Goal: Complete application form: Complete application form

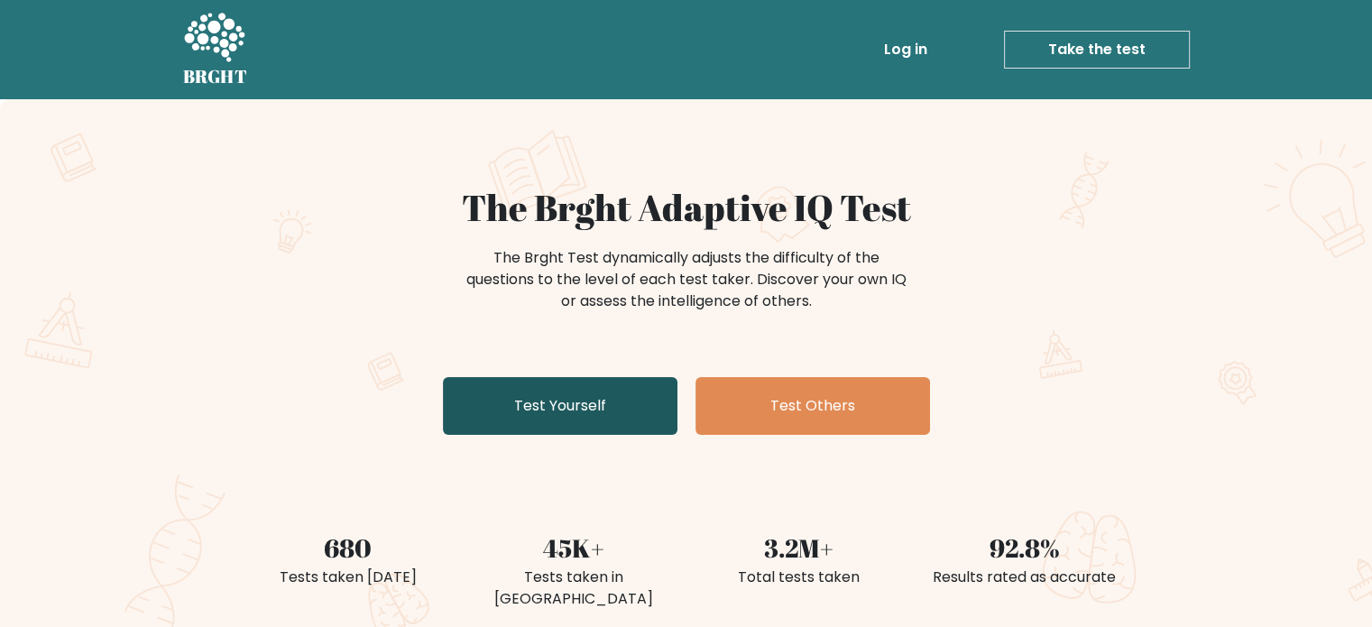
click at [592, 413] on link "Test Yourself" at bounding box center [560, 406] width 234 height 58
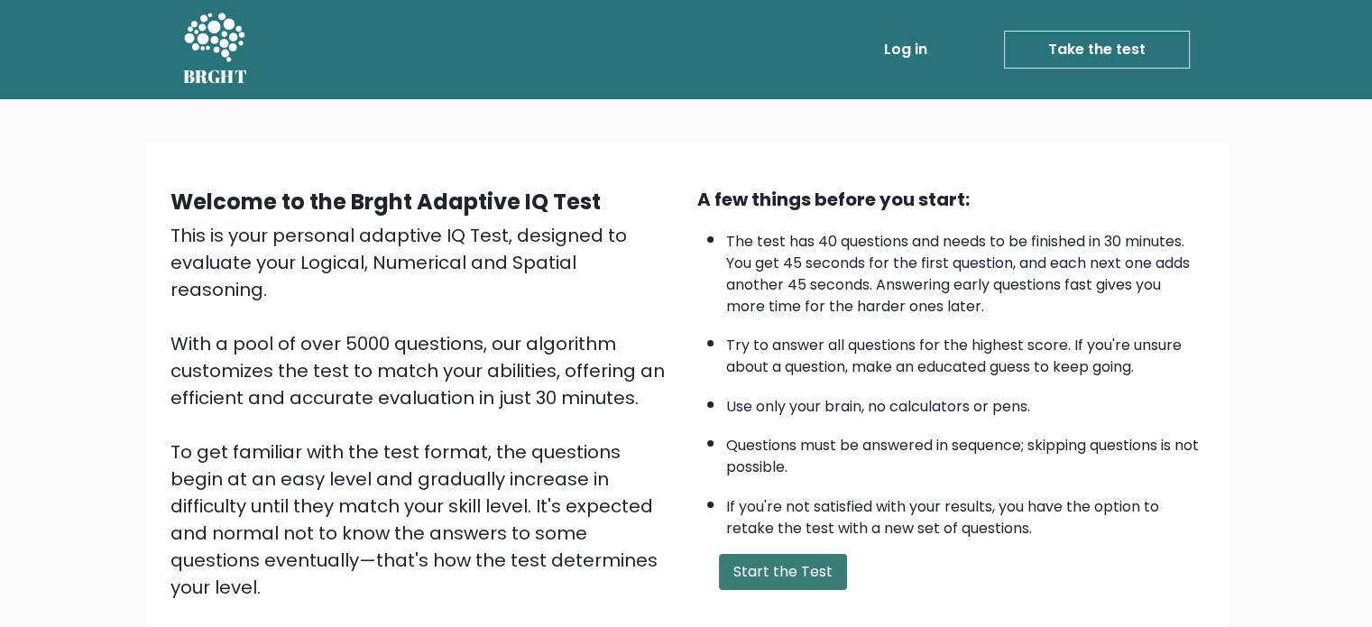
click at [766, 570] on button "Start the Test" at bounding box center [783, 572] width 128 height 36
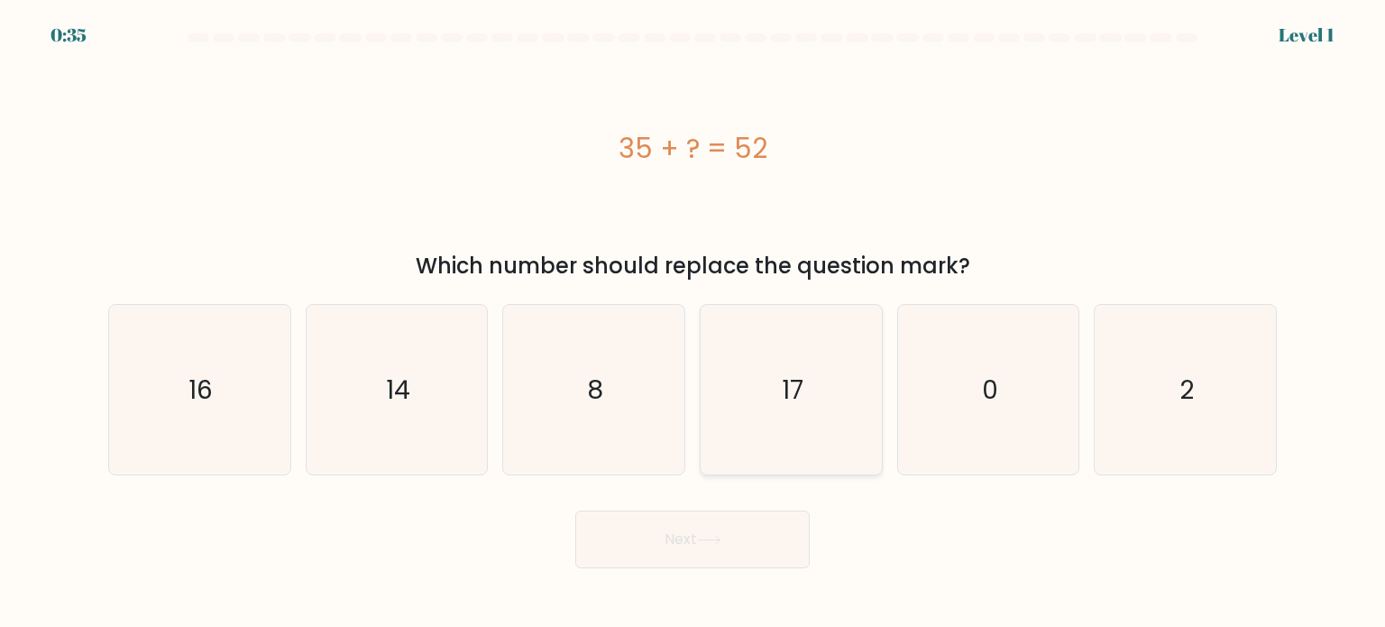
click at [845, 411] on icon "17" at bounding box center [791, 390] width 170 height 170
click at [693, 323] on input "d. 17" at bounding box center [693, 318] width 1 height 9
radio input "true"
click at [682, 553] on button "Next" at bounding box center [692, 539] width 234 height 58
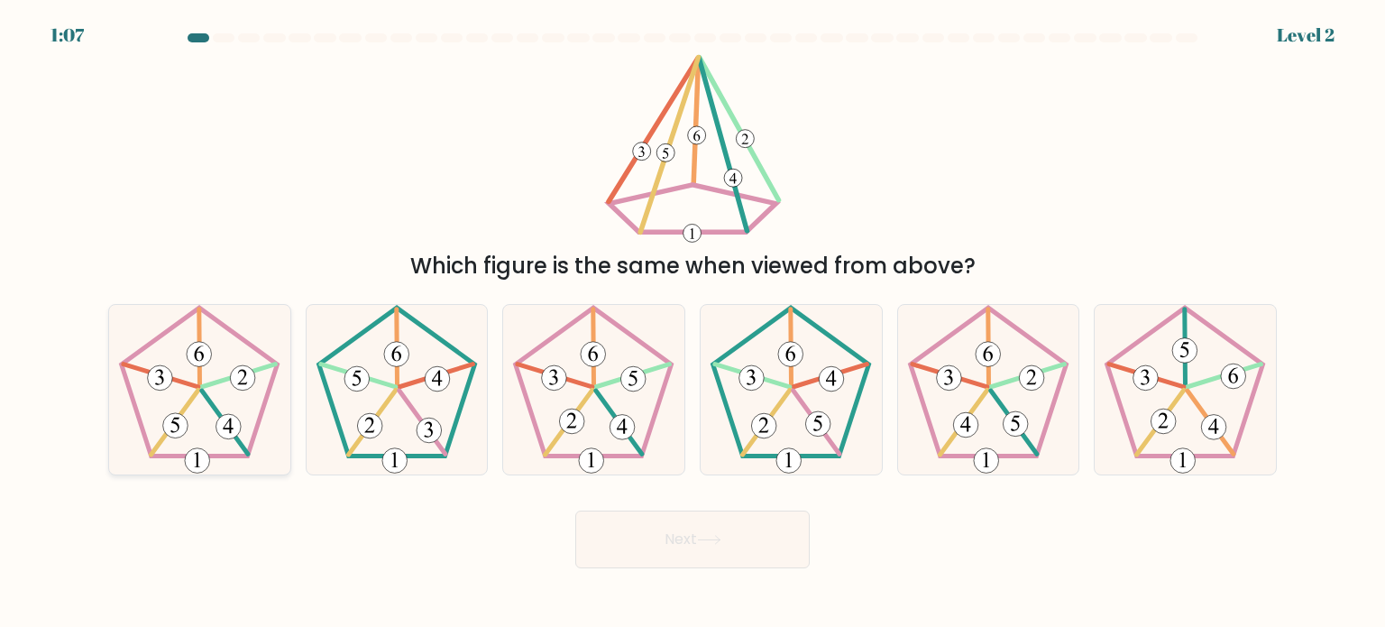
click at [202, 415] on icon at bounding box center [200, 390] width 170 height 170
click at [693, 323] on input "a." at bounding box center [693, 318] width 1 height 9
radio input "true"
click at [693, 537] on button "Next" at bounding box center [692, 539] width 234 height 58
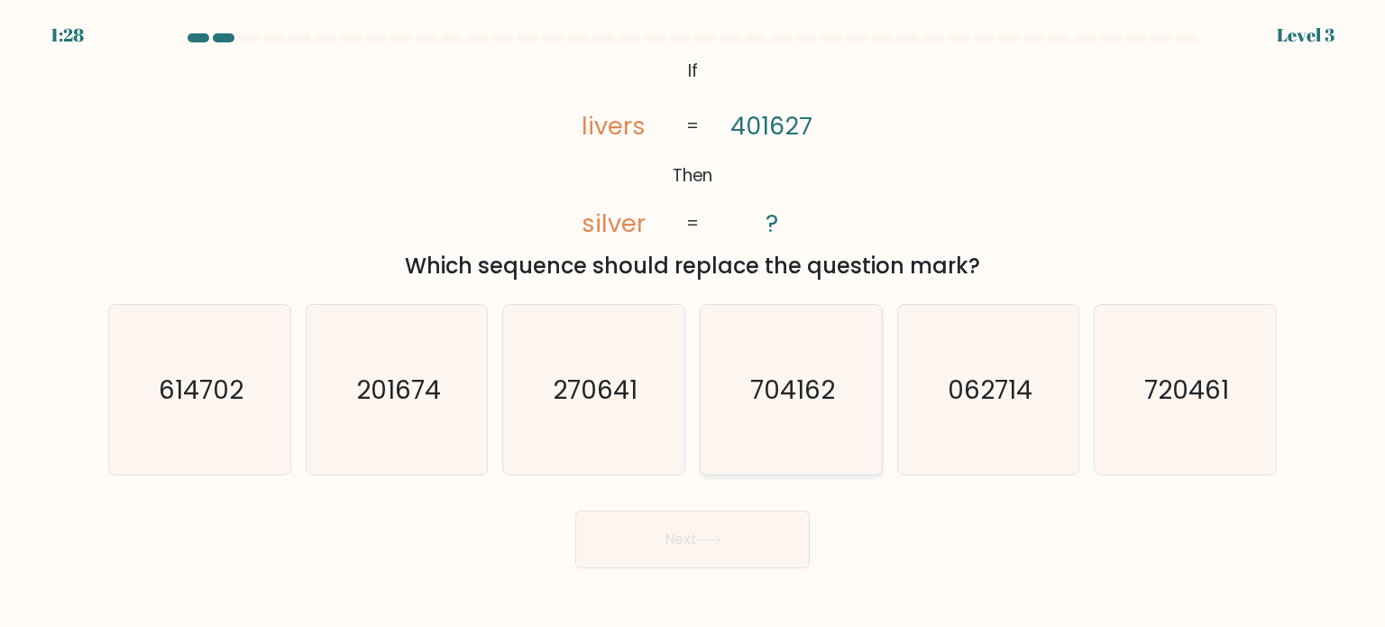
click at [826, 408] on icon "704162" at bounding box center [791, 390] width 170 height 170
click at [693, 323] on input "d. 704162" at bounding box center [693, 318] width 1 height 9
radio input "true"
click at [681, 530] on button "Next" at bounding box center [692, 539] width 234 height 58
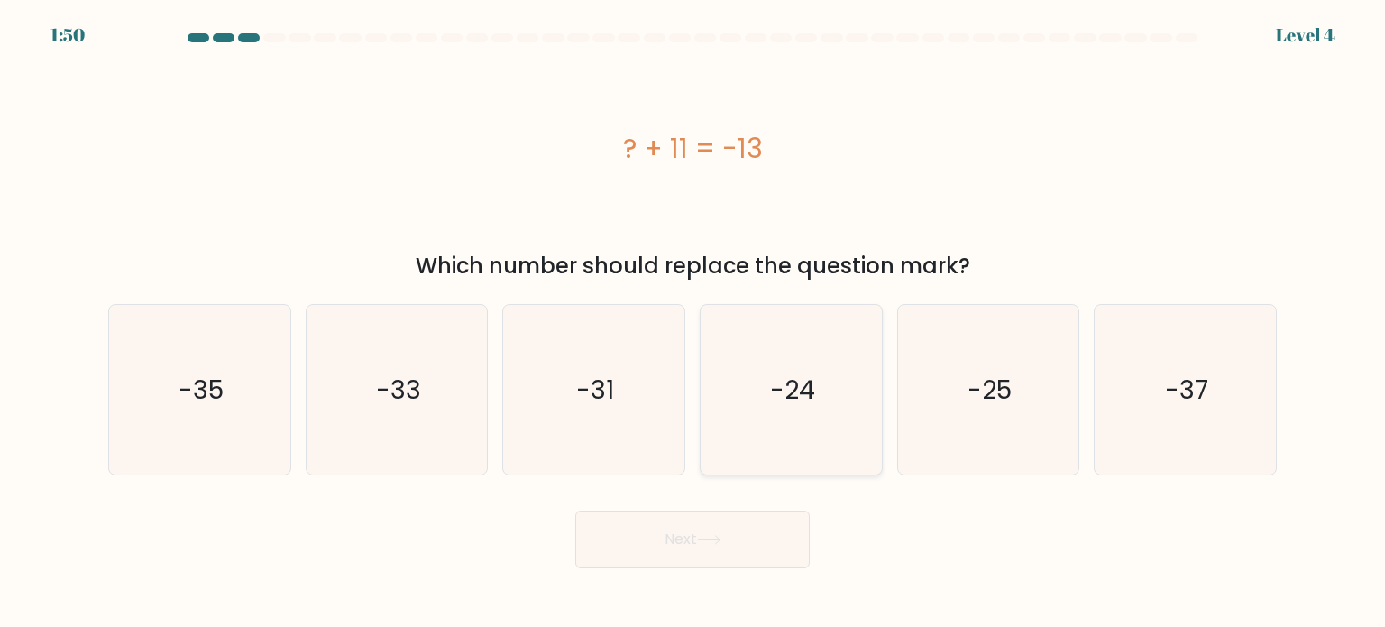
click at [787, 395] on text "-24" at bounding box center [792, 389] width 45 height 36
click at [693, 323] on input "d. -24" at bounding box center [693, 318] width 1 height 9
radio input "true"
click at [648, 540] on button "Next" at bounding box center [692, 539] width 234 height 58
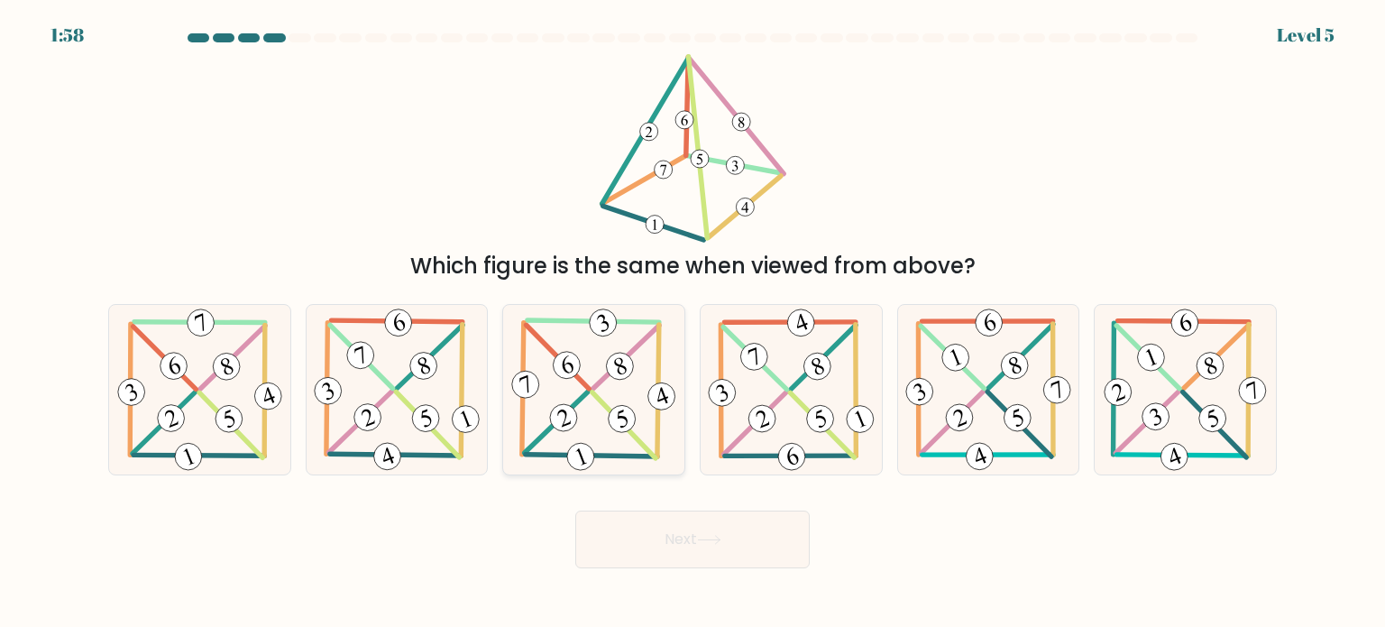
click at [593, 389] on 398 at bounding box center [626, 357] width 67 height 64
click at [693, 323] on input "c." at bounding box center [693, 318] width 1 height 9
radio input "true"
click at [739, 546] on button "Next" at bounding box center [692, 539] width 234 height 58
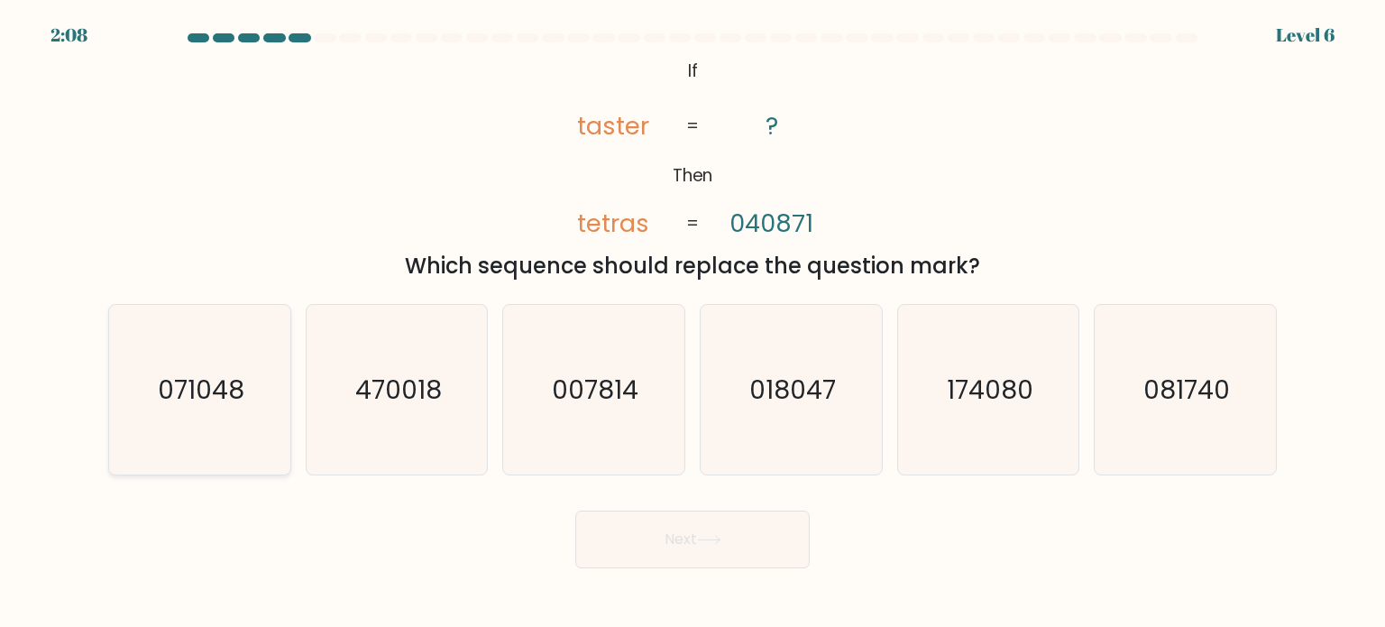
click at [197, 375] on text "071048" at bounding box center [201, 389] width 87 height 36
click at [693, 323] on input "a. 071048" at bounding box center [693, 318] width 1 height 9
radio input "true"
click at [702, 548] on button "Next" at bounding box center [692, 539] width 234 height 58
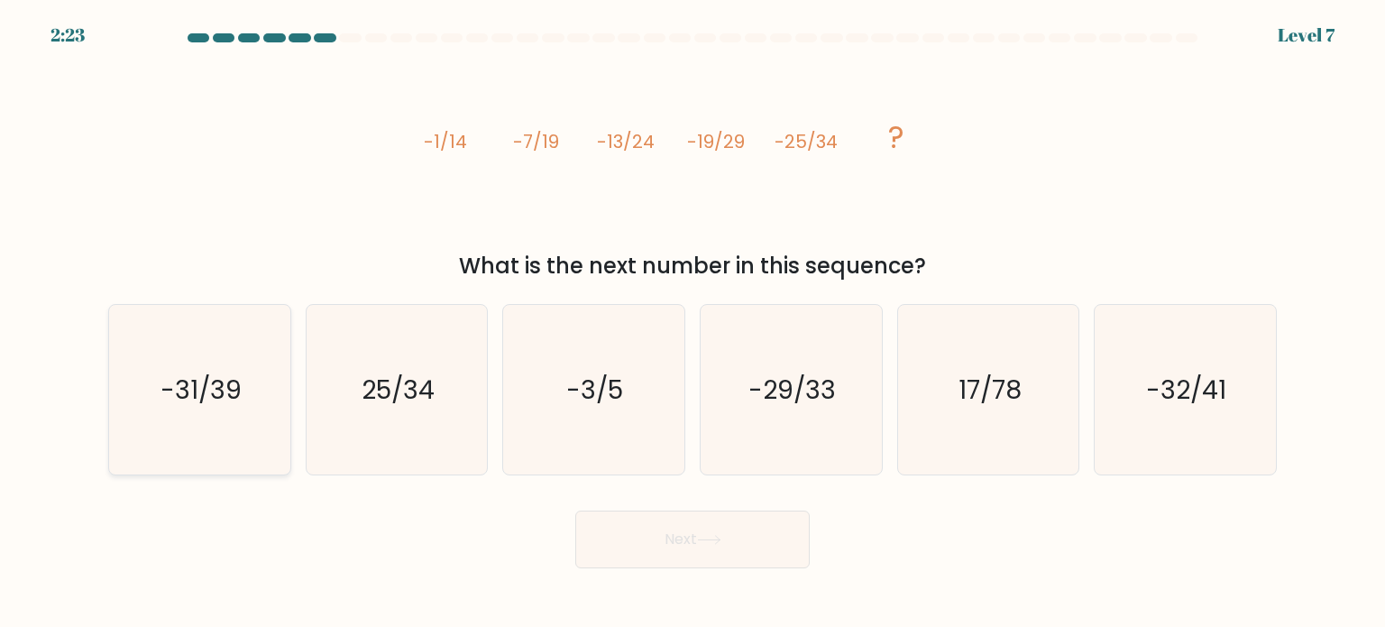
click at [197, 389] on text "-31/39" at bounding box center [201, 389] width 81 height 36
click at [693, 323] on input "a. -31/39" at bounding box center [693, 318] width 1 height 9
radio input "true"
click at [675, 521] on button "Next" at bounding box center [692, 539] width 234 height 58
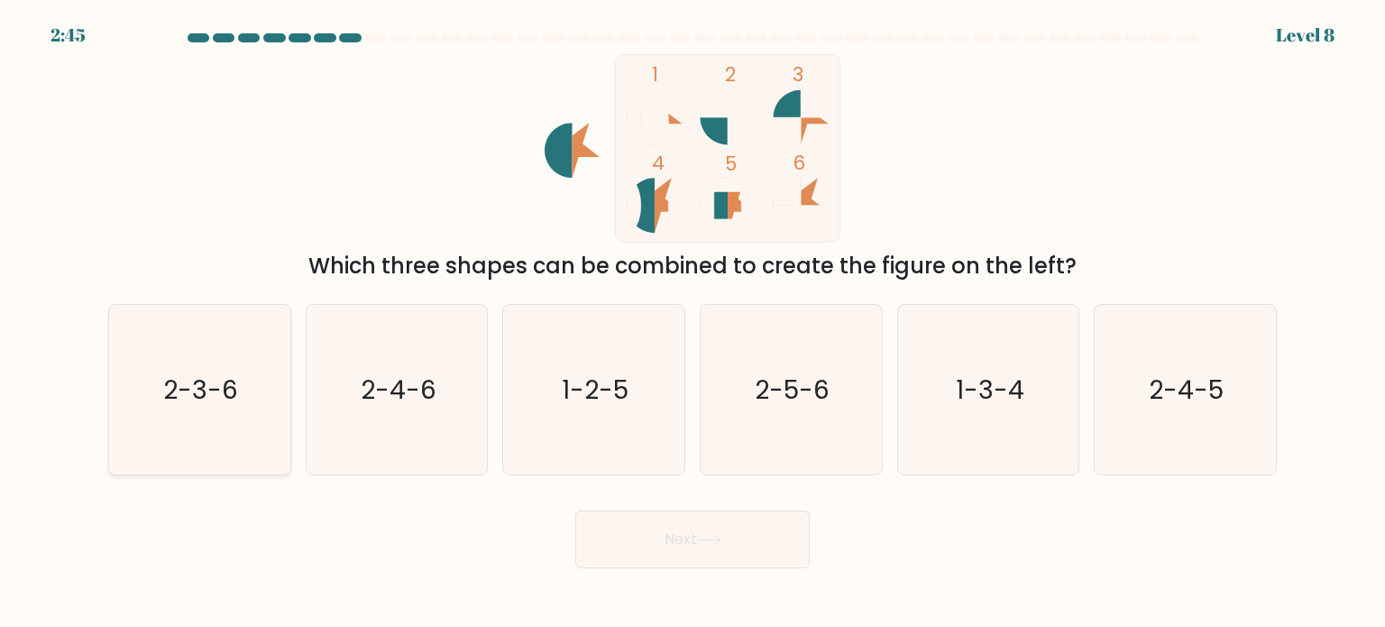
click at [227, 399] on text "2-3-6" at bounding box center [201, 389] width 75 height 36
click at [693, 323] on input "a. 2-3-6" at bounding box center [693, 318] width 1 height 9
radio input "true"
click at [745, 531] on button "Next" at bounding box center [692, 539] width 234 height 58
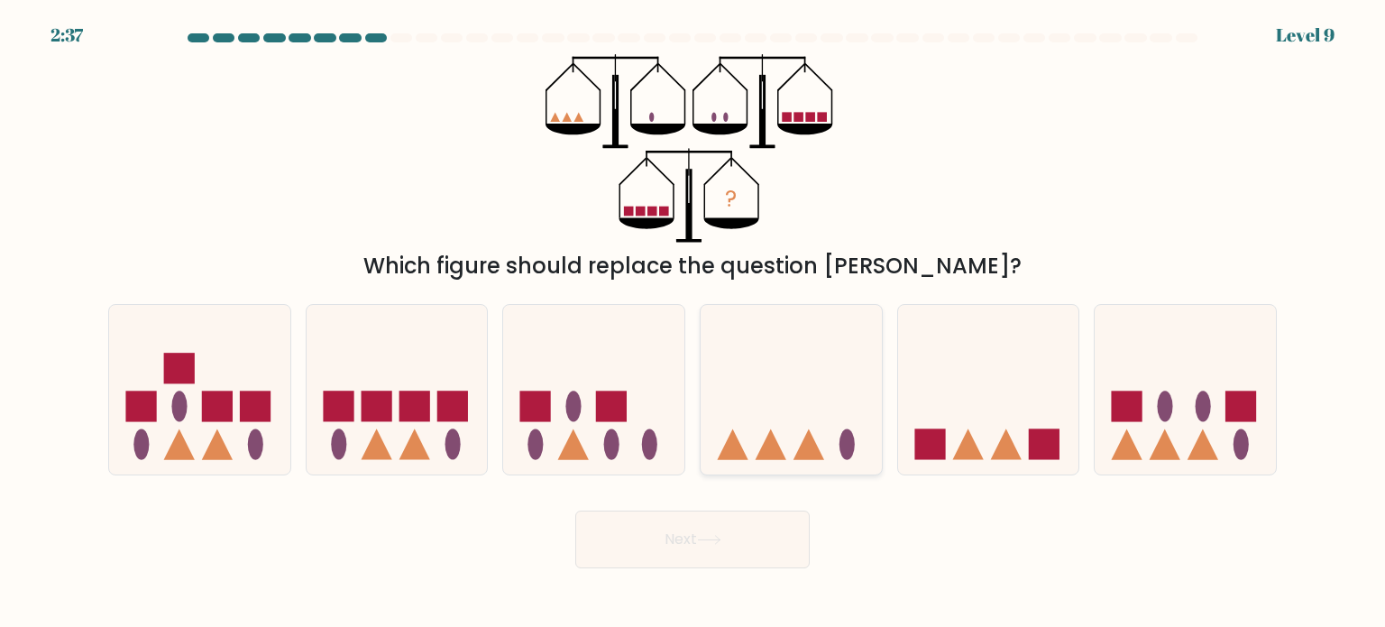
click at [768, 390] on icon at bounding box center [791, 390] width 181 height 150
click at [693, 323] on input "d." at bounding box center [693, 318] width 1 height 9
radio input "true"
click at [684, 533] on button "Next" at bounding box center [692, 539] width 234 height 58
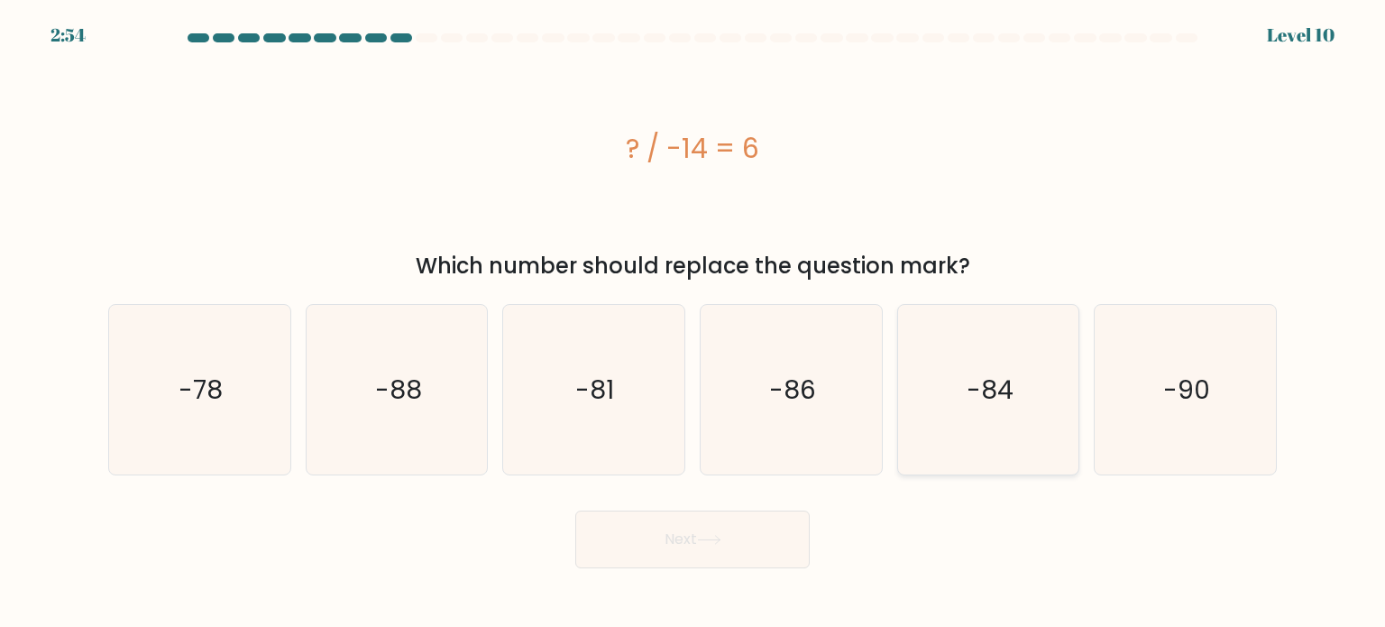
click at [974, 403] on text "-84" at bounding box center [990, 389] width 47 height 36
click at [693, 323] on input "e. -84" at bounding box center [693, 318] width 1 height 9
radio input "true"
click at [627, 548] on button "Next" at bounding box center [692, 539] width 234 height 58
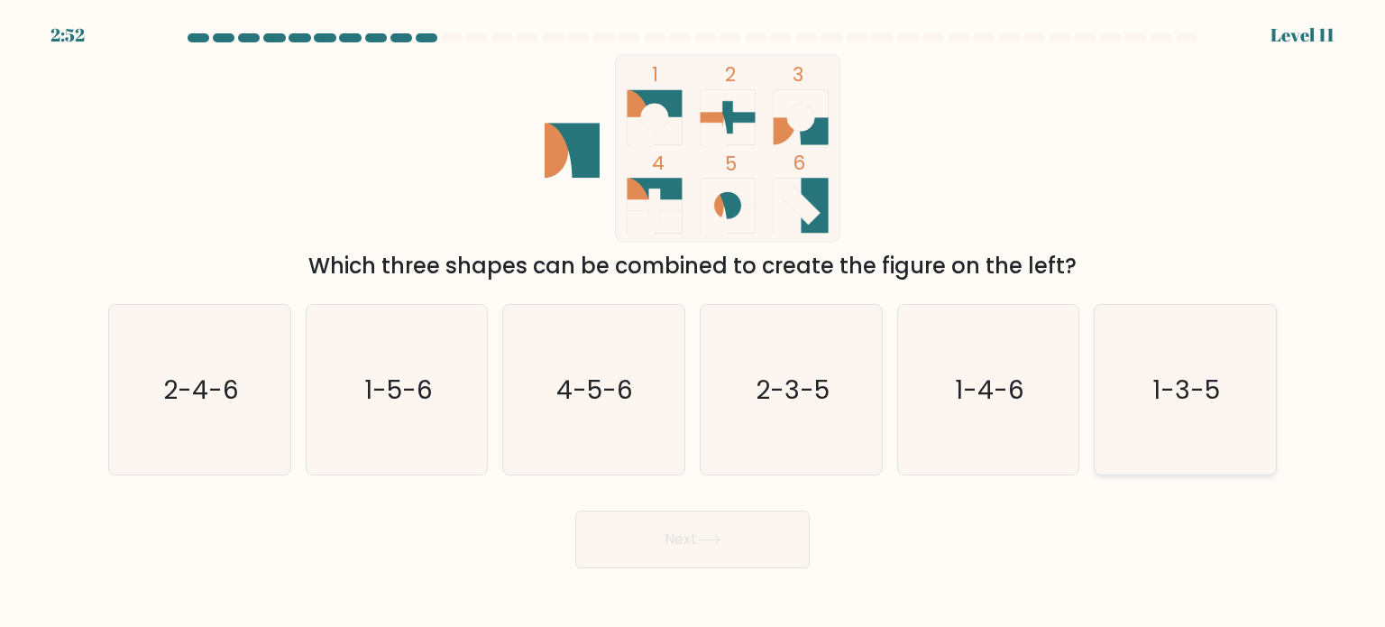
click at [1179, 433] on icon "1-3-5" at bounding box center [1185, 390] width 170 height 170
click at [693, 323] on input "f. 1-3-5" at bounding box center [693, 318] width 1 height 9
radio input "true"
click at [681, 511] on button "Next" at bounding box center [692, 539] width 234 height 58
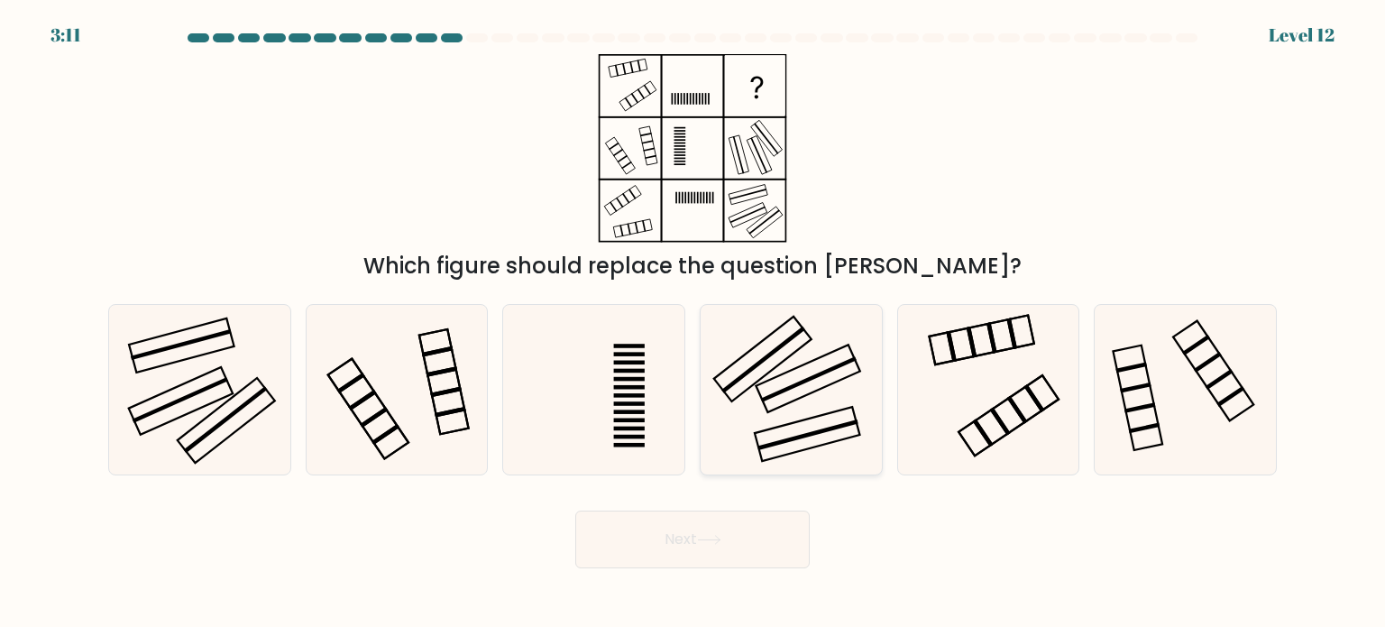
click at [801, 444] on icon at bounding box center [791, 390] width 170 height 170
click at [693, 323] on input "d." at bounding box center [693, 318] width 1 height 9
radio input "true"
click at [688, 532] on button "Next" at bounding box center [692, 539] width 234 height 58
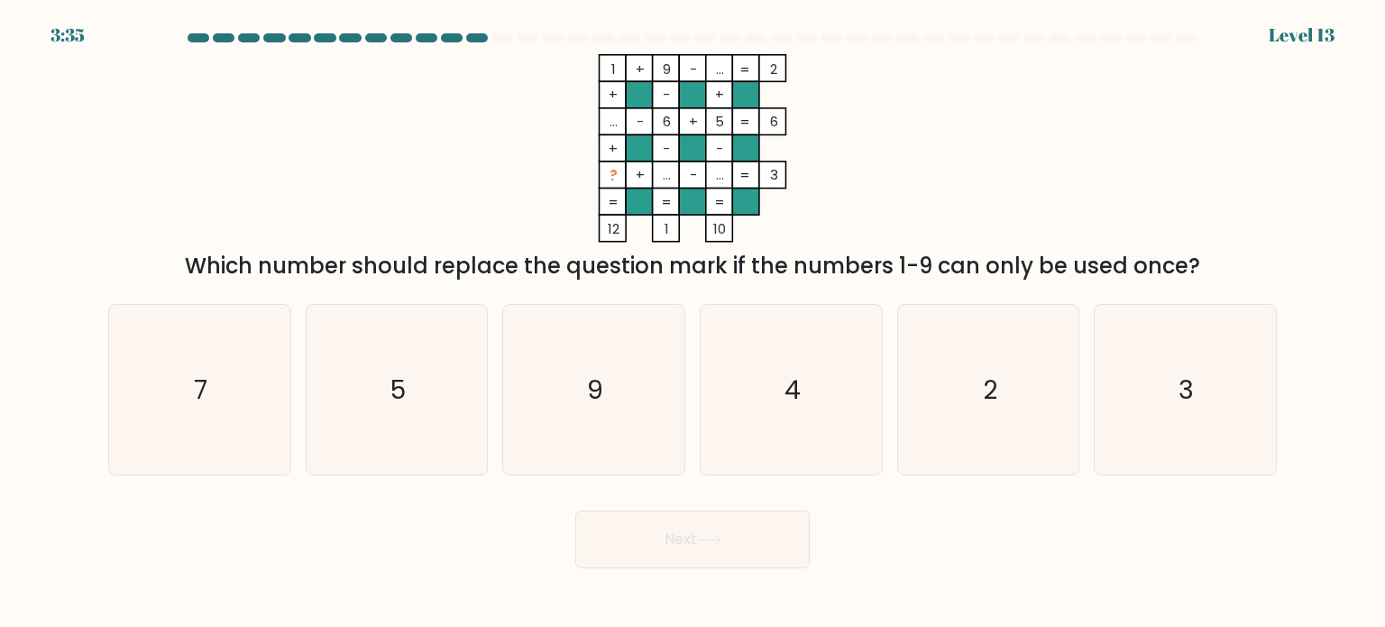
click at [721, 73] on tspan "..." at bounding box center [720, 69] width 8 height 19
click at [720, 179] on tspan "..." at bounding box center [720, 174] width 8 height 19
click at [718, 177] on tspan "..." at bounding box center [720, 174] width 8 height 19
click at [718, 179] on tspan "..." at bounding box center [720, 174] width 8 height 19
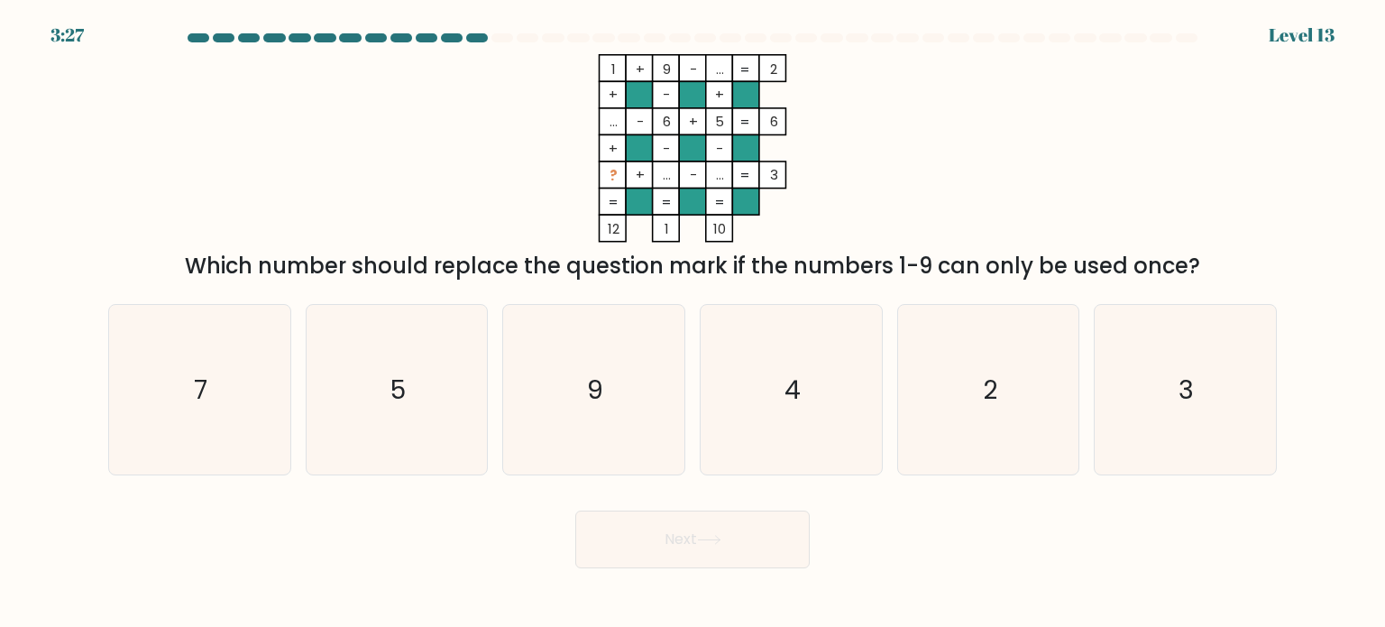
click at [718, 179] on tspan "..." at bounding box center [720, 174] width 8 height 19
click at [669, 174] on tspan "..." at bounding box center [667, 174] width 8 height 19
click at [713, 172] on rect at bounding box center [719, 174] width 27 height 27
click at [713, 173] on rect at bounding box center [719, 174] width 27 height 27
click at [610, 171] on tspan "?" at bounding box center [614, 175] width 8 height 19
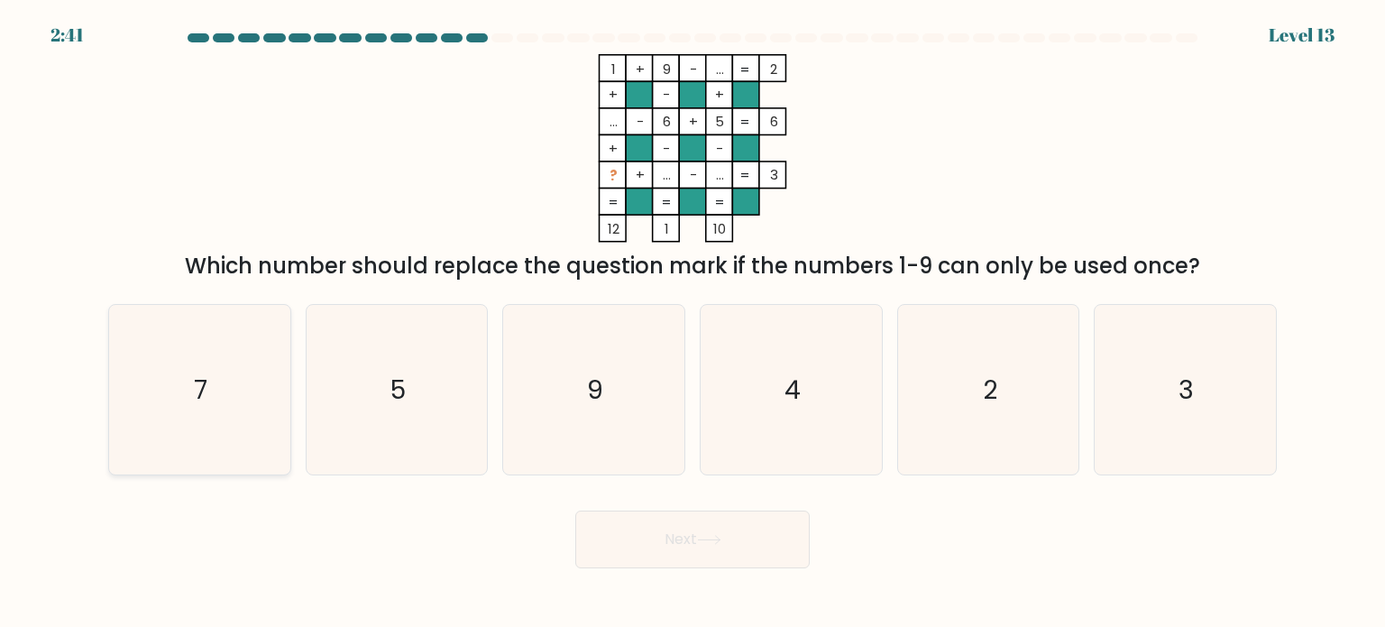
click at [210, 378] on icon "7" at bounding box center [200, 390] width 170 height 170
click at [693, 323] on input "a. 7" at bounding box center [693, 318] width 1 height 9
radio input "true"
click at [636, 540] on button "Next" at bounding box center [692, 539] width 234 height 58
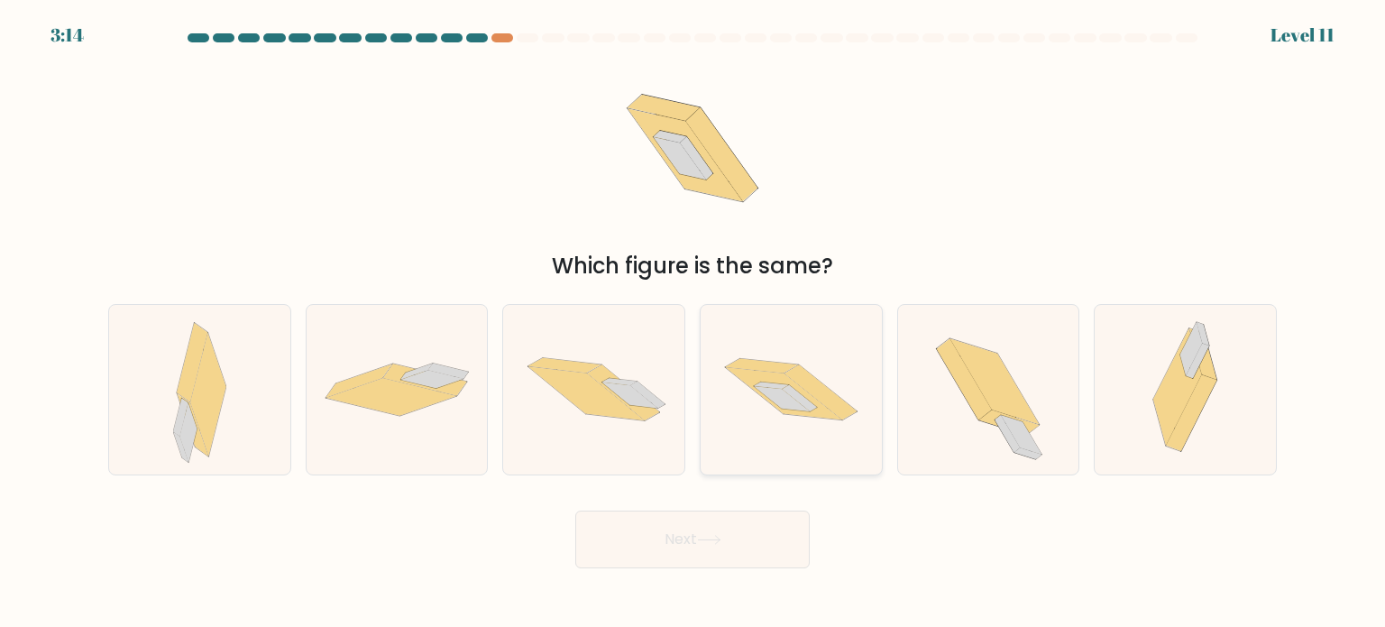
click at [803, 385] on icon at bounding box center [821, 392] width 72 height 55
click at [693, 323] on input "d." at bounding box center [693, 318] width 1 height 9
radio input "true"
click at [705, 547] on button "Next" at bounding box center [692, 539] width 234 height 58
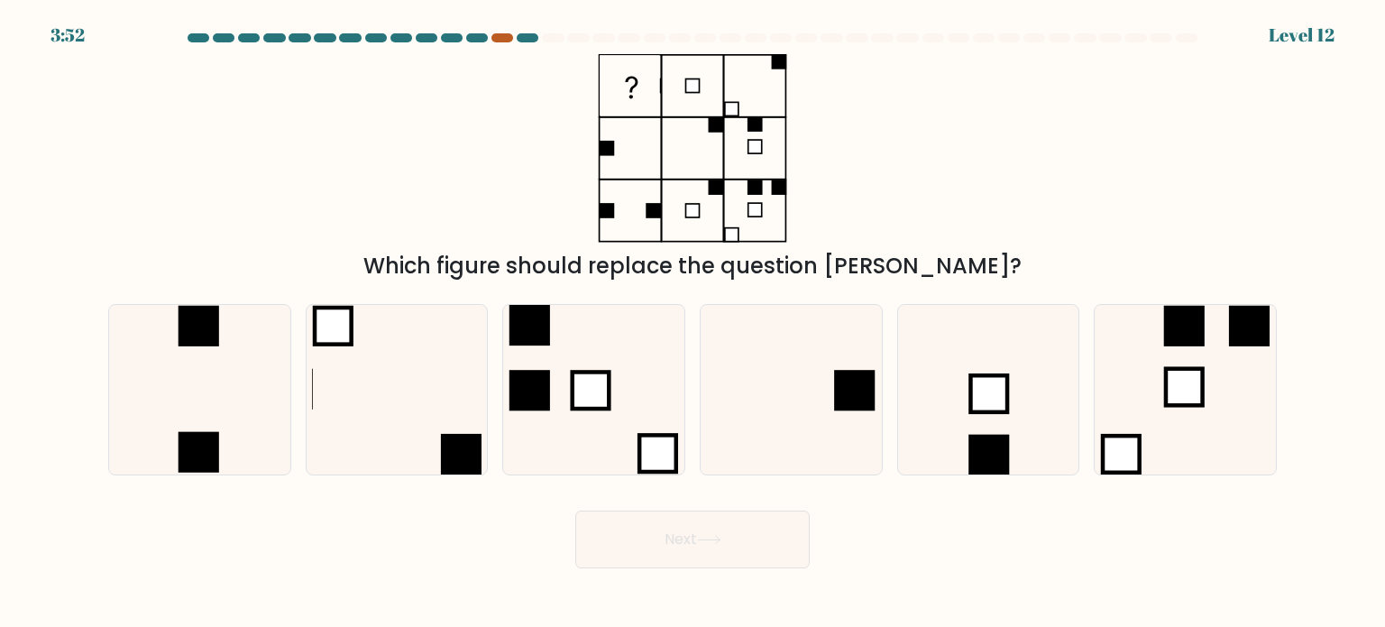
click at [502, 39] on div at bounding box center [502, 37] width 22 height 9
click at [743, 383] on icon at bounding box center [791, 390] width 170 height 170
click at [693, 323] on input "d." at bounding box center [693, 318] width 1 height 9
radio input "true"
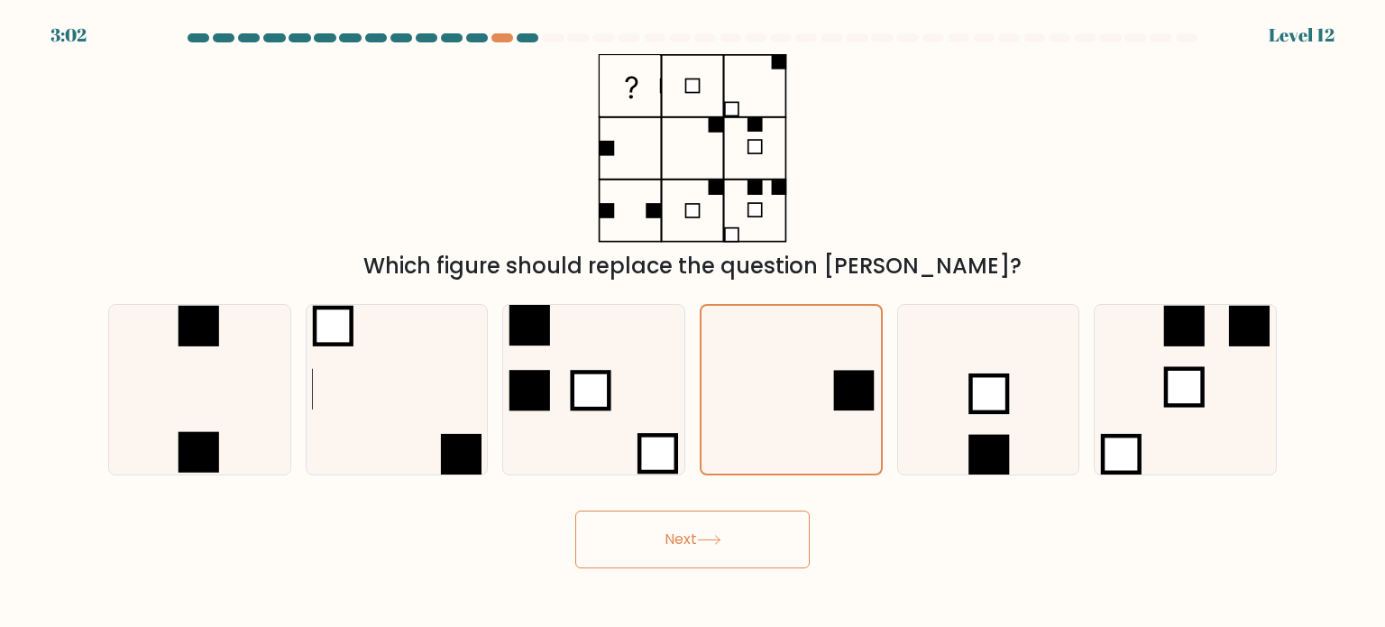
click at [720, 528] on button "Next" at bounding box center [692, 539] width 234 height 58
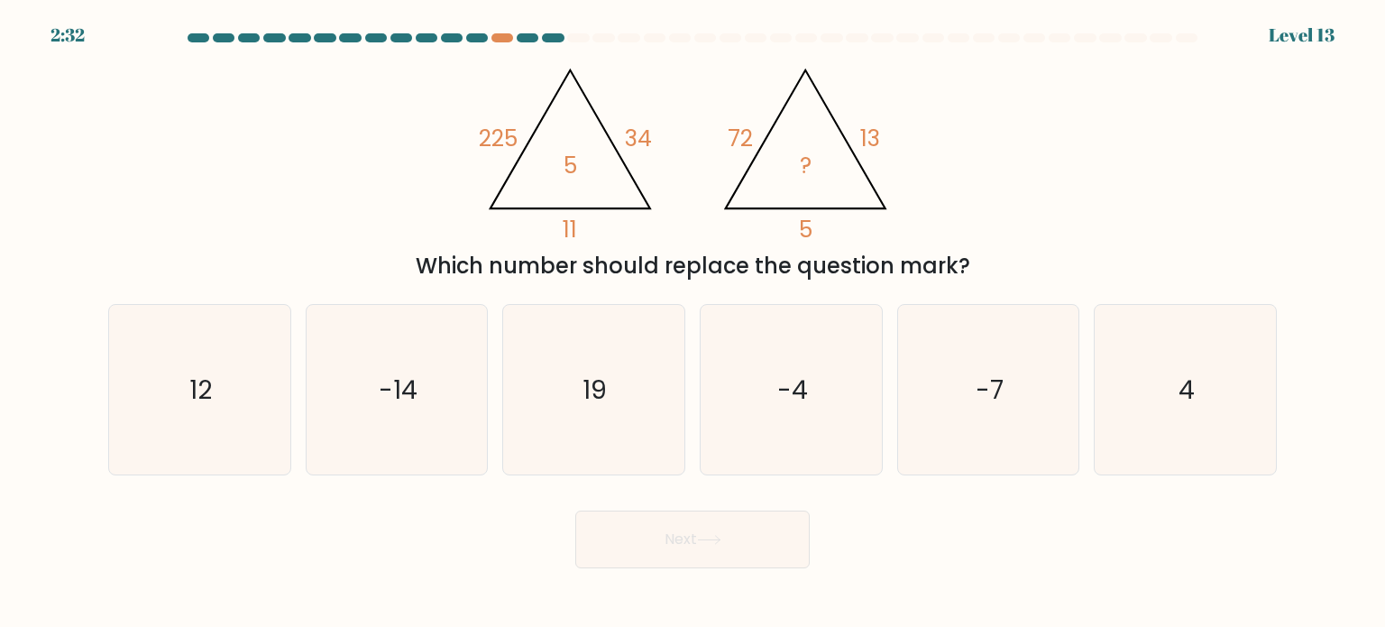
click at [817, 180] on icon "@import url('https://fonts.googleapis.com/css?family=Abril+Fatface:400,100,100i…" at bounding box center [692, 148] width 433 height 188
click at [492, 173] on icon "@import url('https://fonts.googleapis.com/css?family=Abril+Fatface:400,100,100i…" at bounding box center [692, 148] width 433 height 188
click at [542, 186] on icon "@import url('https://fonts.googleapis.com/css?family=Abril+Fatface:400,100,100i…" at bounding box center [692, 148] width 433 height 188
click at [555, 255] on div "Which number should replace the question mark?" at bounding box center [692, 266] width 1147 height 32
click at [502, 145] on tspan "225" at bounding box center [498, 139] width 39 height 32
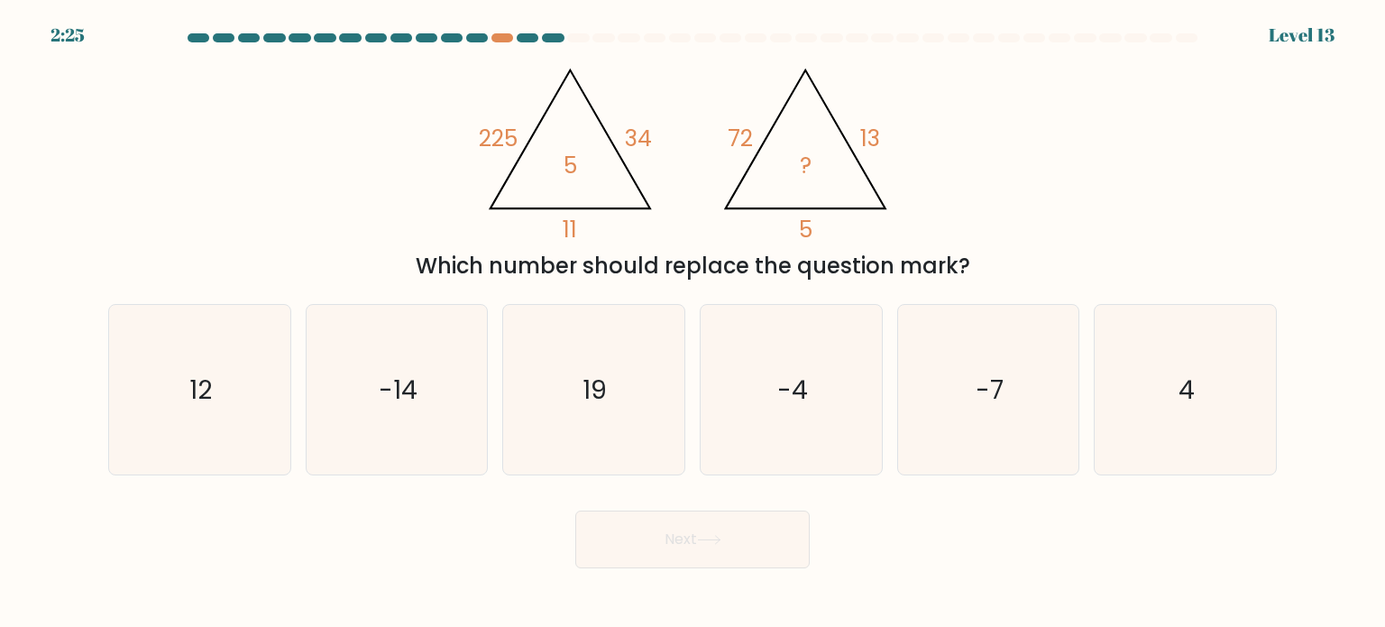
click at [581, 177] on icon "@import url('https://fonts.googleapis.com/css?family=Abril+Fatface:400,100,100i…" at bounding box center [692, 148] width 433 height 188
click at [1189, 443] on icon "4" at bounding box center [1185, 390] width 170 height 170
click at [693, 323] on input "f. 4" at bounding box center [693, 318] width 1 height 9
radio input "true"
click at [680, 546] on button "Next" at bounding box center [692, 539] width 234 height 58
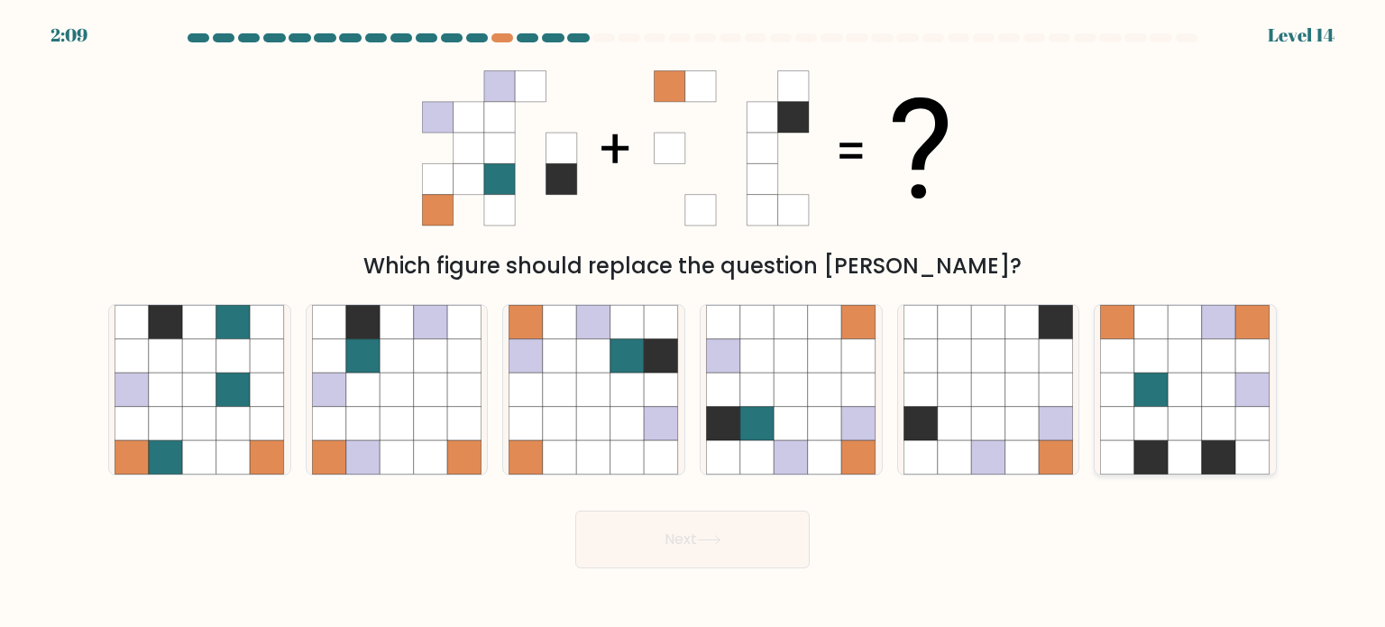
click at [1197, 339] on icon at bounding box center [1186, 355] width 34 height 34
click at [693, 323] on input "f." at bounding box center [693, 318] width 1 height 9
radio input "true"
click at [693, 529] on button "Next" at bounding box center [692, 539] width 234 height 58
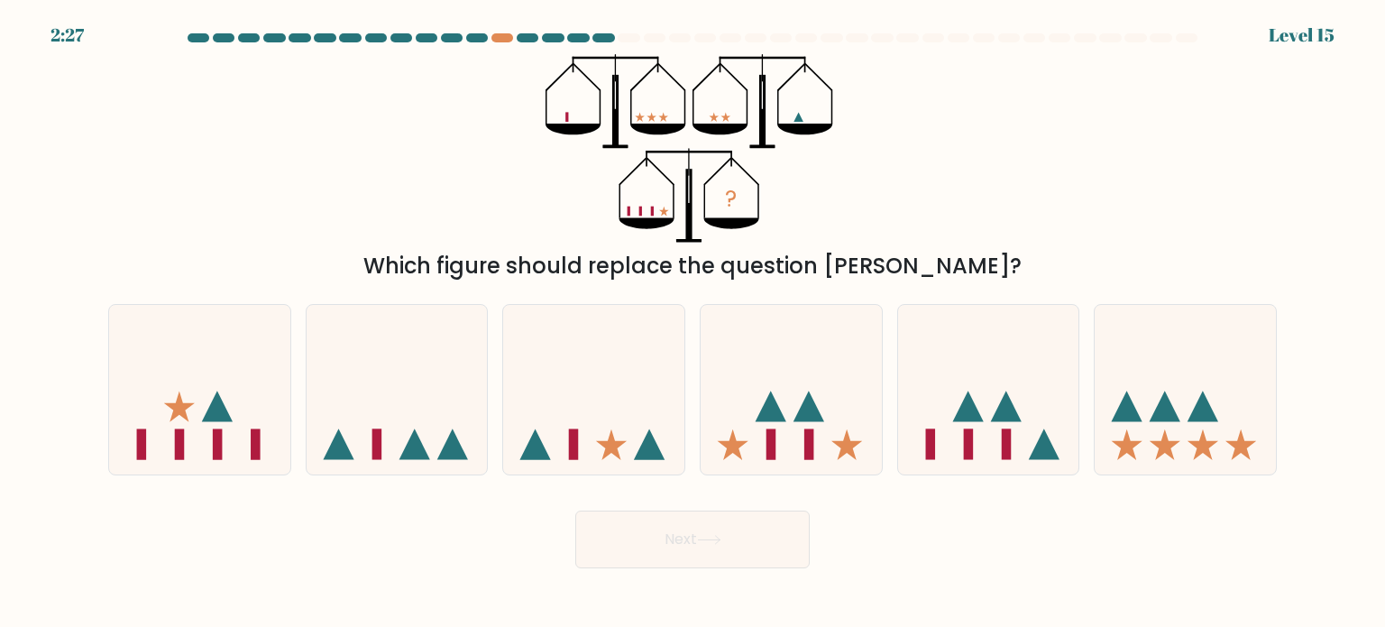
click at [574, 123] on icon "?" at bounding box center [693, 148] width 294 height 188
click at [696, 117] on icon "?" at bounding box center [693, 148] width 294 height 188
click at [622, 251] on div "Which figure should replace the question mark?" at bounding box center [692, 266] width 1147 height 32
click at [1216, 393] on icon at bounding box center [1185, 390] width 181 height 150
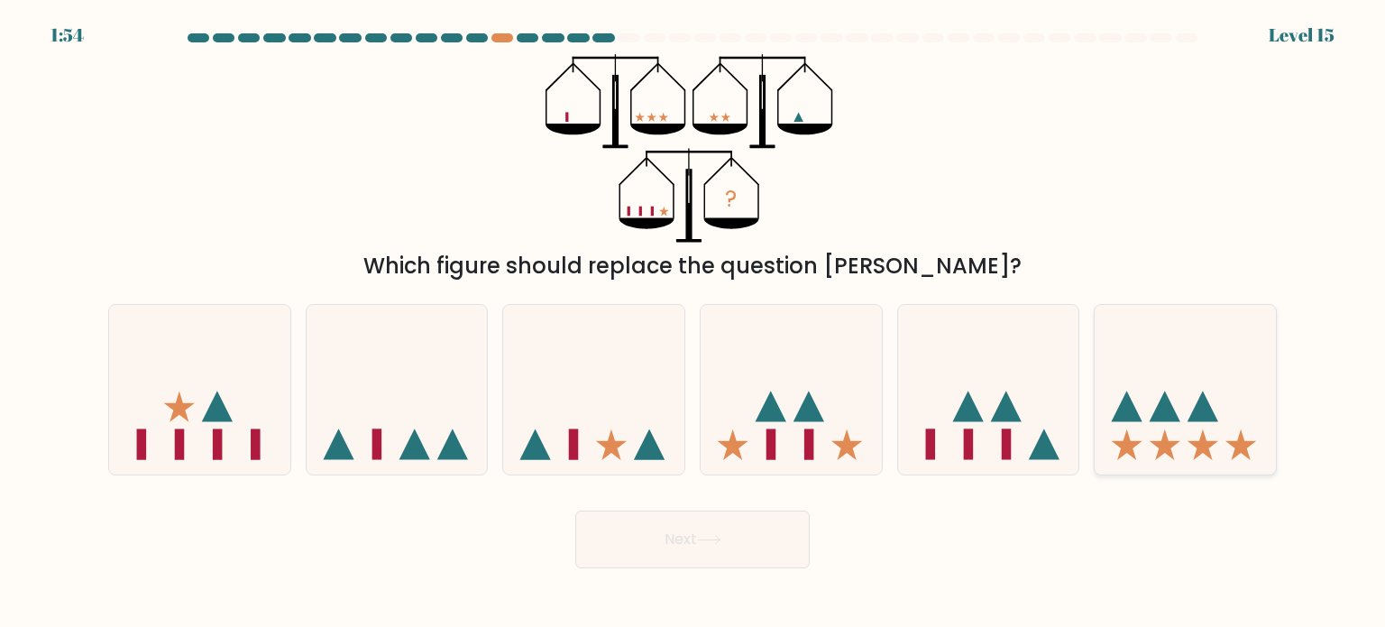
click at [693, 323] on input "f." at bounding box center [693, 318] width 1 height 9
radio input "true"
click at [671, 539] on button "Next" at bounding box center [692, 539] width 234 height 58
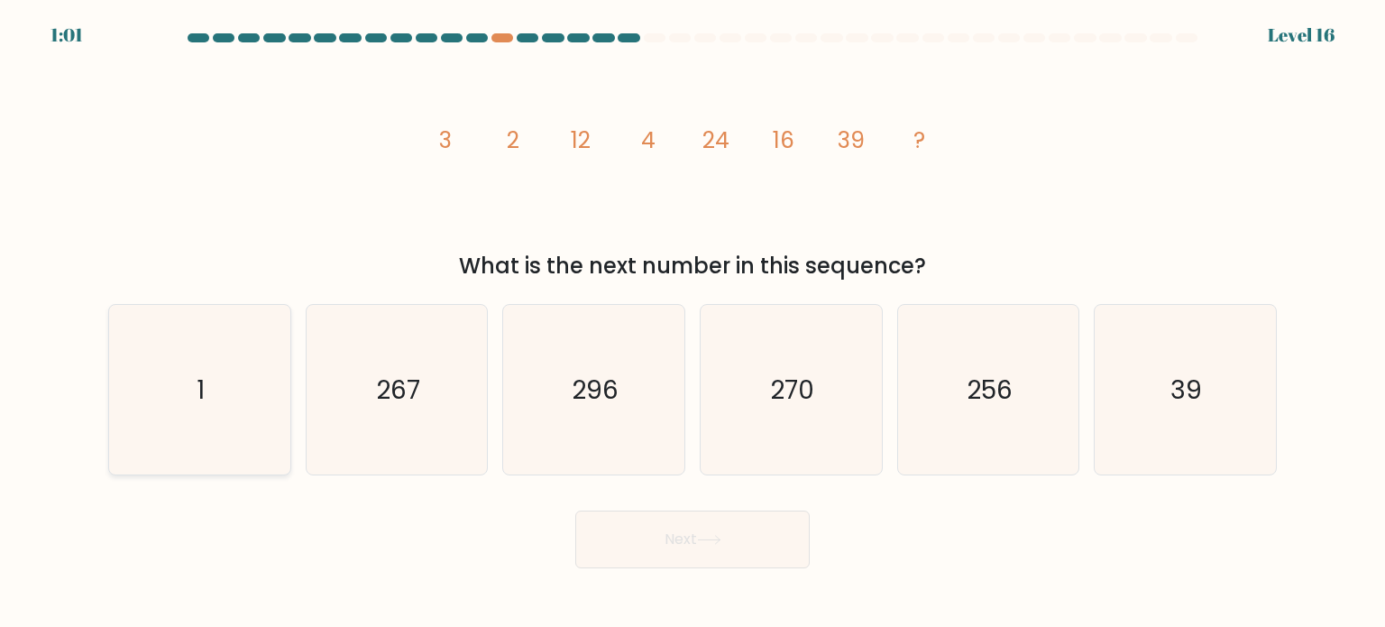
click at [238, 412] on icon "1" at bounding box center [200, 390] width 170 height 170
click at [693, 323] on input "a. 1" at bounding box center [693, 318] width 1 height 9
radio input "true"
click at [681, 542] on button "Next" at bounding box center [692, 539] width 234 height 58
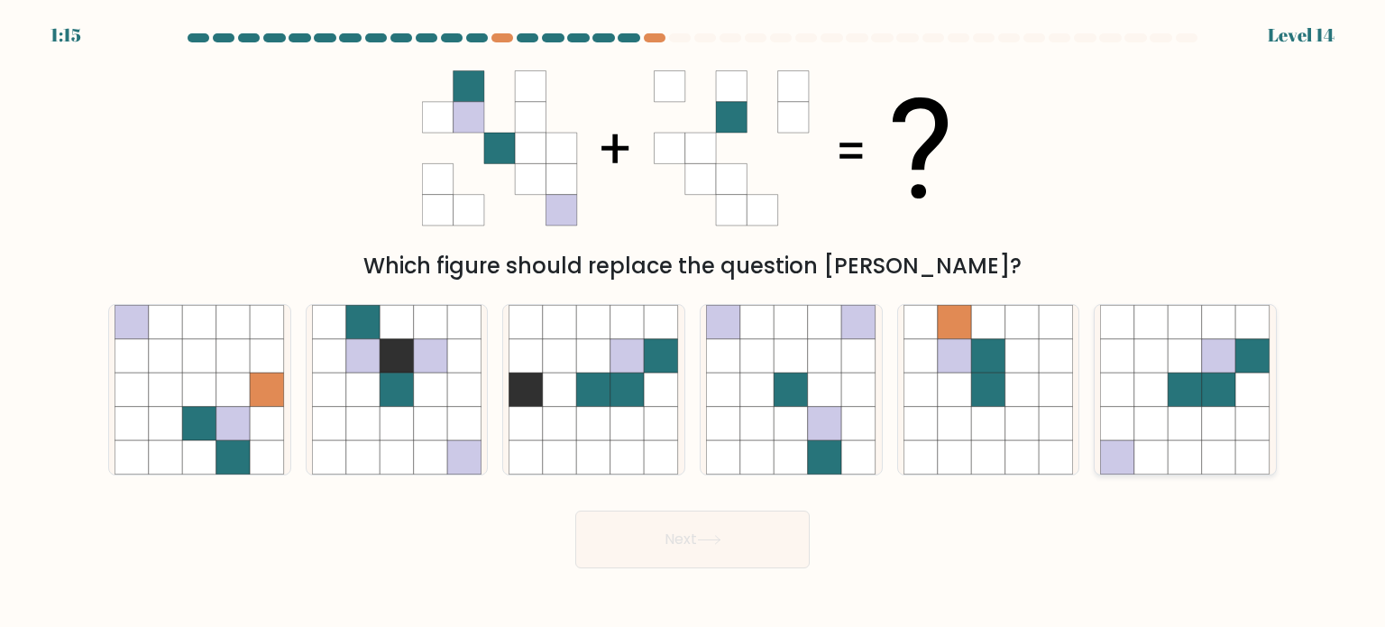
click at [1207, 361] on icon at bounding box center [1219, 355] width 34 height 34
click at [693, 323] on input "f." at bounding box center [693, 318] width 1 height 9
radio input "true"
click at [750, 549] on button "Next" at bounding box center [692, 539] width 234 height 58
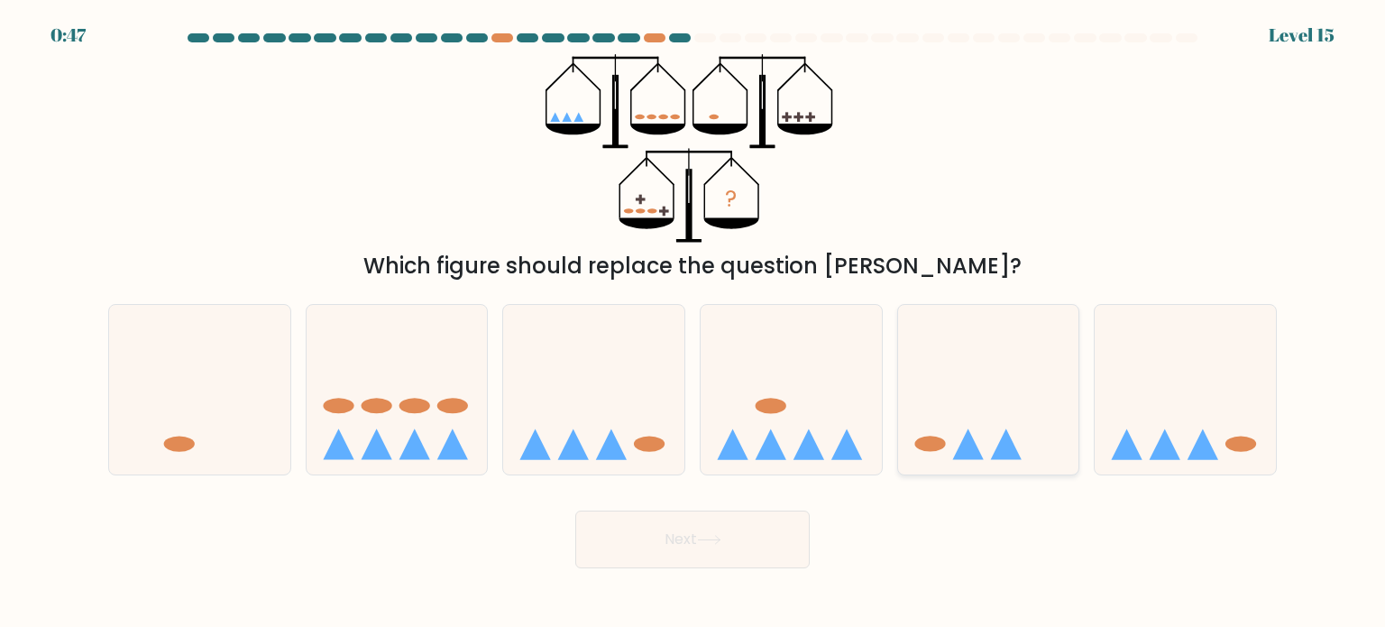
click at [996, 408] on icon at bounding box center [988, 390] width 181 height 150
click at [693, 323] on input "e." at bounding box center [693, 318] width 1 height 9
radio input "true"
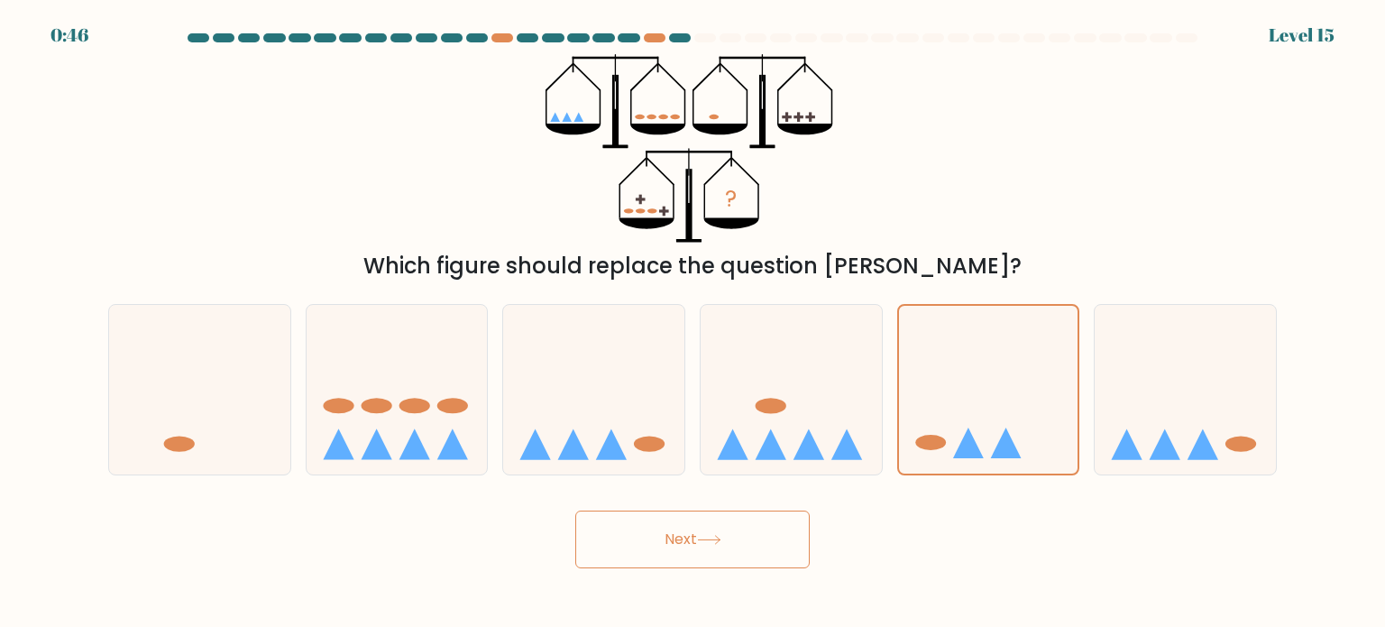
click at [675, 519] on button "Next" at bounding box center [692, 539] width 234 height 58
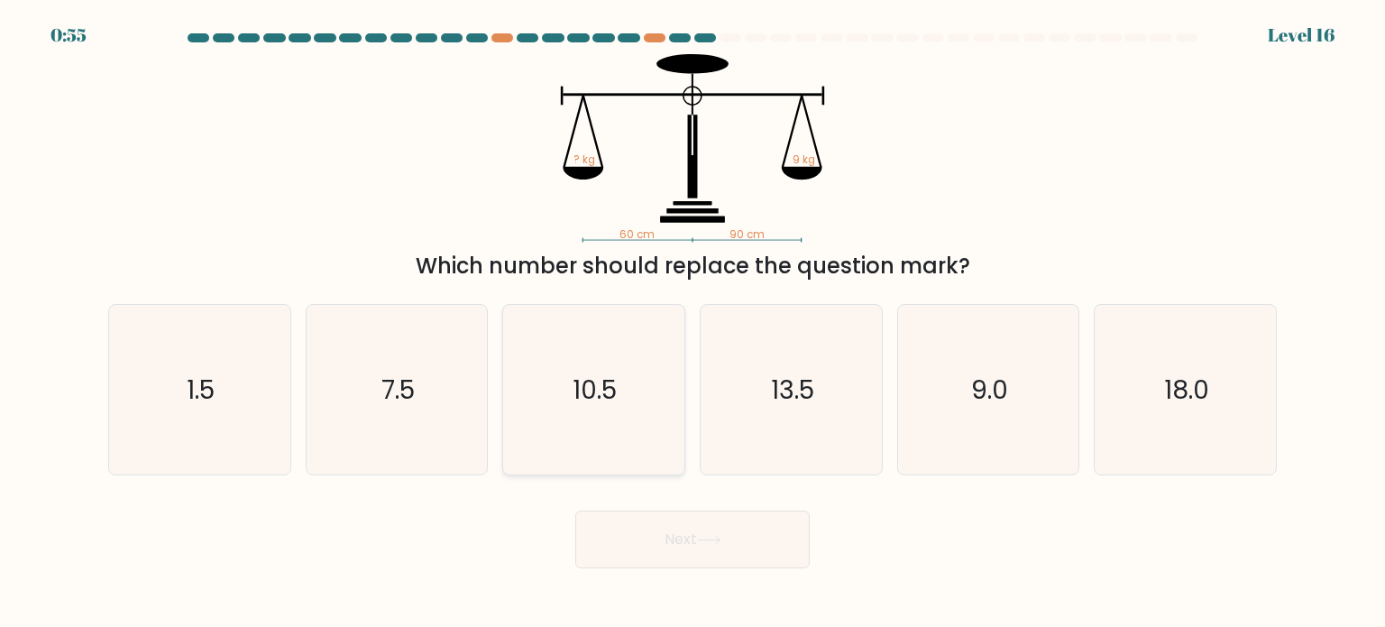
click at [595, 406] on text "10.5" at bounding box center [596, 389] width 44 height 36
click at [693, 323] on input "c. 10.5" at bounding box center [693, 318] width 1 height 9
radio input "true"
click at [717, 531] on button "Next" at bounding box center [692, 539] width 234 height 58
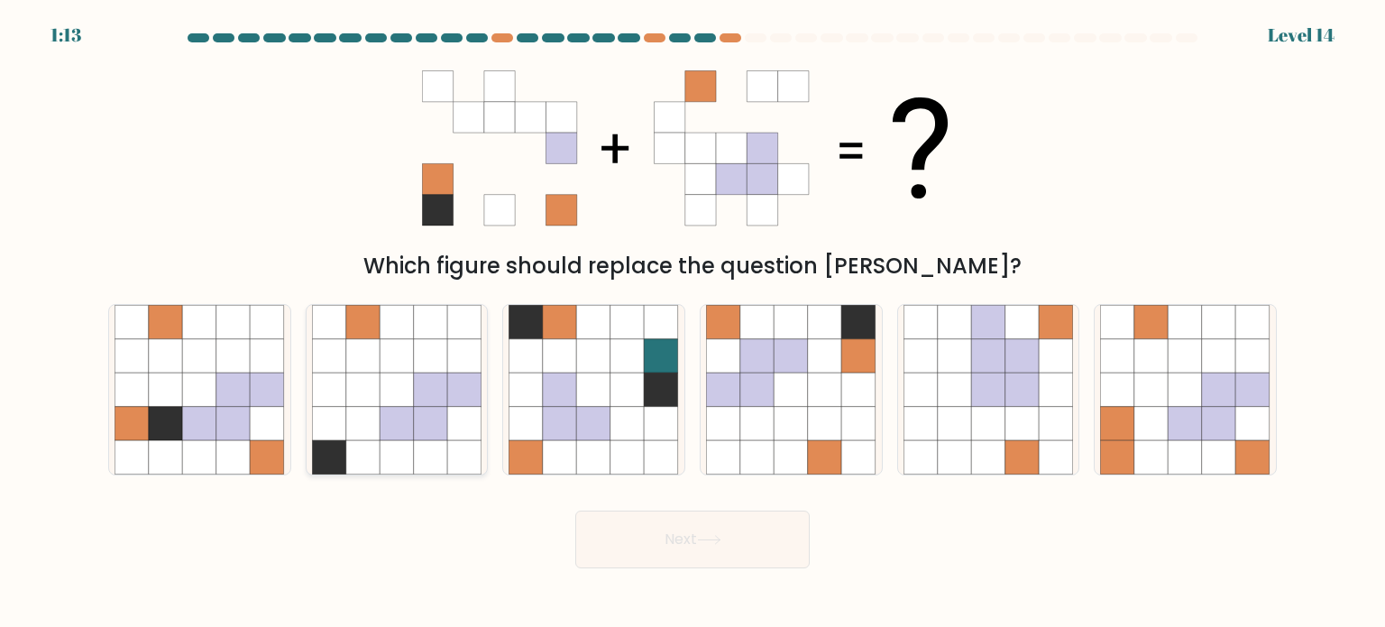
click at [361, 408] on icon at bounding box center [363, 423] width 34 height 34
click at [693, 323] on input "b." at bounding box center [693, 318] width 1 height 9
radio input "true"
click at [679, 547] on button "Next" at bounding box center [692, 539] width 234 height 58
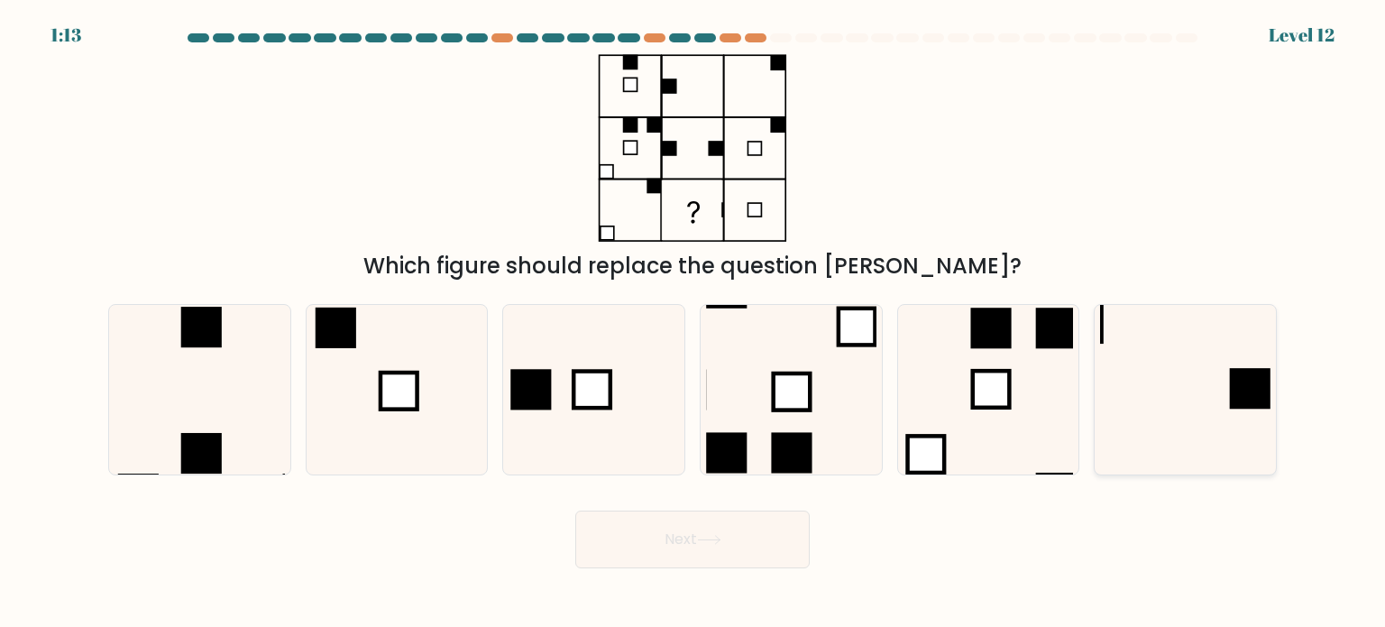
click at [1152, 398] on icon at bounding box center [1185, 390] width 170 height 170
click at [693, 323] on input "f." at bounding box center [693, 318] width 1 height 9
radio input "true"
click at [749, 531] on button "Next" at bounding box center [692, 539] width 234 height 58
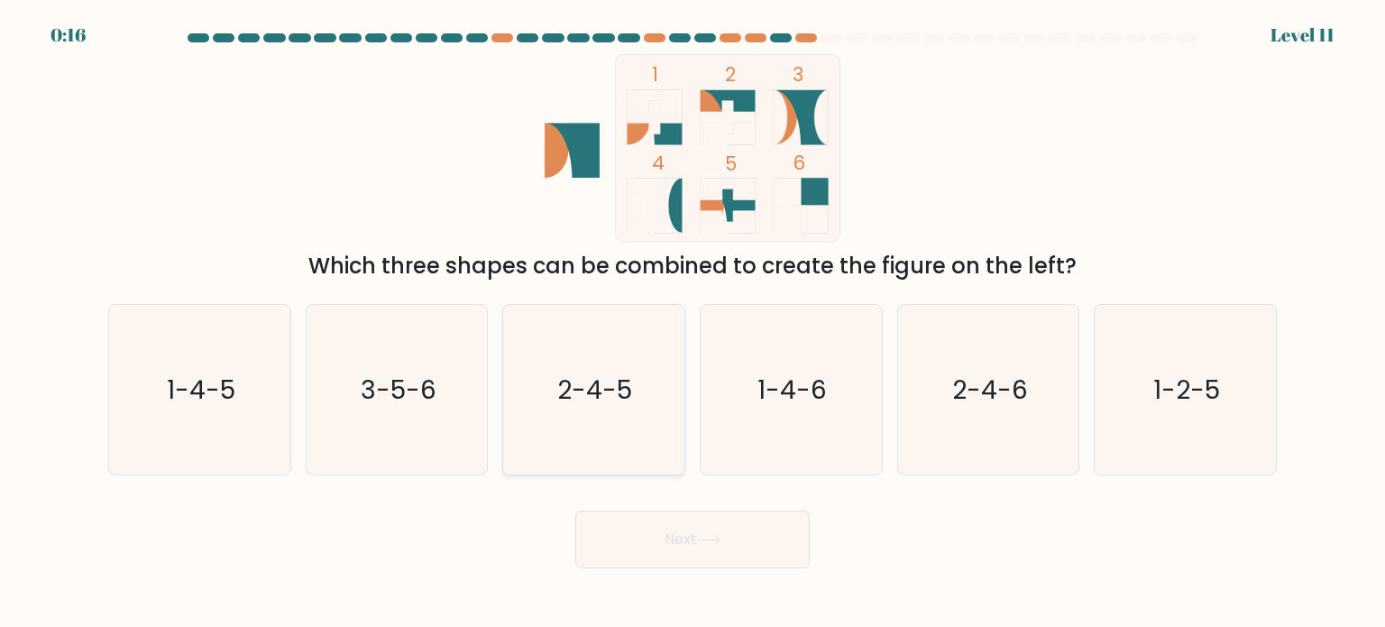
click at [600, 365] on icon "2-4-5" at bounding box center [594, 390] width 170 height 170
click at [693, 323] on input "c. 2-4-5" at bounding box center [693, 318] width 1 height 9
radio input "true"
click at [661, 529] on button "Next" at bounding box center [692, 539] width 234 height 58
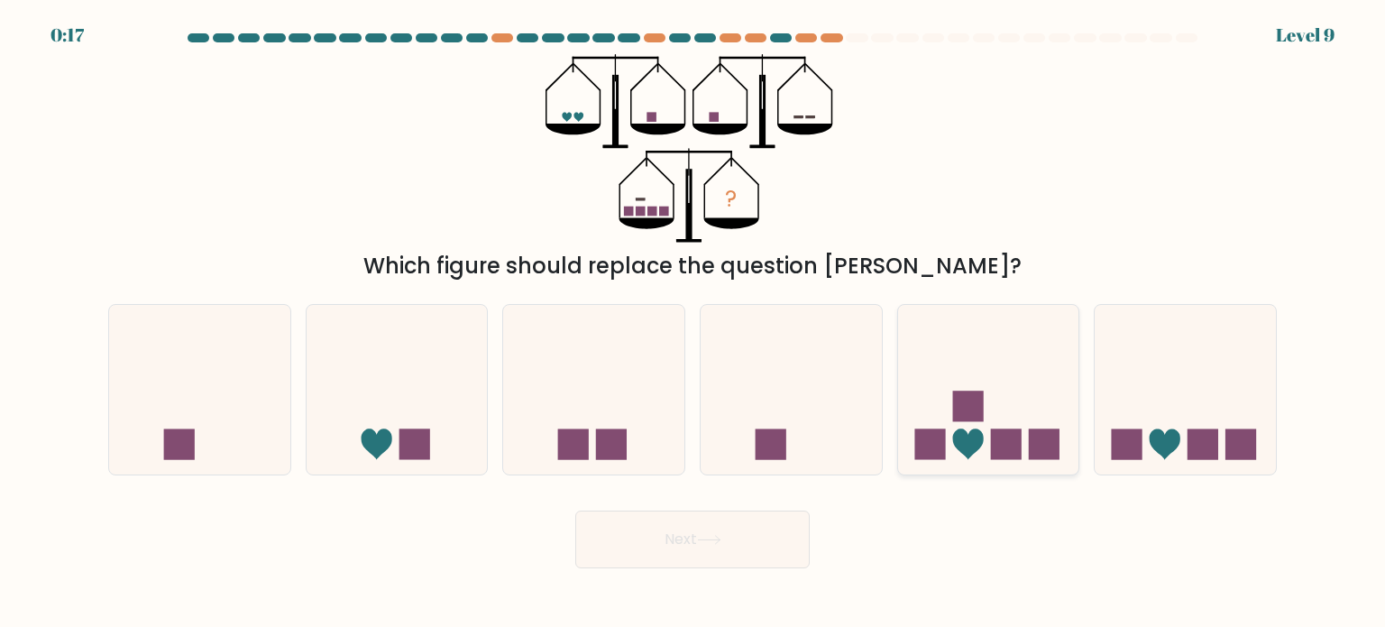
click at [996, 418] on icon at bounding box center [988, 390] width 181 height 150
click at [693, 323] on input "e." at bounding box center [693, 318] width 1 height 9
radio input "true"
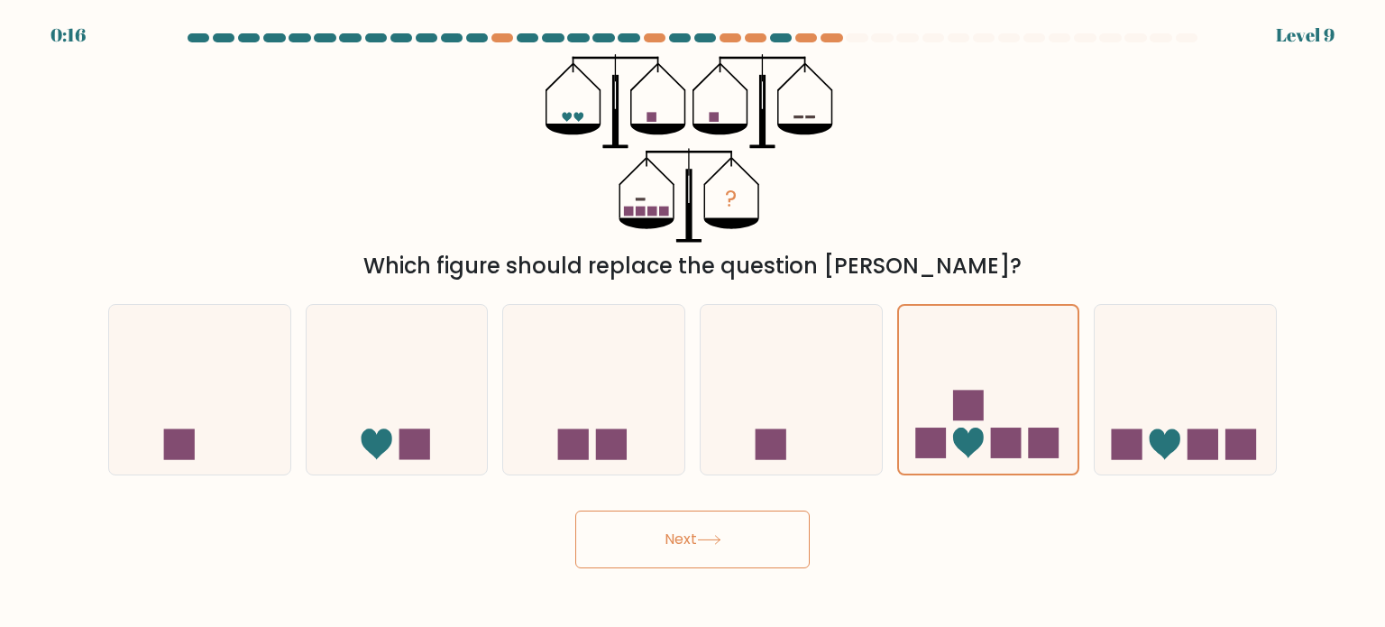
click at [693, 530] on button "Next" at bounding box center [692, 539] width 234 height 58
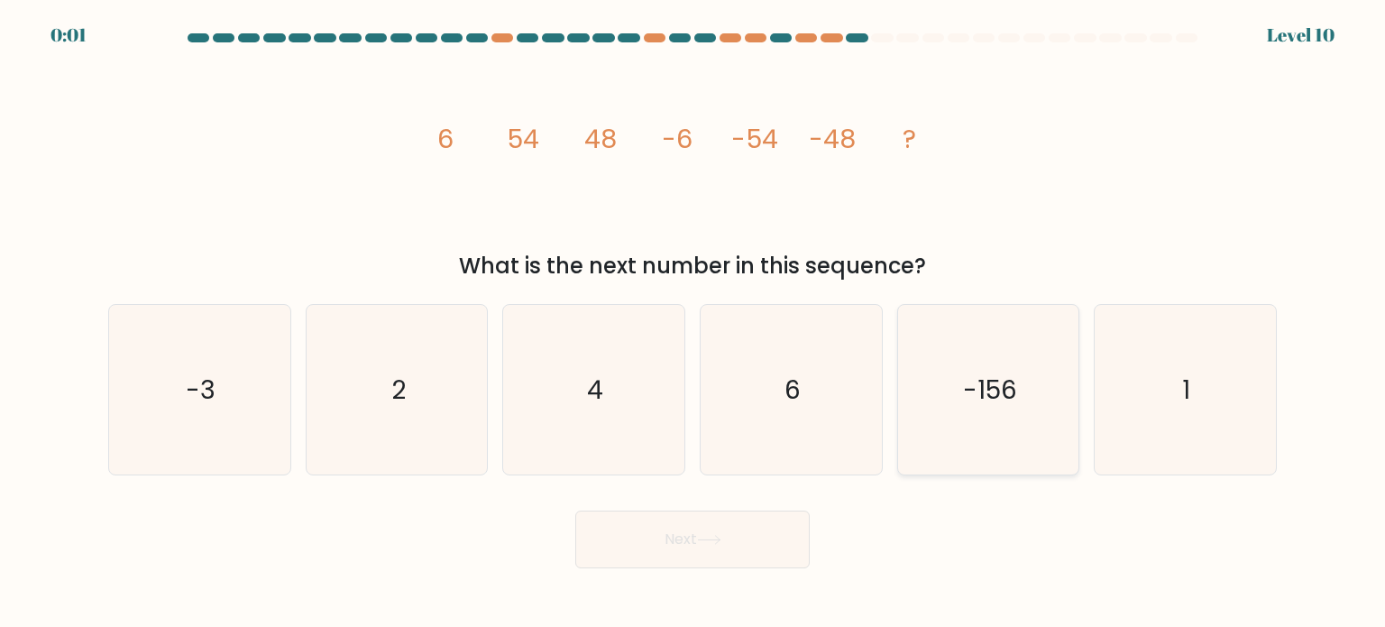
click at [963, 390] on text "-156" at bounding box center [990, 389] width 54 height 36
click at [693, 323] on input "e. -156" at bounding box center [693, 318] width 1 height 9
radio input "true"
click at [685, 511] on button "Next" at bounding box center [692, 539] width 234 height 58
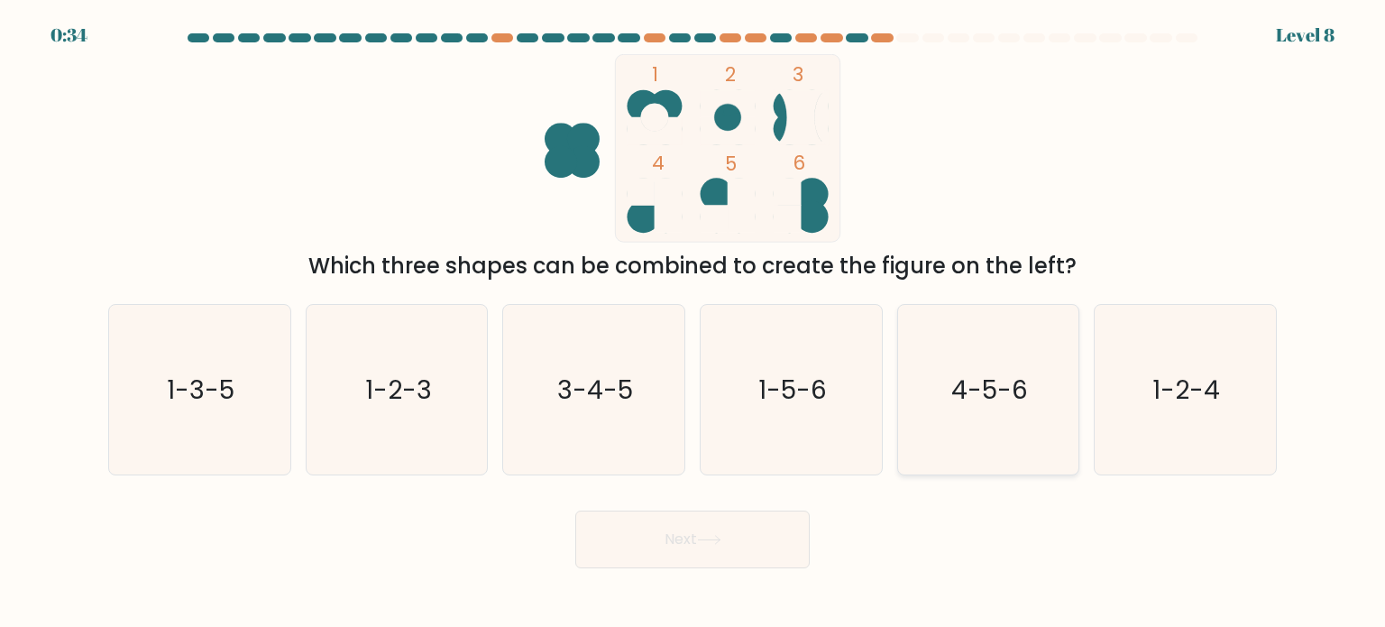
click at [954, 363] on icon "4-5-6" at bounding box center [989, 390] width 170 height 170
click at [693, 323] on input "e. 4-5-6" at bounding box center [693, 318] width 1 height 9
radio input "true"
click at [693, 526] on button "Next" at bounding box center [692, 539] width 234 height 58
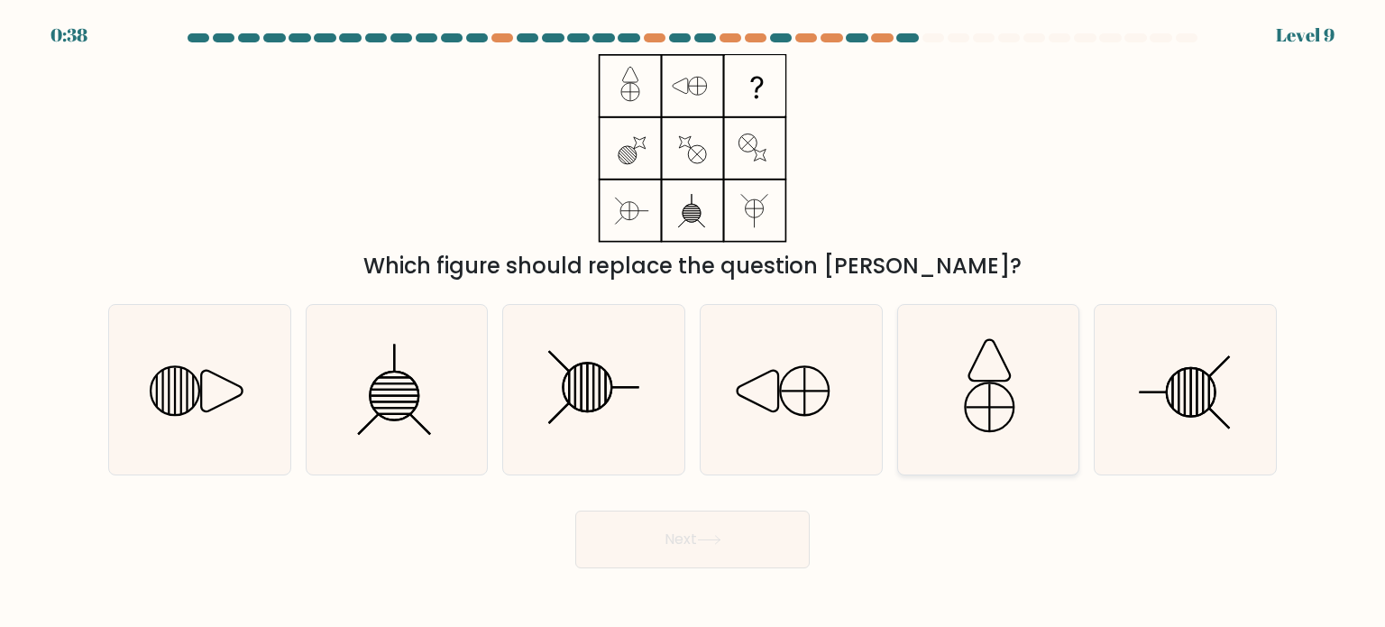
click at [1005, 383] on icon at bounding box center [989, 390] width 170 height 170
click at [693, 323] on input "e." at bounding box center [693, 318] width 1 height 9
radio input "true"
click at [204, 375] on icon at bounding box center [200, 390] width 170 height 170
click at [693, 323] on input "a." at bounding box center [693, 318] width 1 height 9
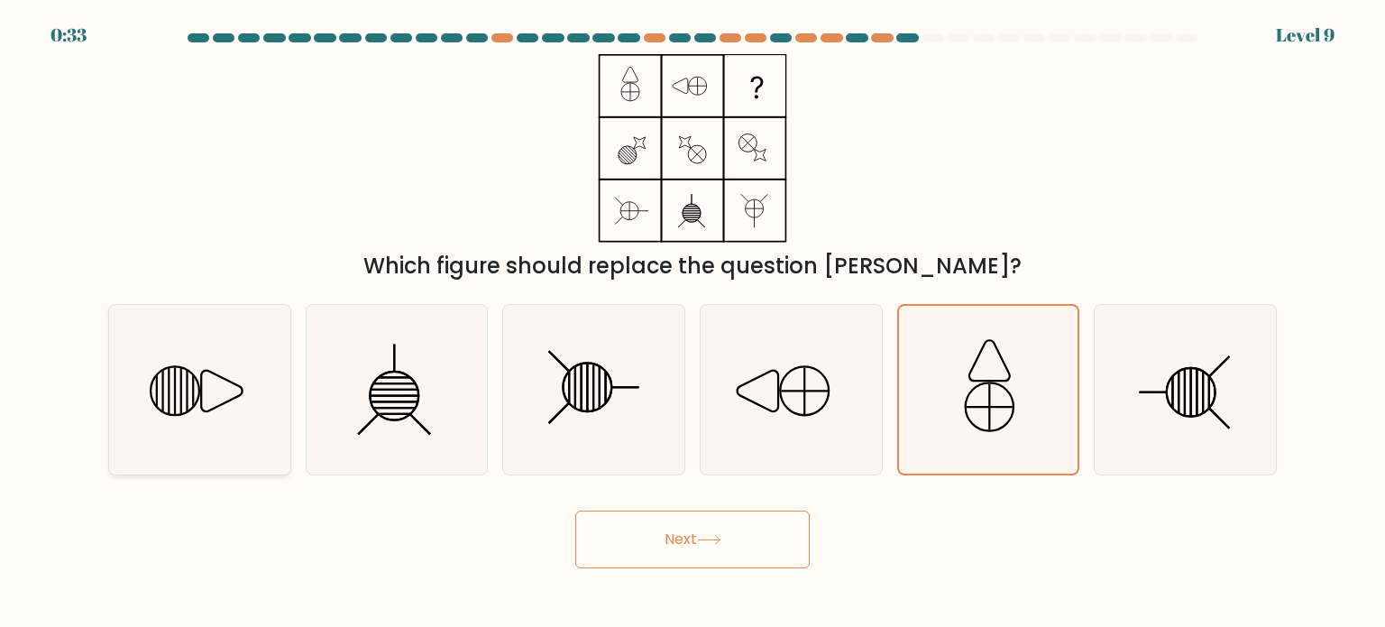
radio input "true"
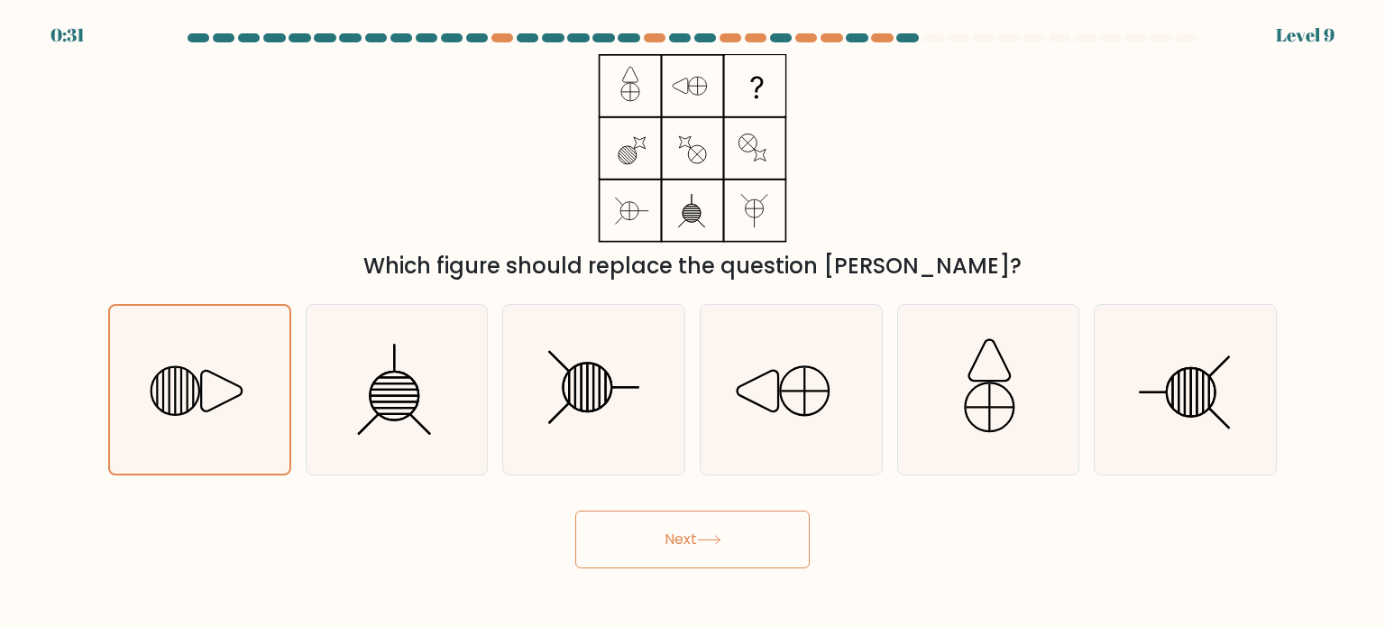
click at [658, 522] on button "Next" at bounding box center [692, 539] width 234 height 58
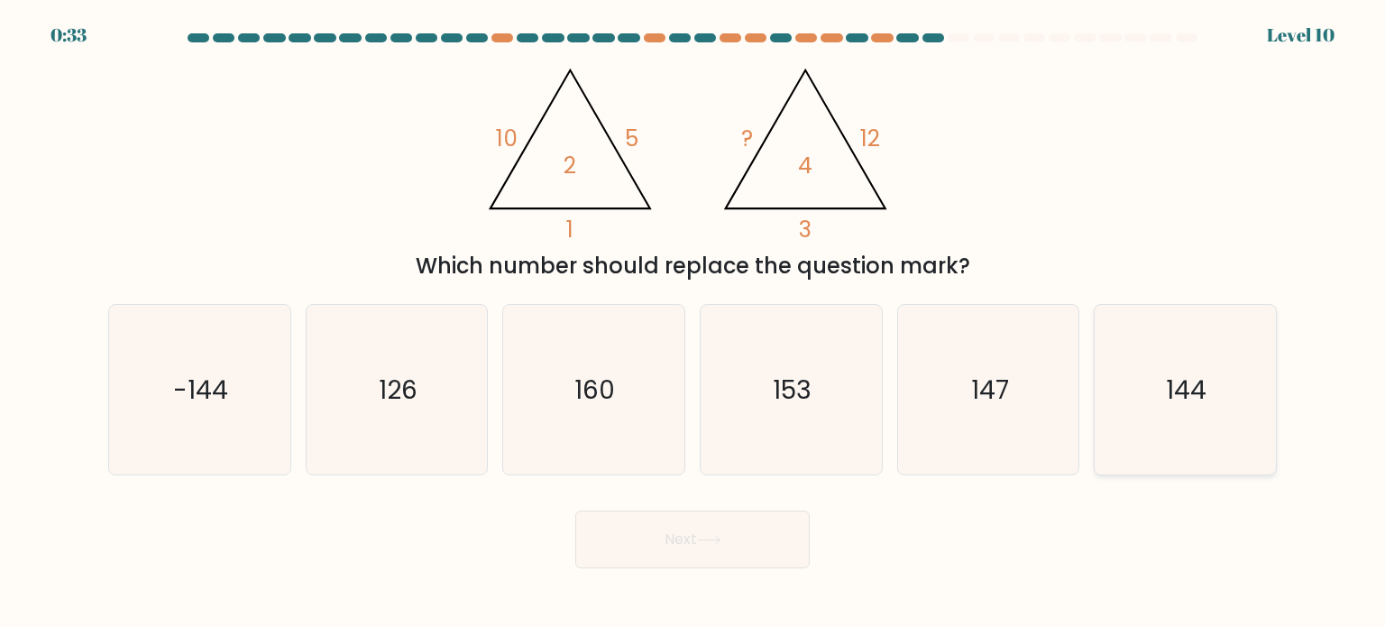
click at [1153, 413] on icon "144" at bounding box center [1185, 390] width 170 height 170
click at [693, 323] on input "f. 144" at bounding box center [693, 318] width 1 height 9
radio input "true"
click at [717, 552] on button "Next" at bounding box center [692, 539] width 234 height 58
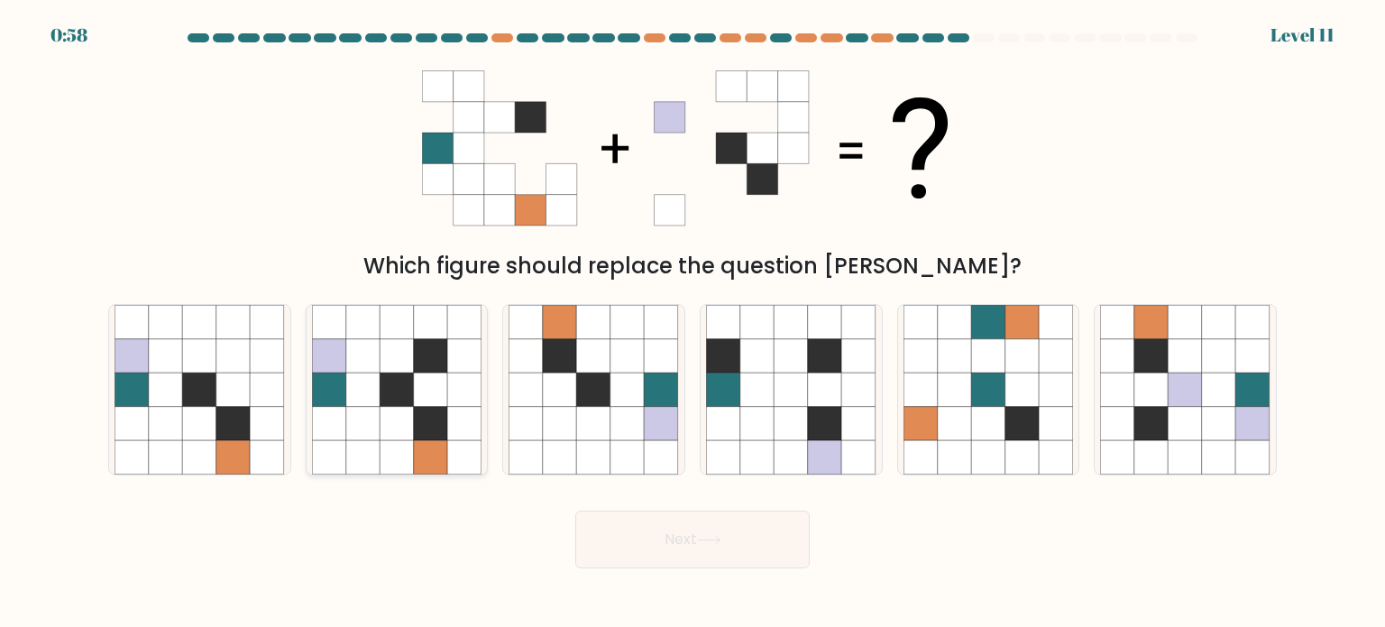
click at [420, 396] on icon at bounding box center [431, 389] width 34 height 34
click at [693, 323] on input "b." at bounding box center [693, 318] width 1 height 9
radio input "true"
click at [733, 526] on button "Next" at bounding box center [692, 539] width 234 height 58
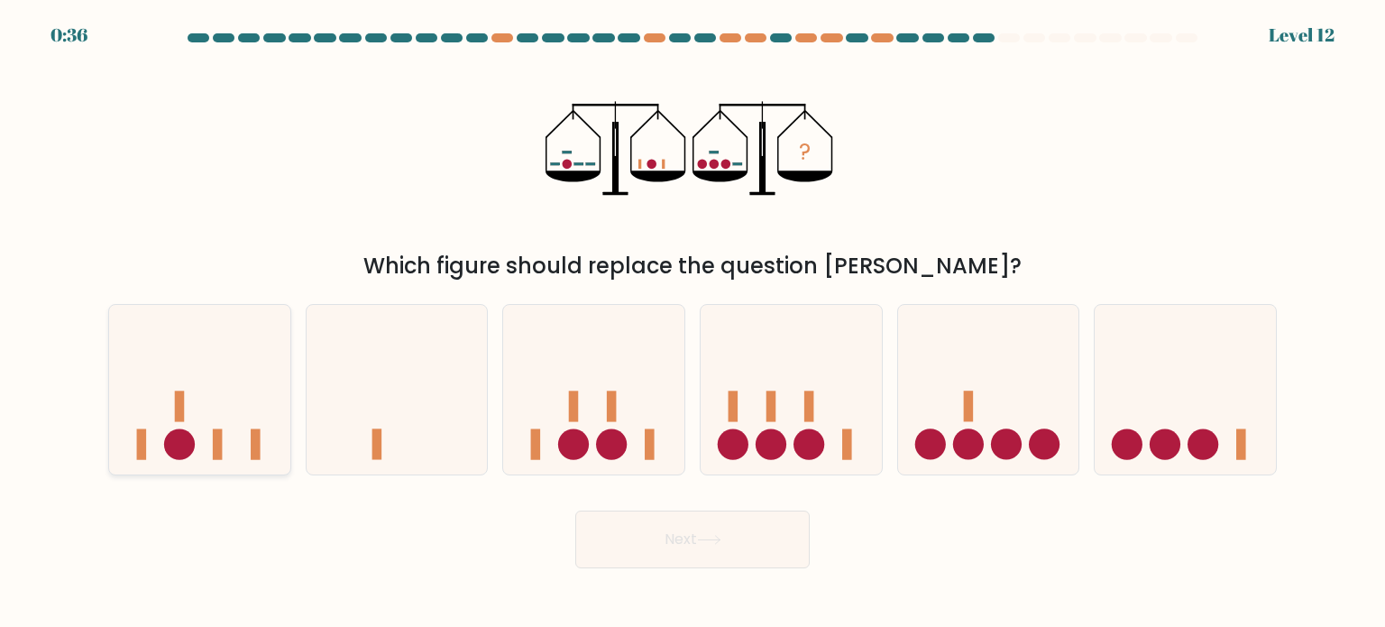
click at [151, 420] on icon at bounding box center [199, 390] width 181 height 150
click at [693, 323] on input "a." at bounding box center [693, 318] width 1 height 9
radio input "true"
click at [696, 552] on button "Next" at bounding box center [692, 539] width 234 height 58
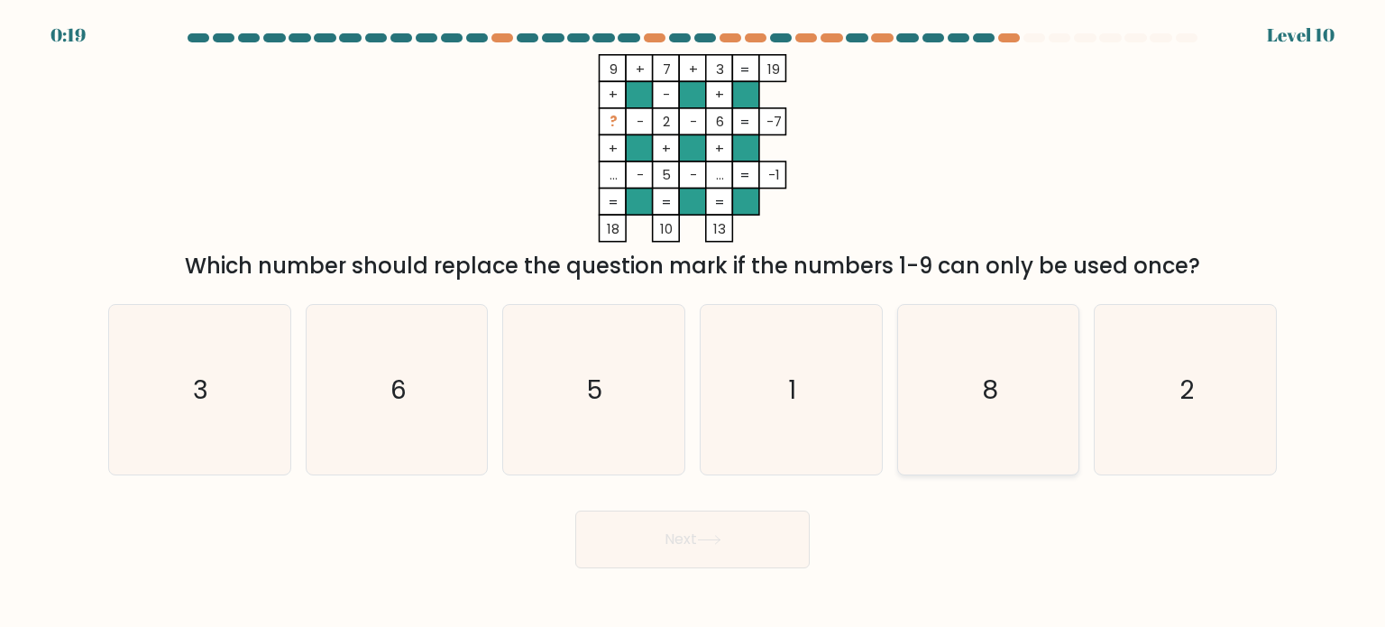
click at [970, 403] on icon "8" at bounding box center [989, 390] width 170 height 170
click at [693, 323] on input "e. 8" at bounding box center [693, 318] width 1 height 9
radio input "true"
click at [649, 560] on button "Next" at bounding box center [692, 539] width 234 height 58
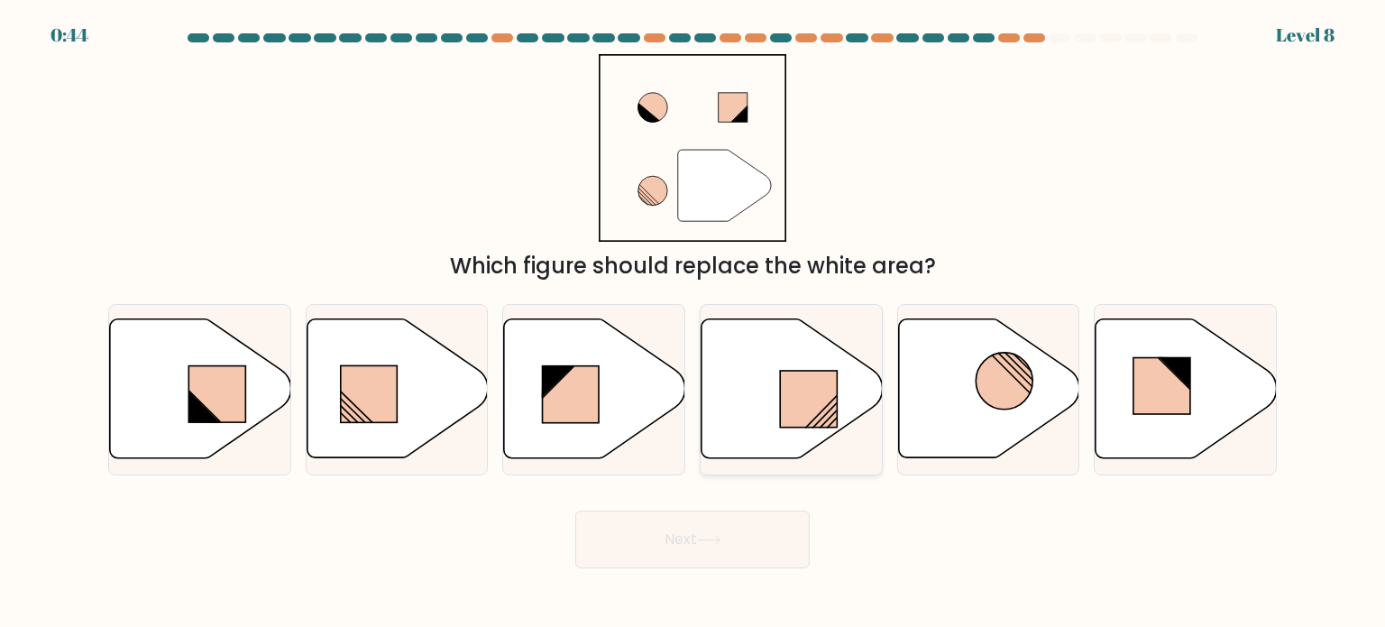
click at [756, 424] on icon at bounding box center [792, 388] width 181 height 139
click at [693, 323] on input "d." at bounding box center [693, 318] width 1 height 9
radio input "true"
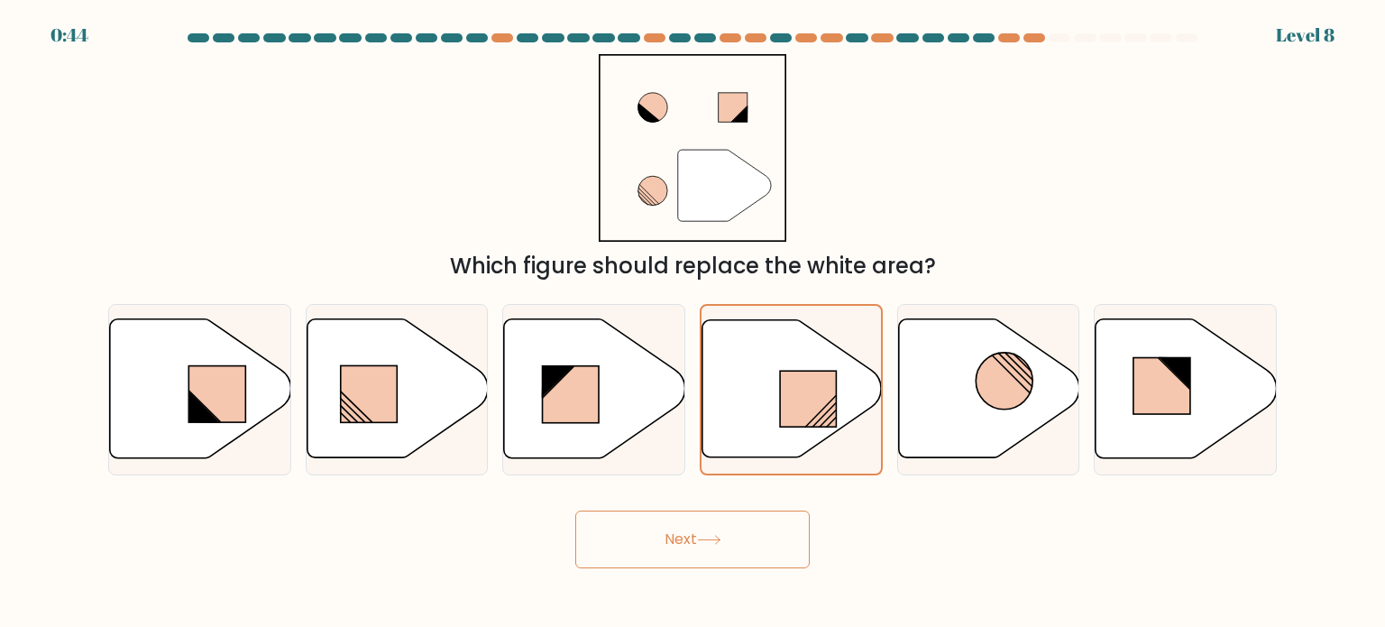
click at [658, 537] on button "Next" at bounding box center [692, 539] width 234 height 58
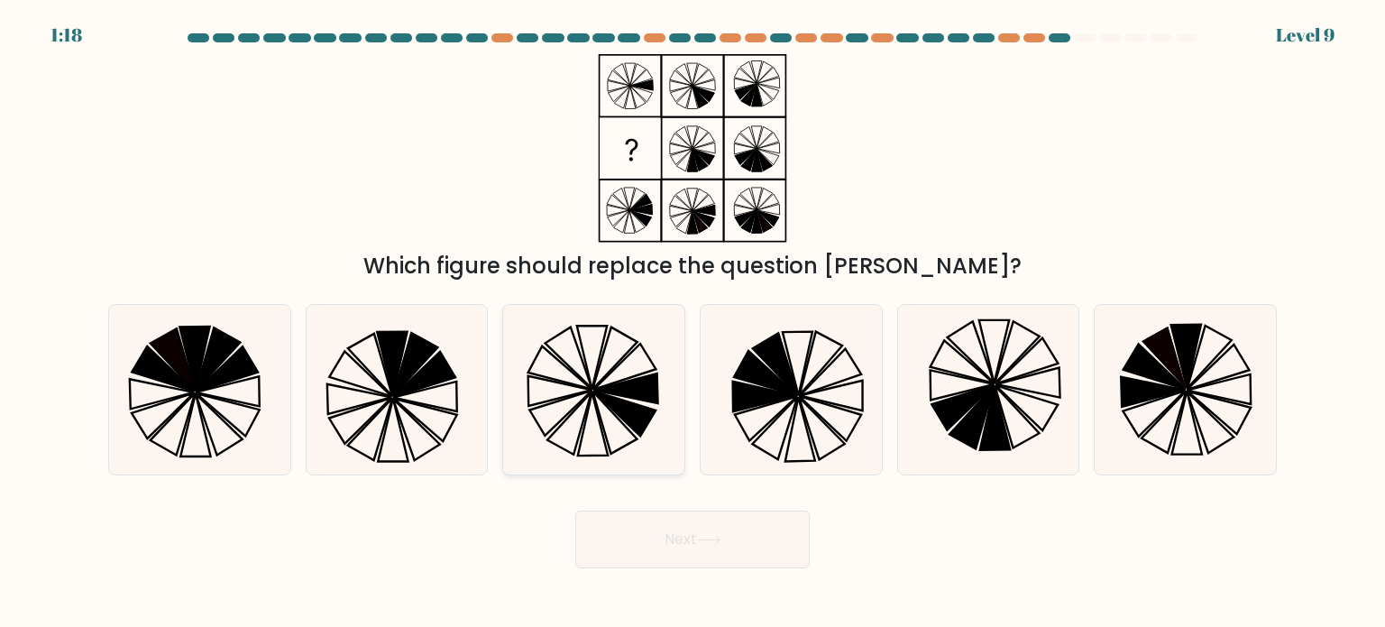
click at [628, 443] on icon at bounding box center [615, 422] width 44 height 62
click at [693, 323] on input "c." at bounding box center [693, 318] width 1 height 9
radio input "true"
click at [678, 530] on button "Next" at bounding box center [692, 539] width 234 height 58
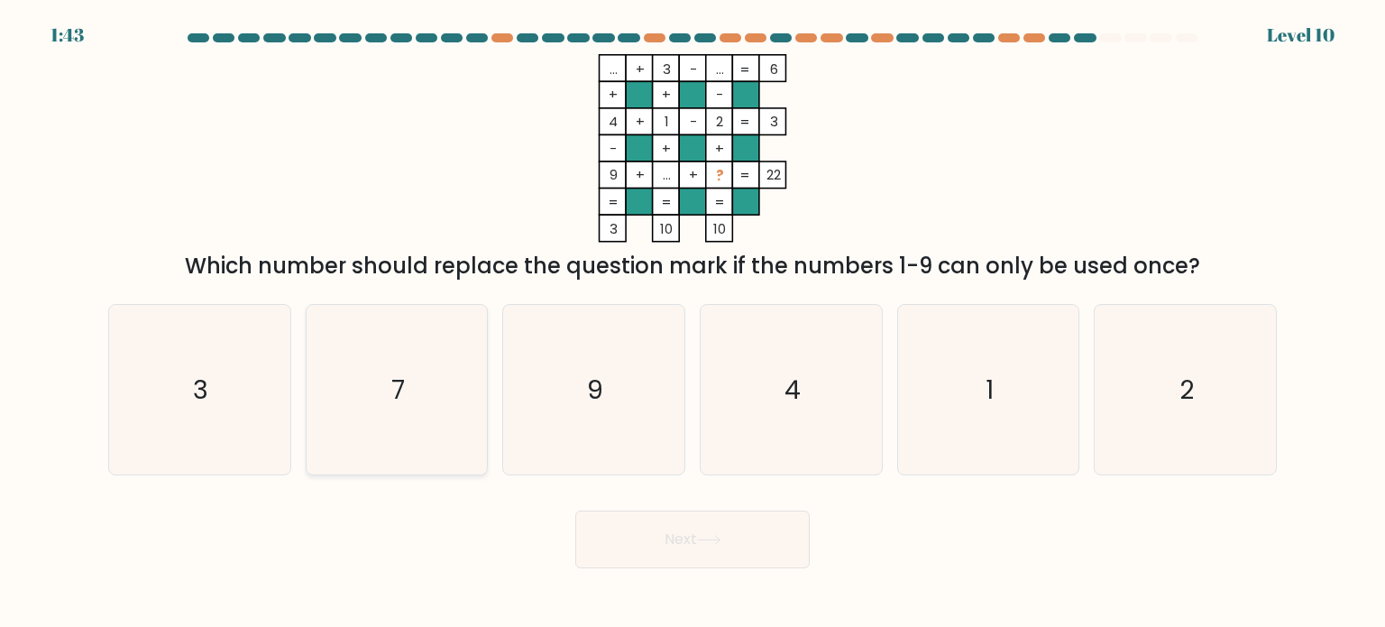
click at [400, 358] on icon "7" at bounding box center [397, 390] width 170 height 170
click at [693, 323] on input "b. 7" at bounding box center [693, 318] width 1 height 9
radio input "true"
click at [656, 554] on button "Next" at bounding box center [692, 539] width 234 height 58
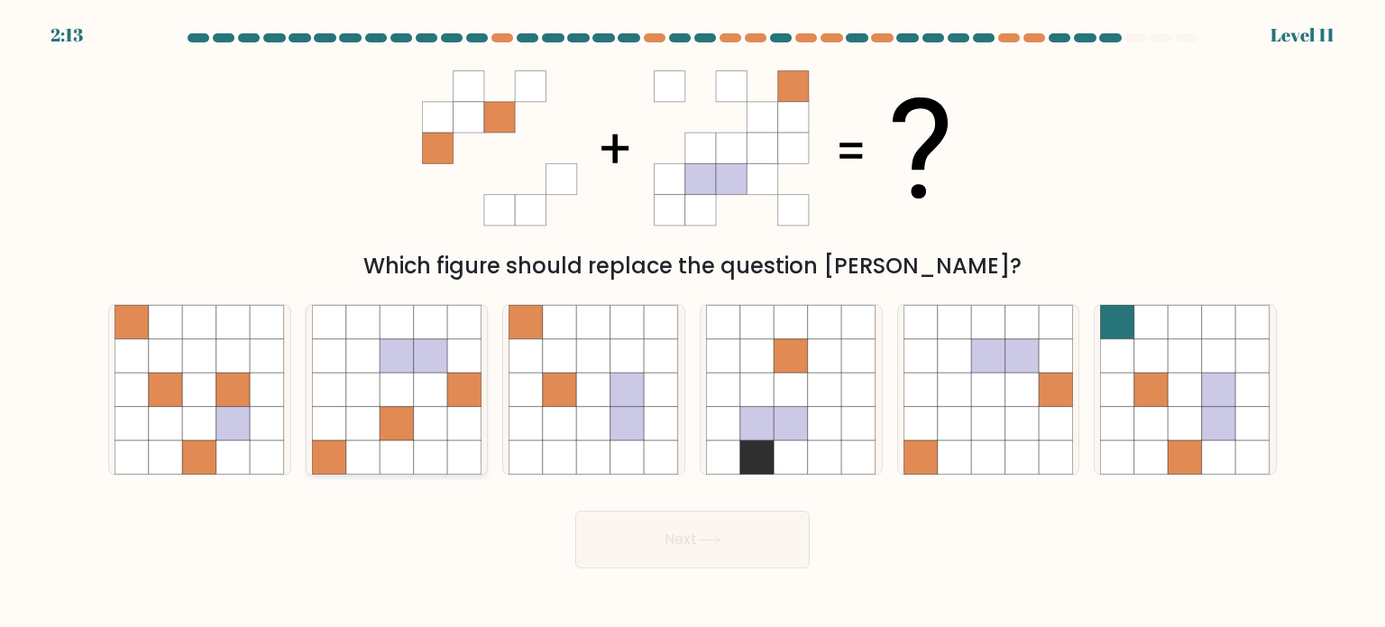
click at [414, 434] on icon at bounding box center [431, 423] width 34 height 34
click at [693, 323] on input "b." at bounding box center [693, 318] width 1 height 9
radio input "true"
click at [684, 533] on button "Next" at bounding box center [692, 539] width 234 height 58
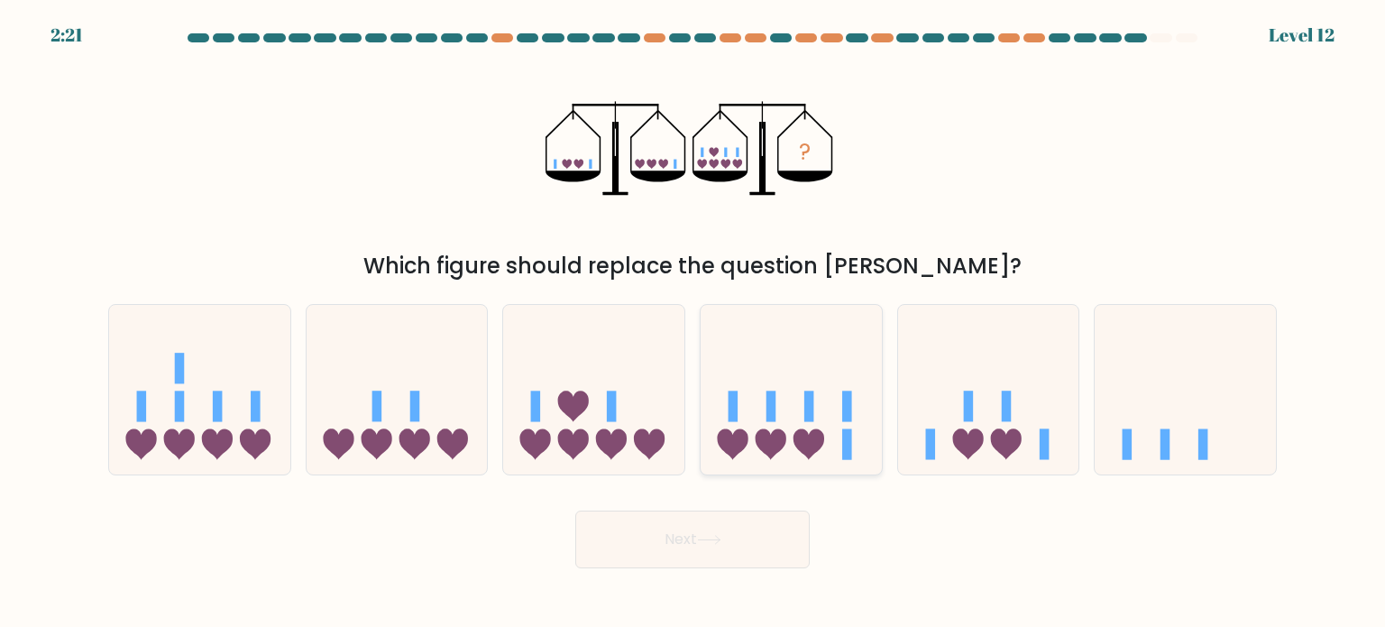
click at [842, 441] on icon at bounding box center [791, 390] width 181 height 150
click at [693, 323] on input "d." at bounding box center [693, 318] width 1 height 9
radio input "true"
click at [721, 543] on icon at bounding box center [709, 540] width 24 height 10
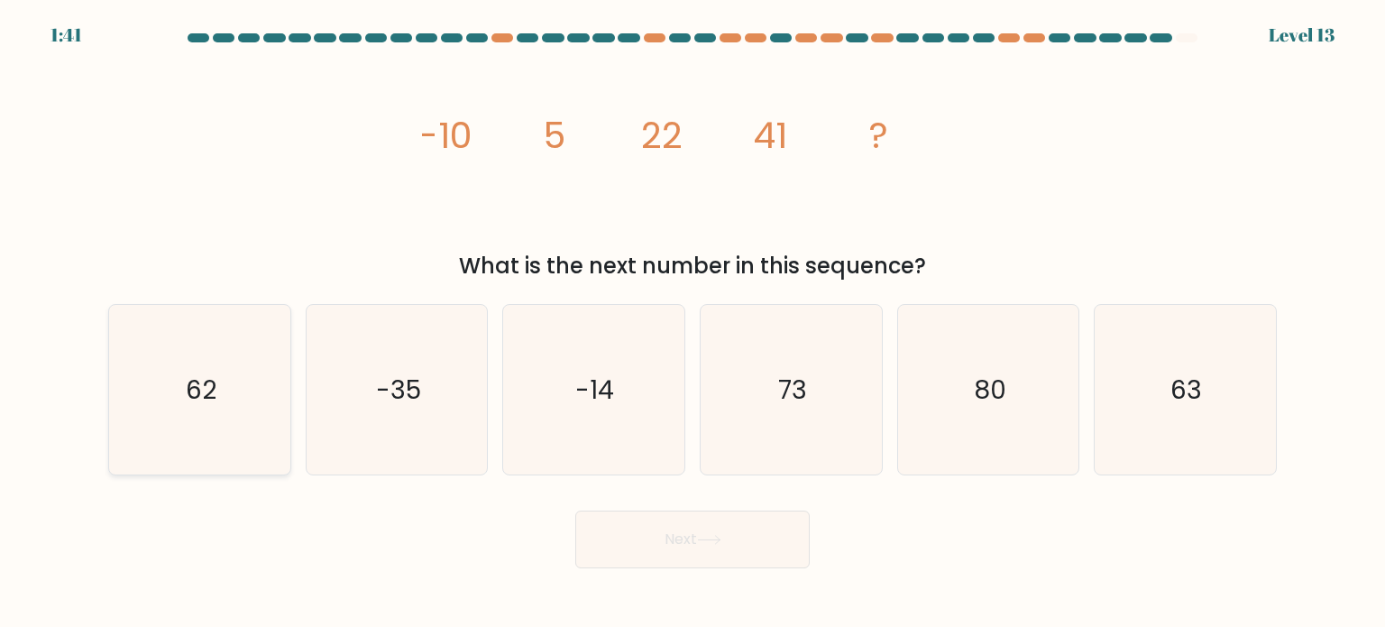
click at [212, 396] on text "62" at bounding box center [201, 389] width 31 height 36
click at [693, 323] on input "a. 62" at bounding box center [693, 318] width 1 height 9
radio input "true"
click at [659, 537] on button "Next" at bounding box center [692, 539] width 234 height 58
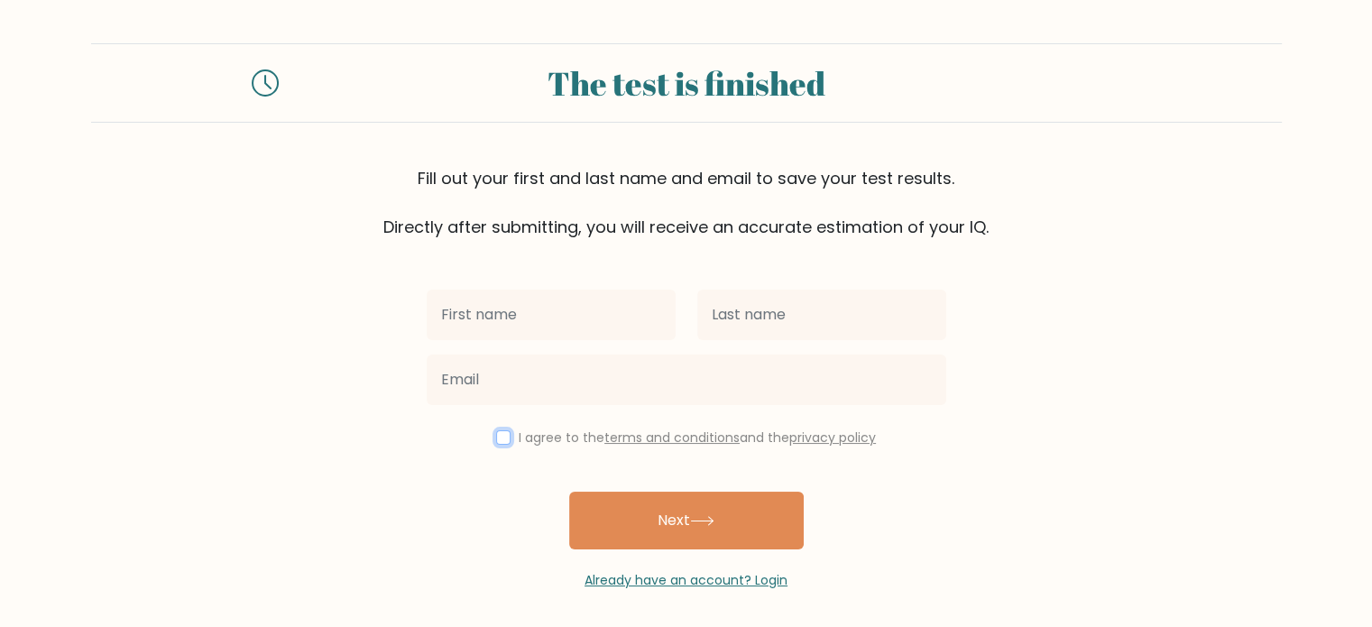
click at [499, 438] on input "checkbox" at bounding box center [503, 437] width 14 height 14
checkbox input "true"
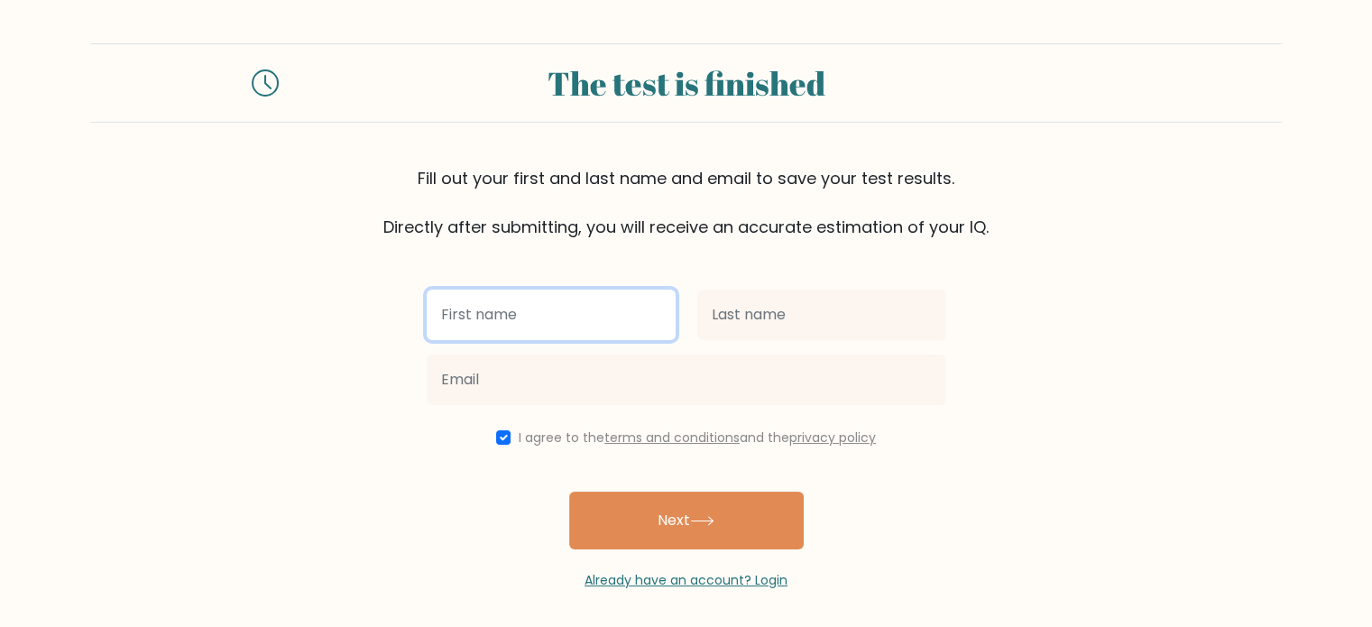
click at [527, 324] on input "text" at bounding box center [551, 314] width 249 height 50
type input "[PERSON_NAME]"
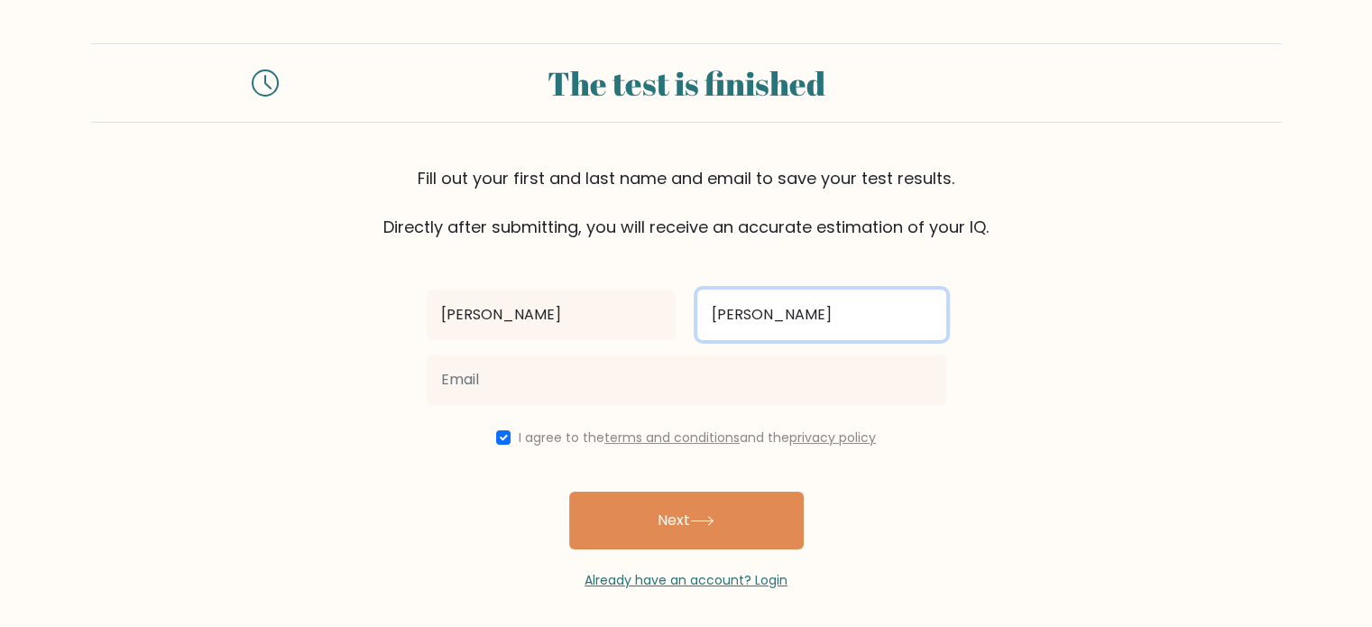
type input "[PERSON_NAME]"
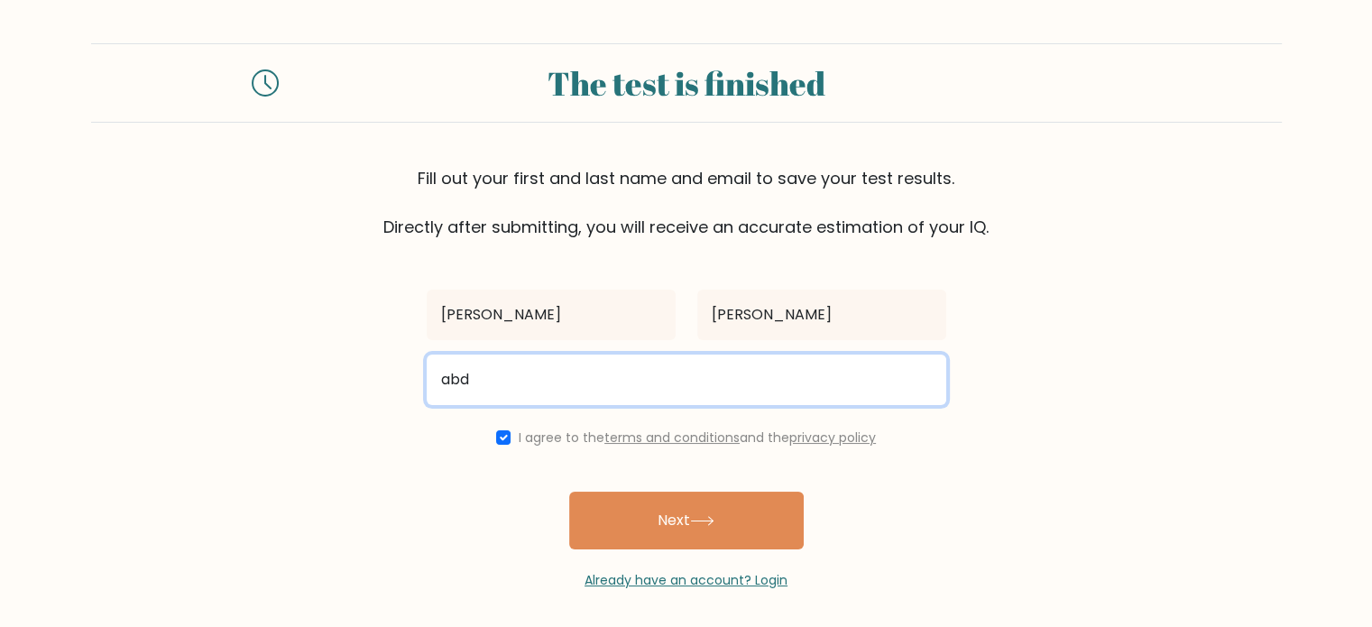
type input "[EMAIL_ADDRESS][DOMAIN_NAME]"
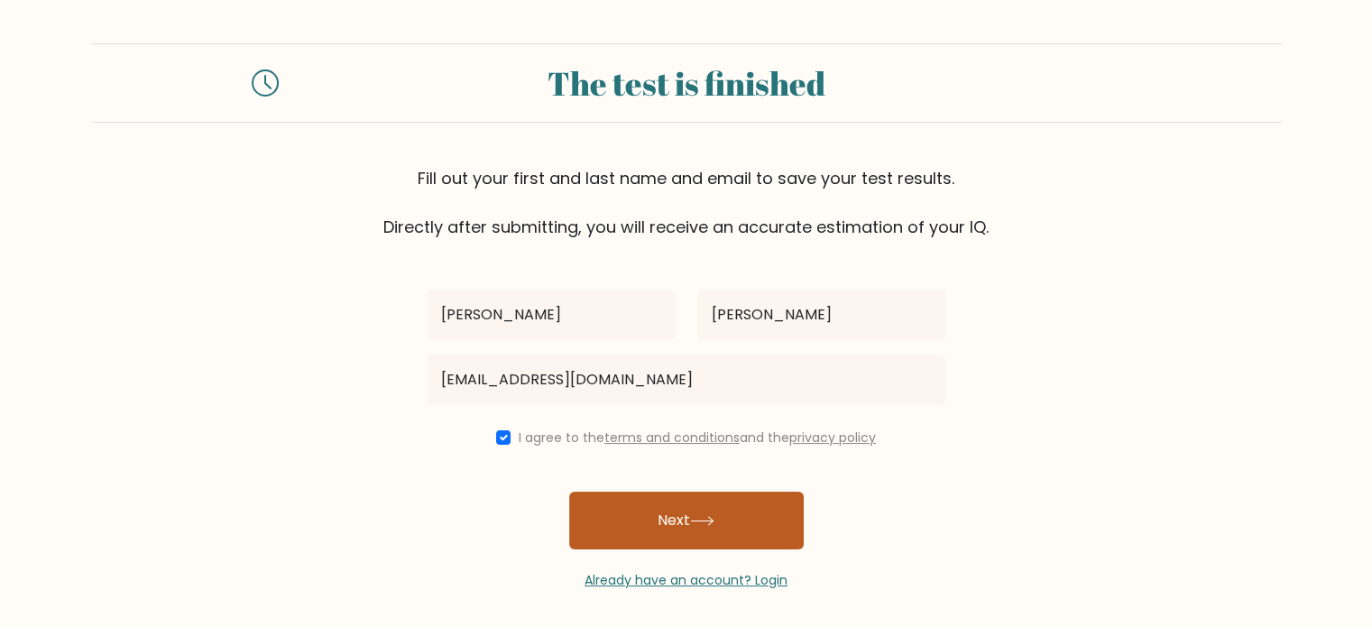
click at [628, 513] on button "Next" at bounding box center [686, 520] width 234 height 58
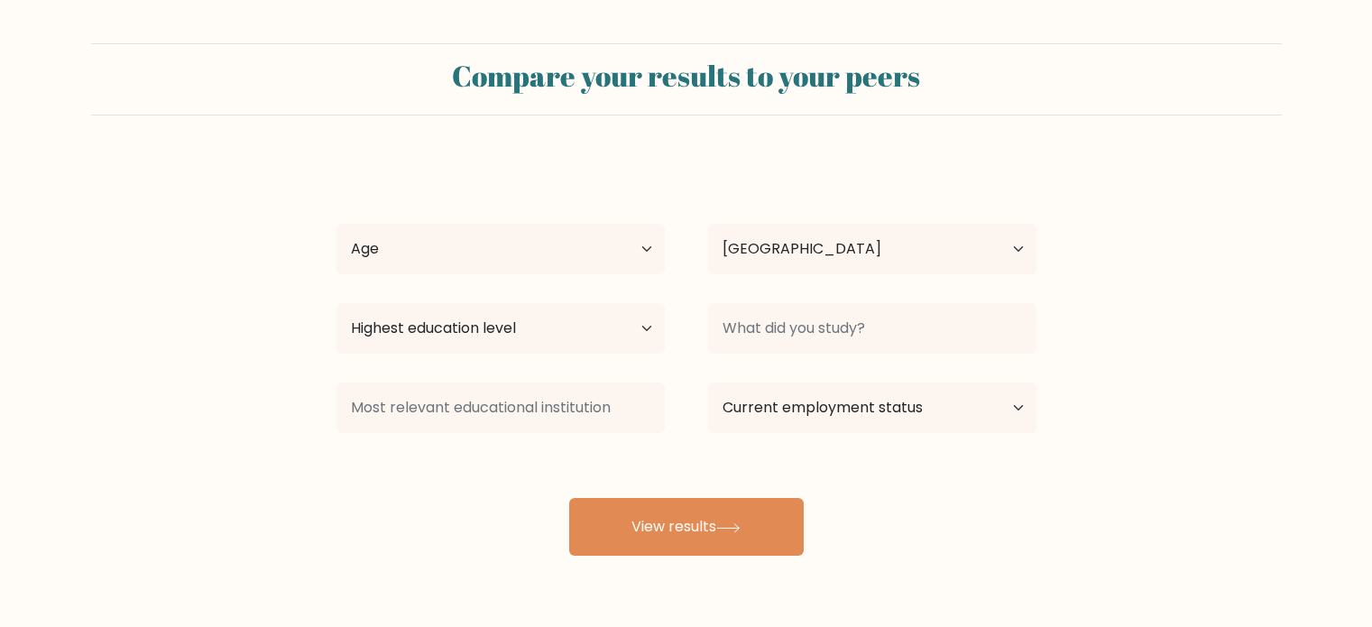
select select "EG"
click at [643, 251] on select "Age Under 18 years old 18-24 years old 25-34 years old 35-44 years old 45-54 ye…" at bounding box center [500, 249] width 328 height 50
select select "25_34"
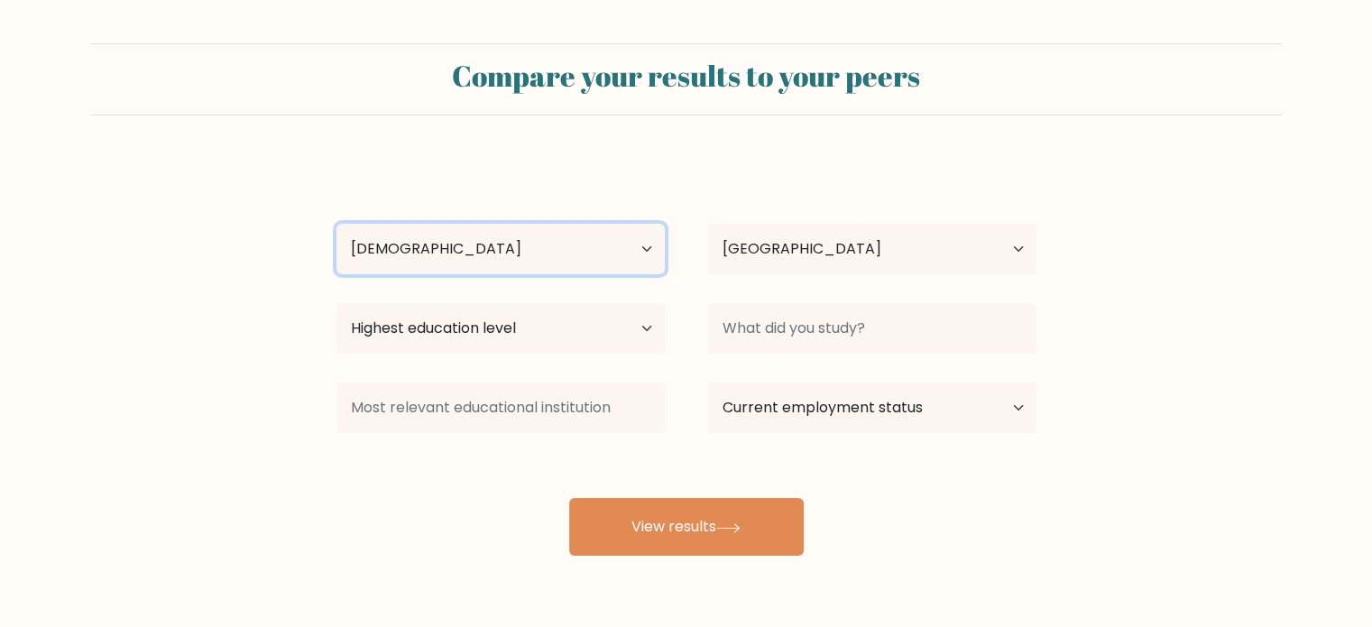
click at [336, 224] on select "Age Under 18 years old 18-24 years old 25-34 years old 35-44 years old 45-54 ye…" at bounding box center [500, 249] width 328 height 50
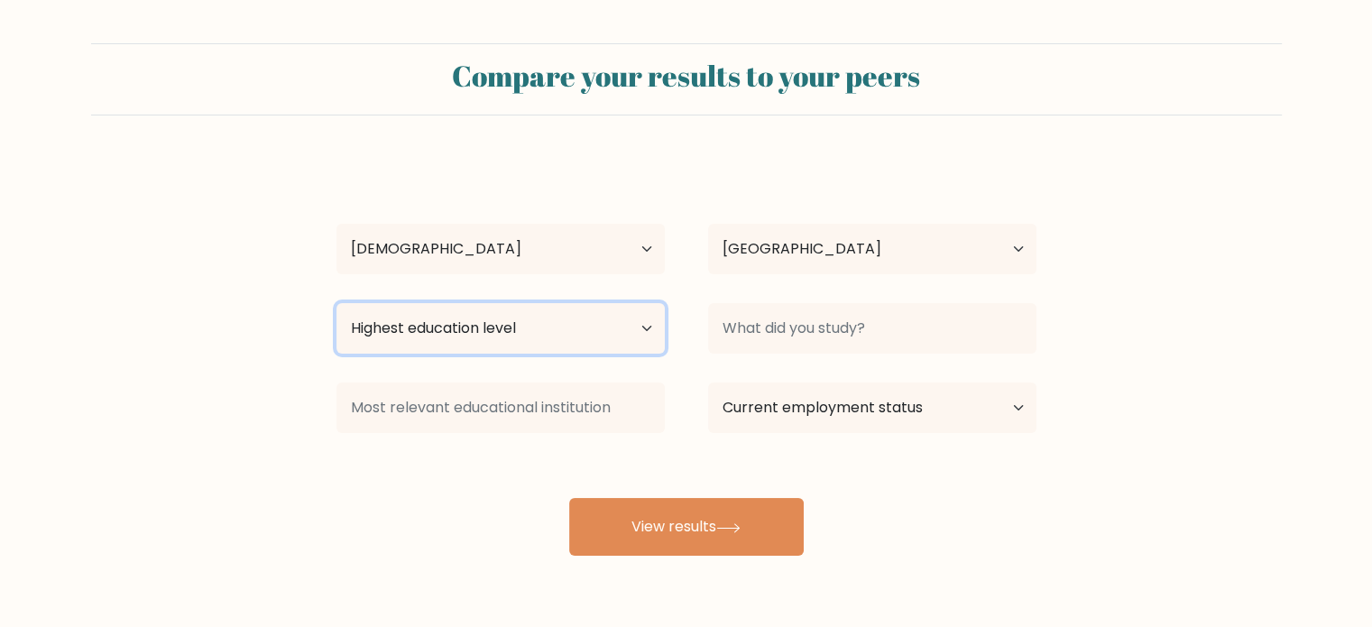
click at [644, 339] on select "Highest education level No schooling Primary Lower Secondary Upper Secondary Oc…" at bounding box center [500, 328] width 328 height 50
select select "bachelors_degree"
click at [336, 303] on select "Highest education level No schooling Primary Lower Secondary Upper Secondary Oc…" at bounding box center [500, 328] width 328 height 50
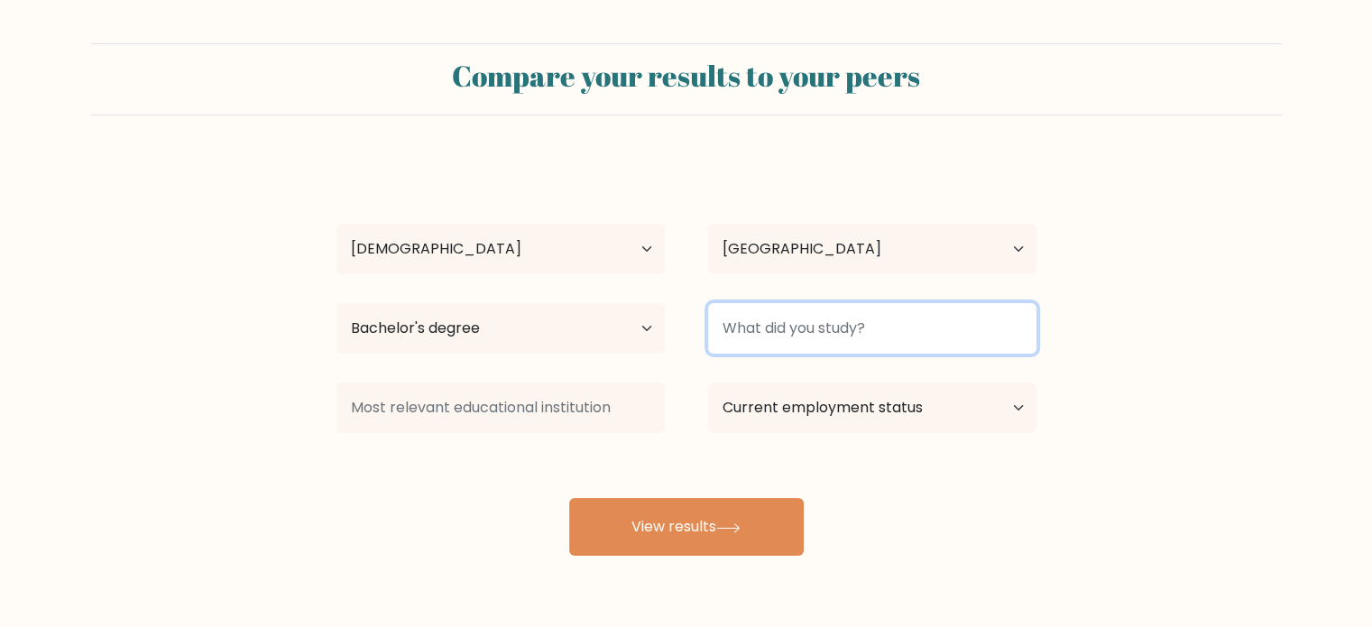
click at [884, 324] on input at bounding box center [872, 328] width 328 height 50
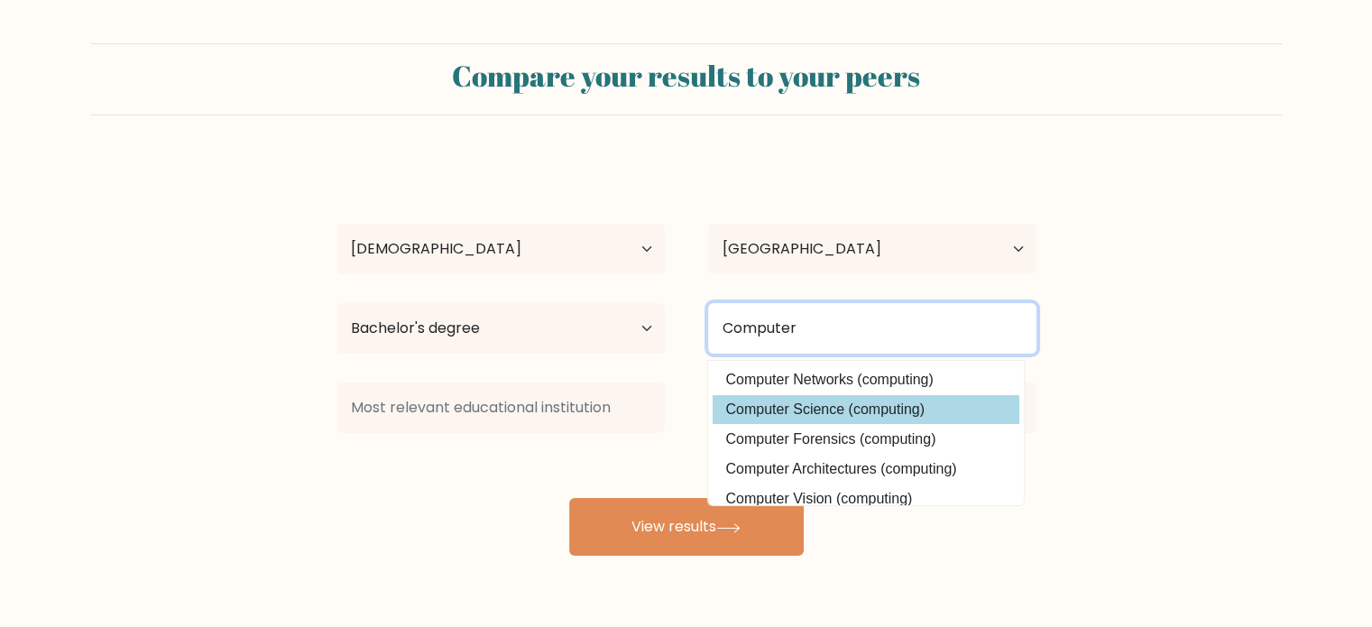
type input "Computer"
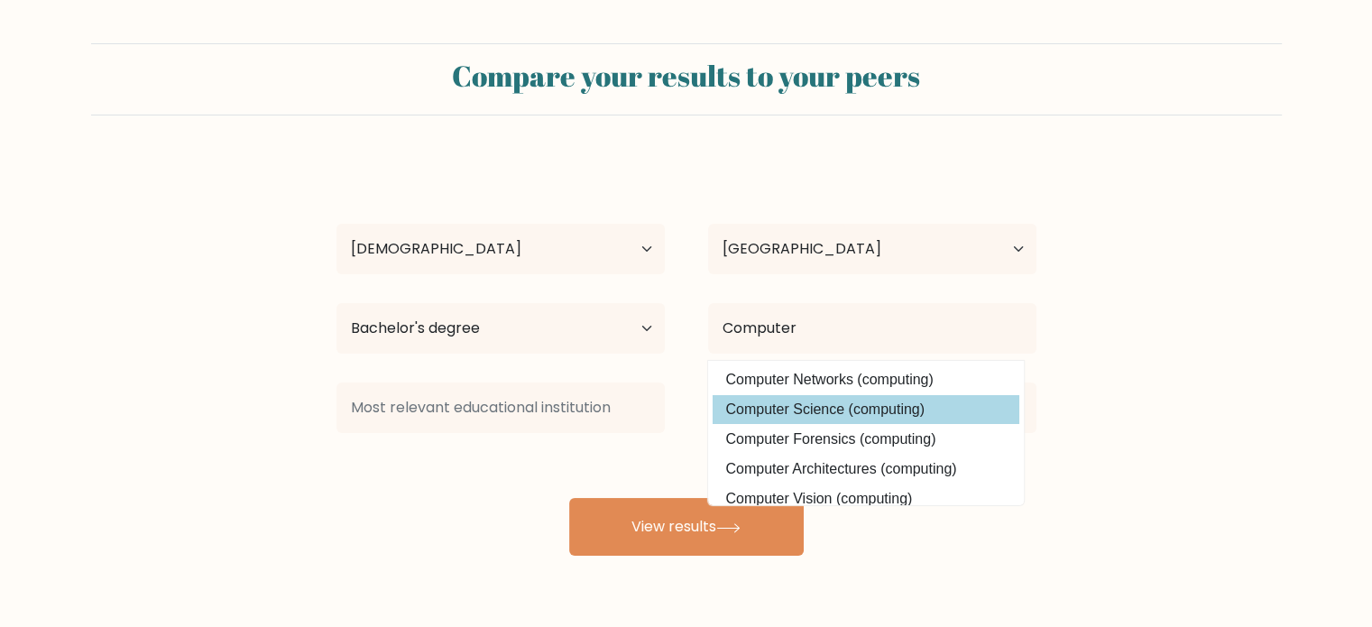
click at [843, 411] on div "Abdelrahman Muhammed Age Under 18 years old 18-24 years old 25-34 years old 35-…" at bounding box center [686, 357] width 721 height 397
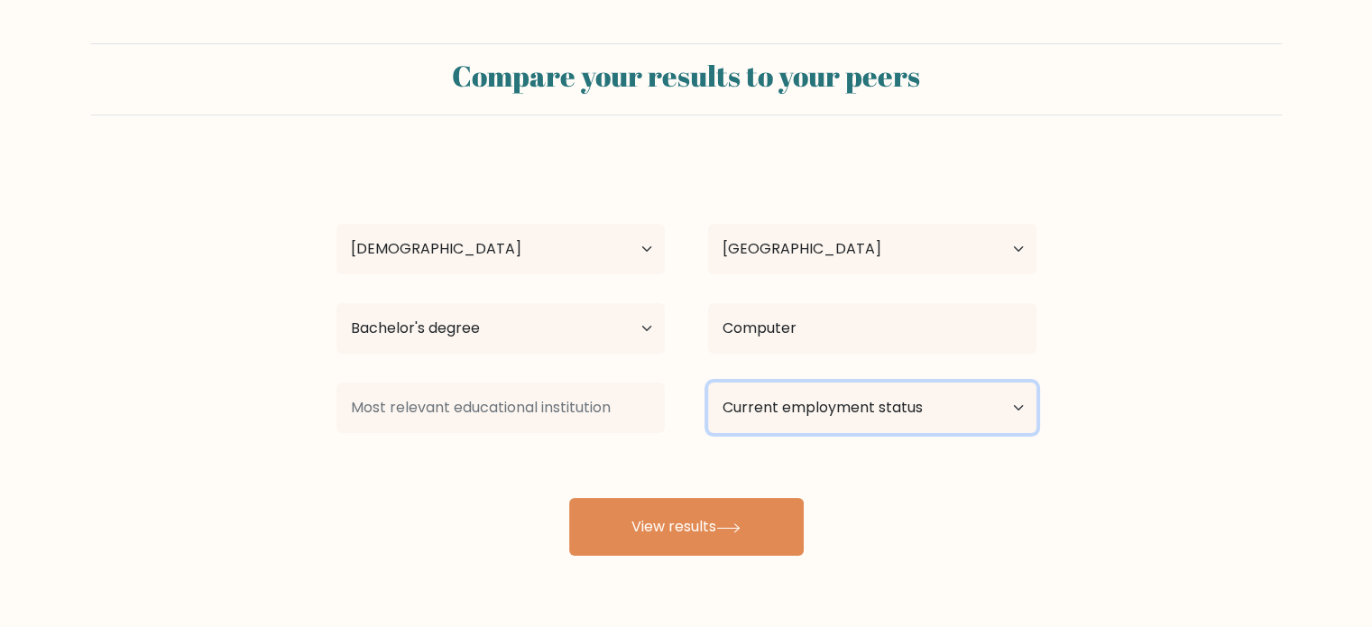
click at [885, 400] on select "Current employment status Employed Student Retired Other / prefer not to answer" at bounding box center [872, 407] width 328 height 50
select select "employed"
click at [708, 382] on select "Current employment status Employed Student Retired Other / prefer not to answer" at bounding box center [872, 407] width 328 height 50
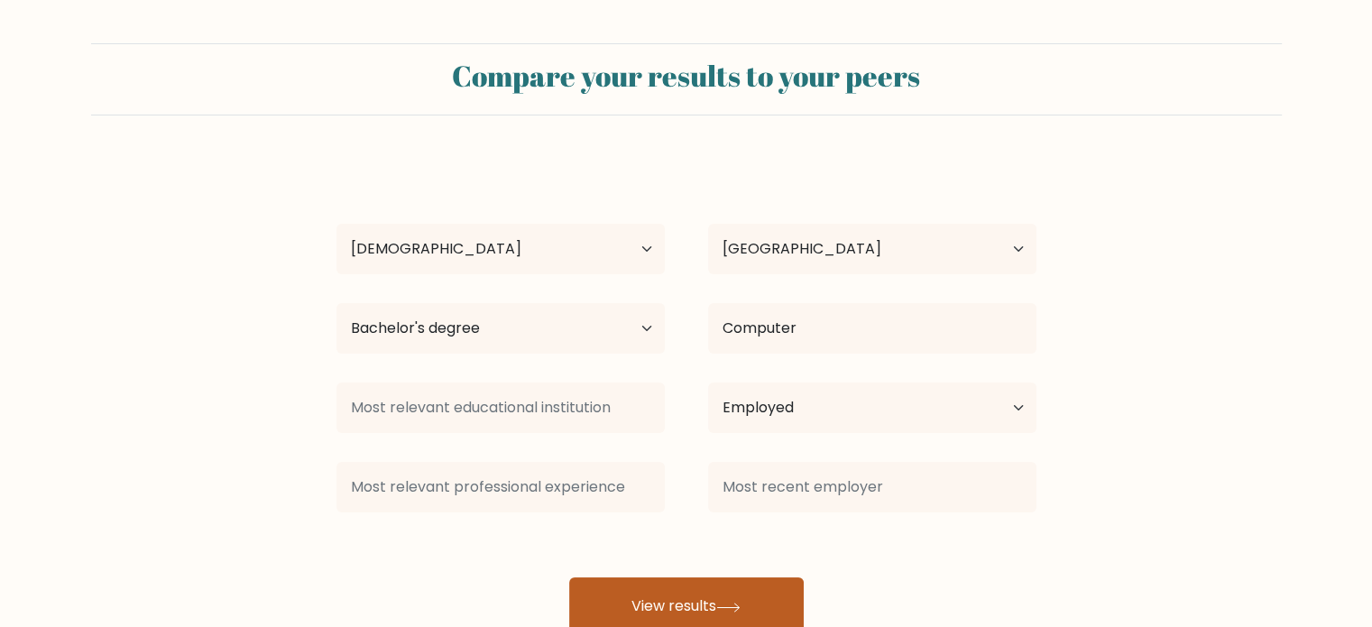
click at [693, 583] on button "View results" at bounding box center [686, 606] width 234 height 58
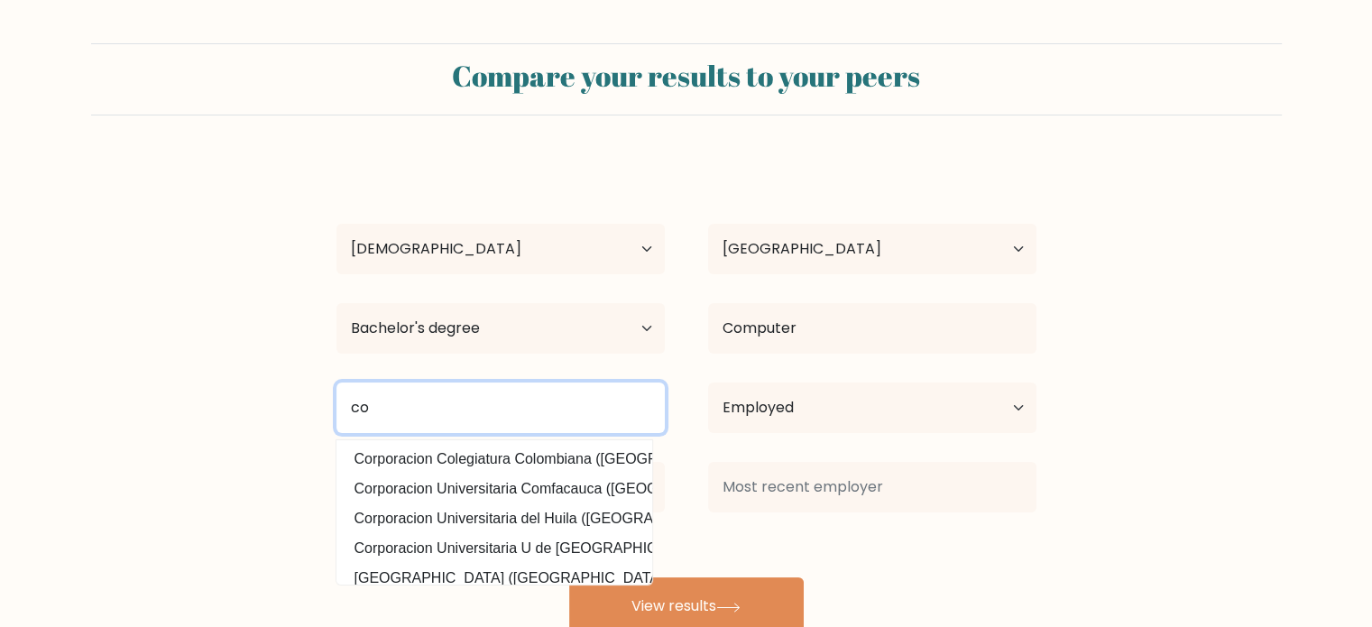
type input "c"
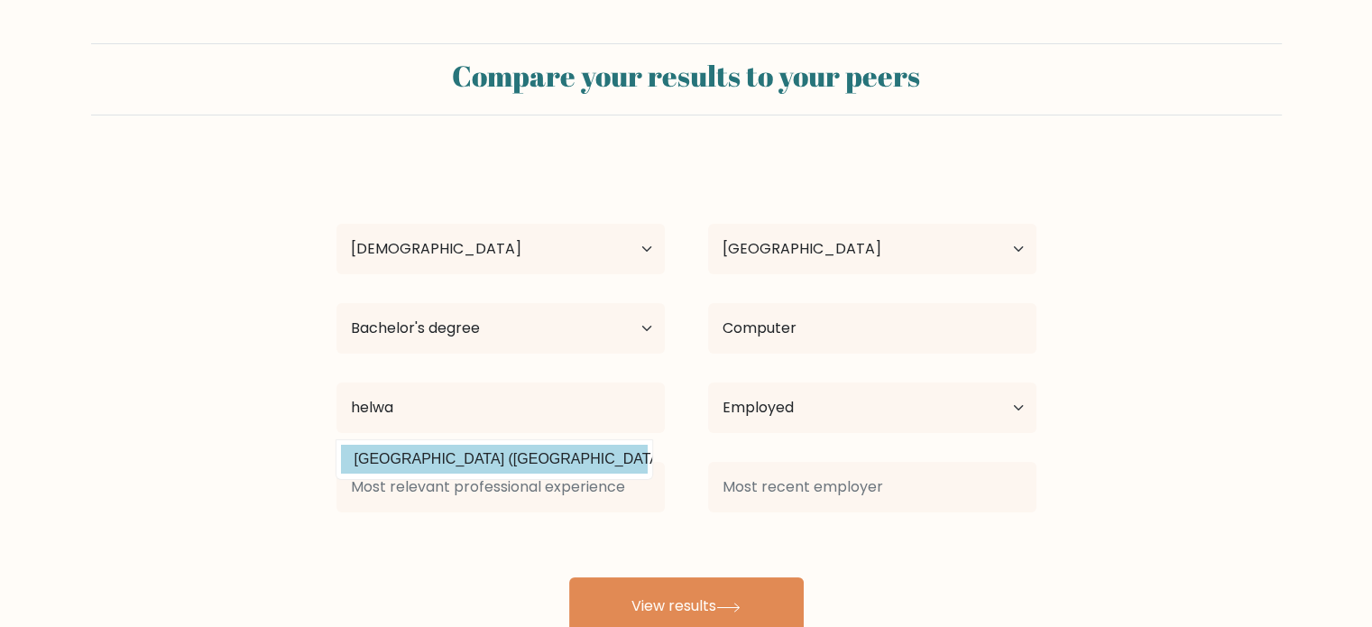
click at [563, 458] on div "Abdelrahman Muhammed Age Under 18 years old 18-24 years old 25-34 years old 35-…" at bounding box center [686, 397] width 721 height 476
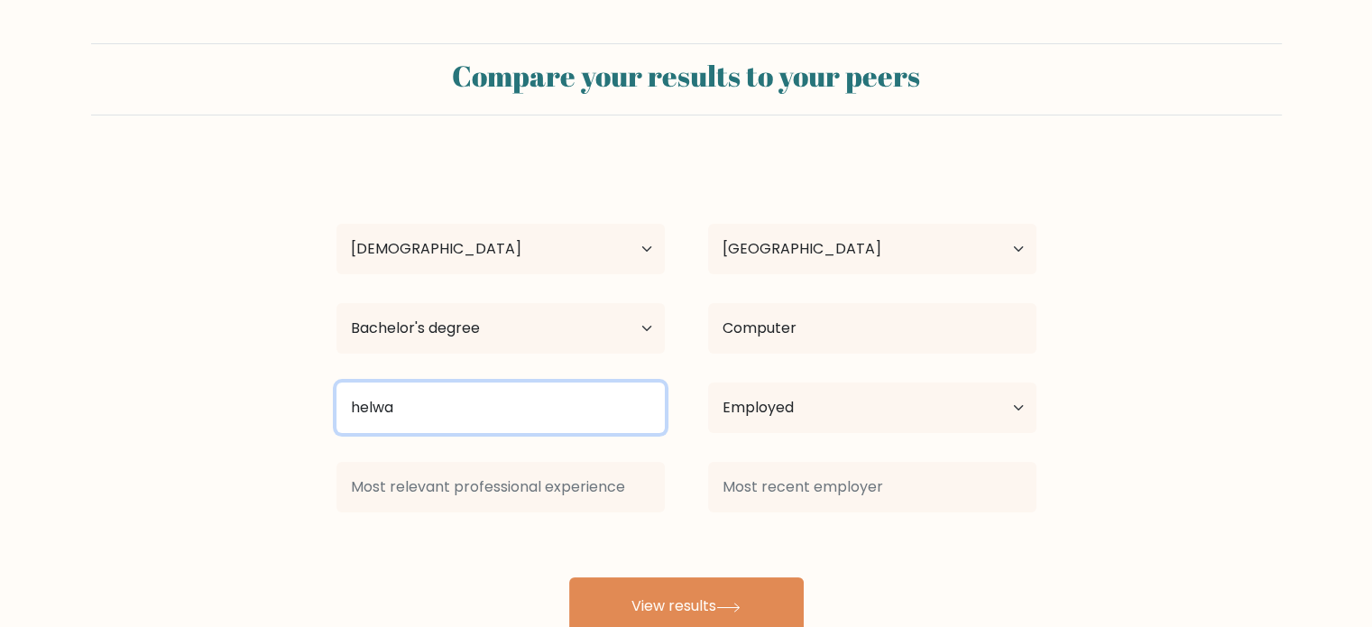
click at [555, 418] on input "helwa" at bounding box center [500, 407] width 328 height 50
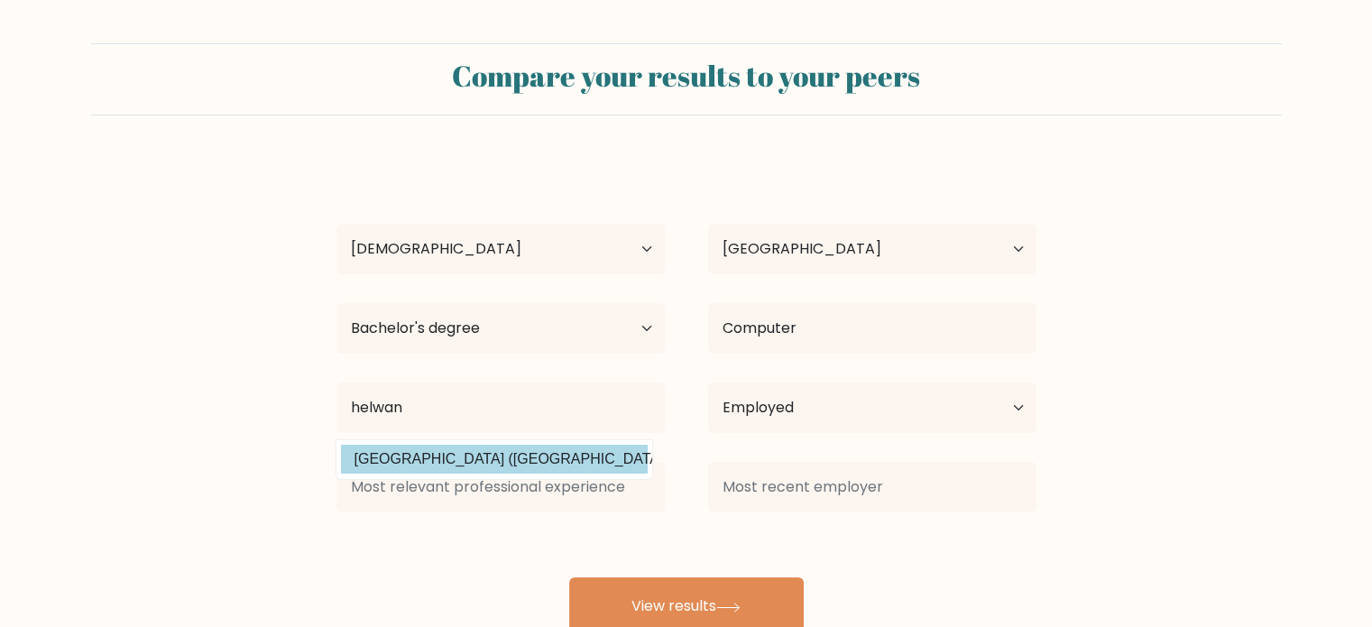
click at [500, 460] on div "Abdelrahman Muhammed Age Under 18 years old 18-24 years old 25-34 years old 35-…" at bounding box center [686, 397] width 721 height 476
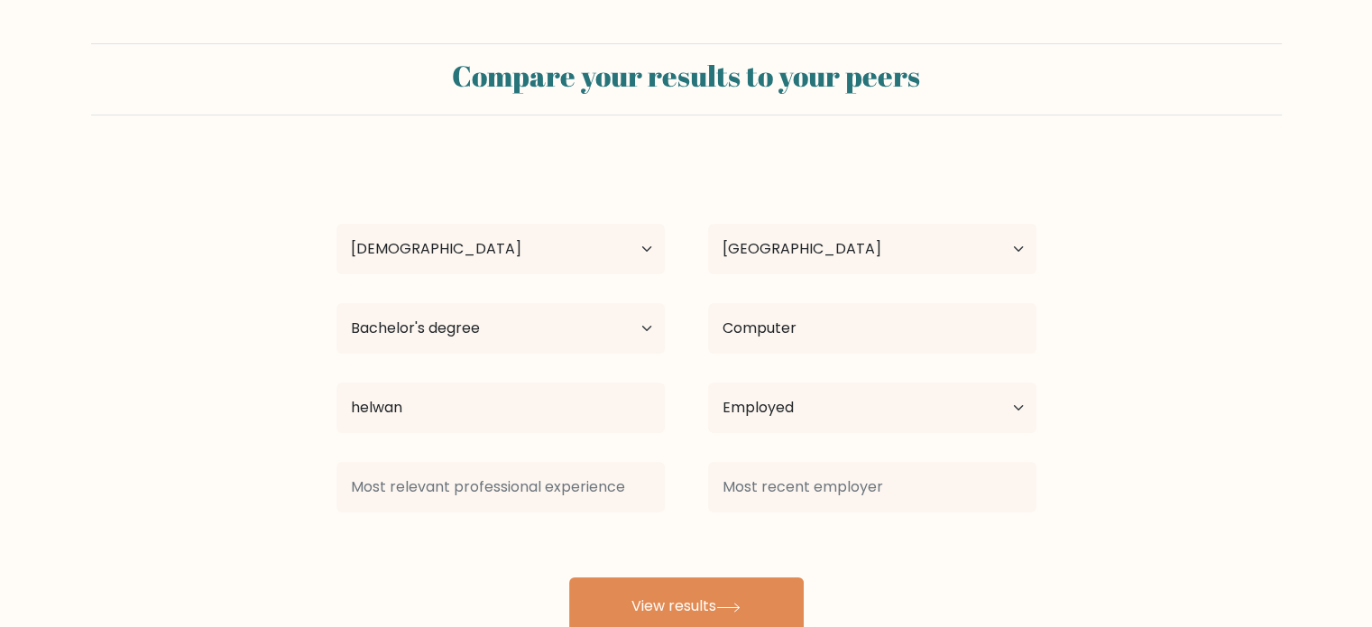
scroll to position [57, 0]
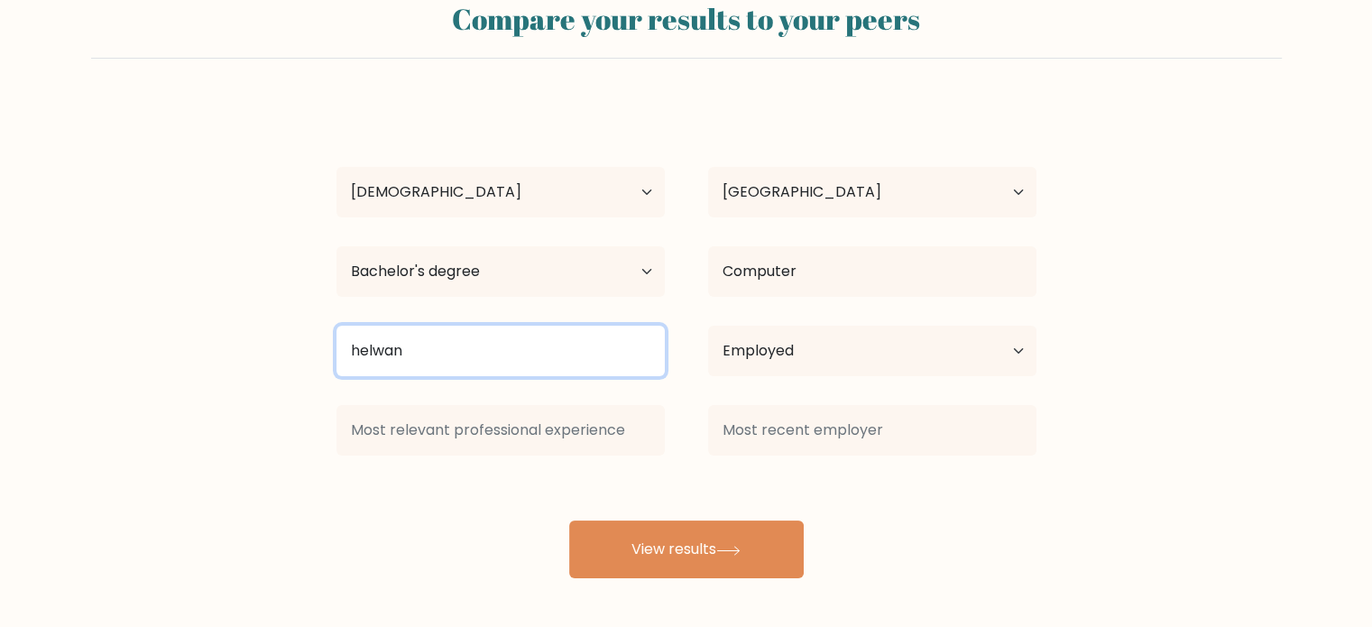
click at [427, 341] on input "helwan" at bounding box center [500, 351] width 328 height 50
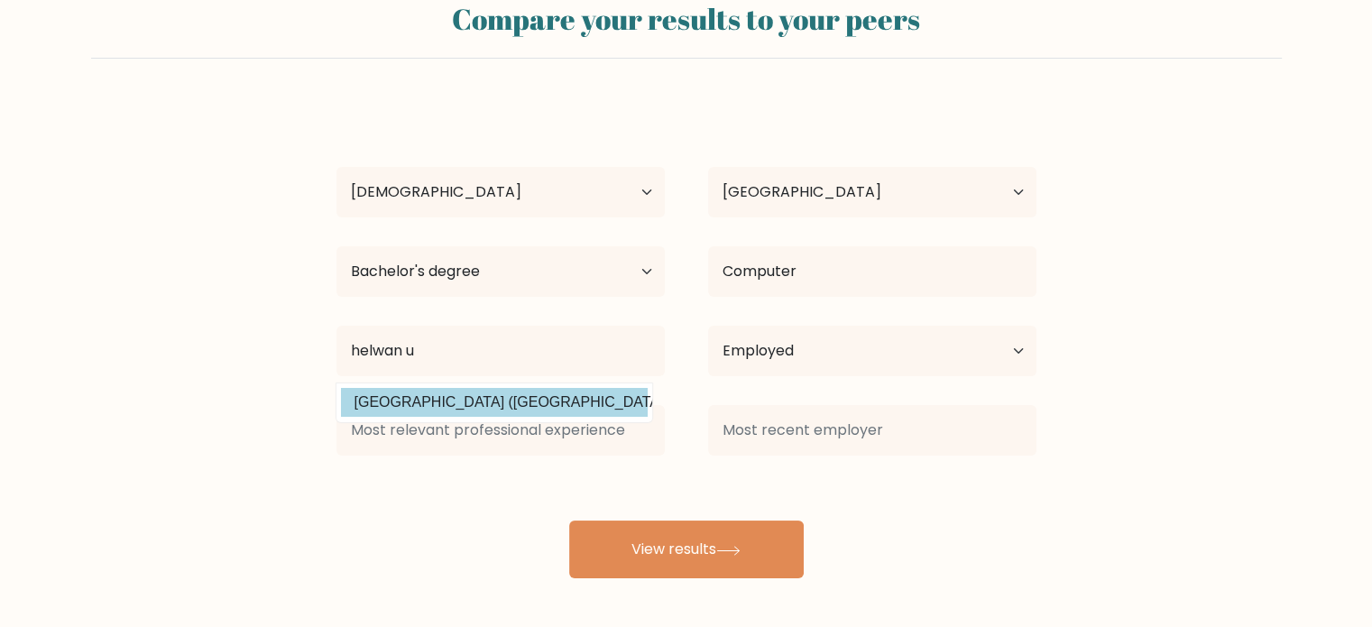
click at [519, 408] on option "Helwan University (Egypt)" at bounding box center [494, 402] width 307 height 29
type input "Helwan University"
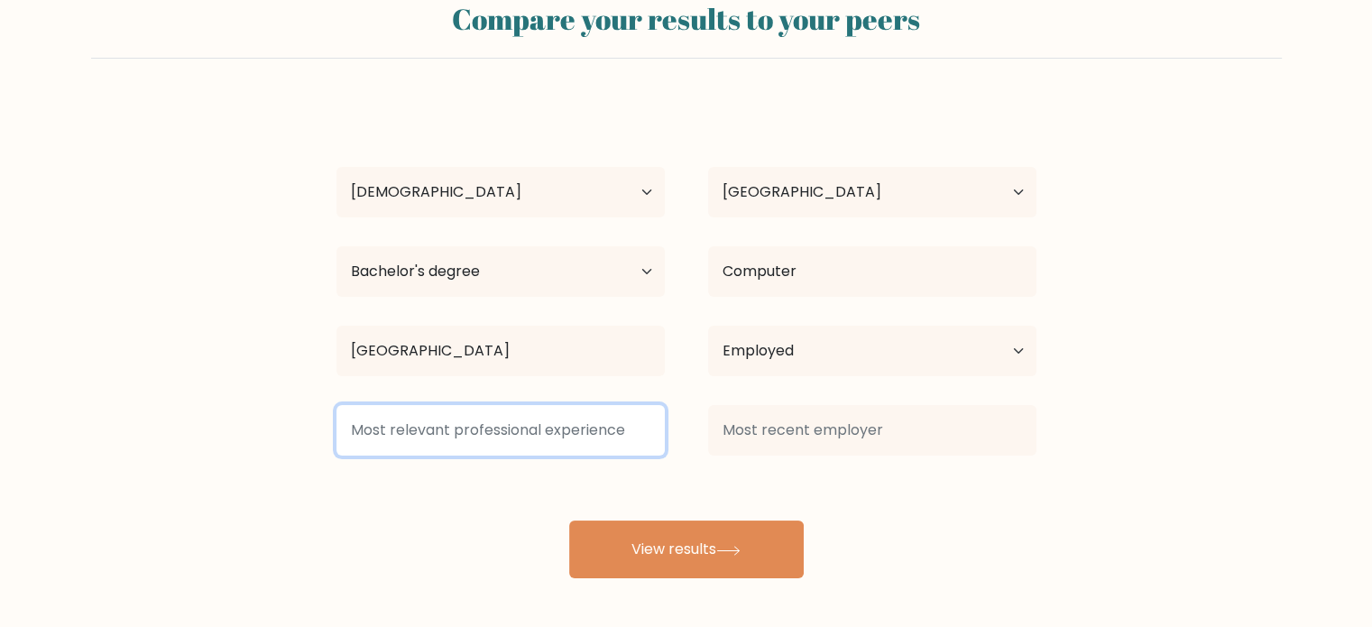
click at [519, 422] on input at bounding box center [500, 430] width 328 height 50
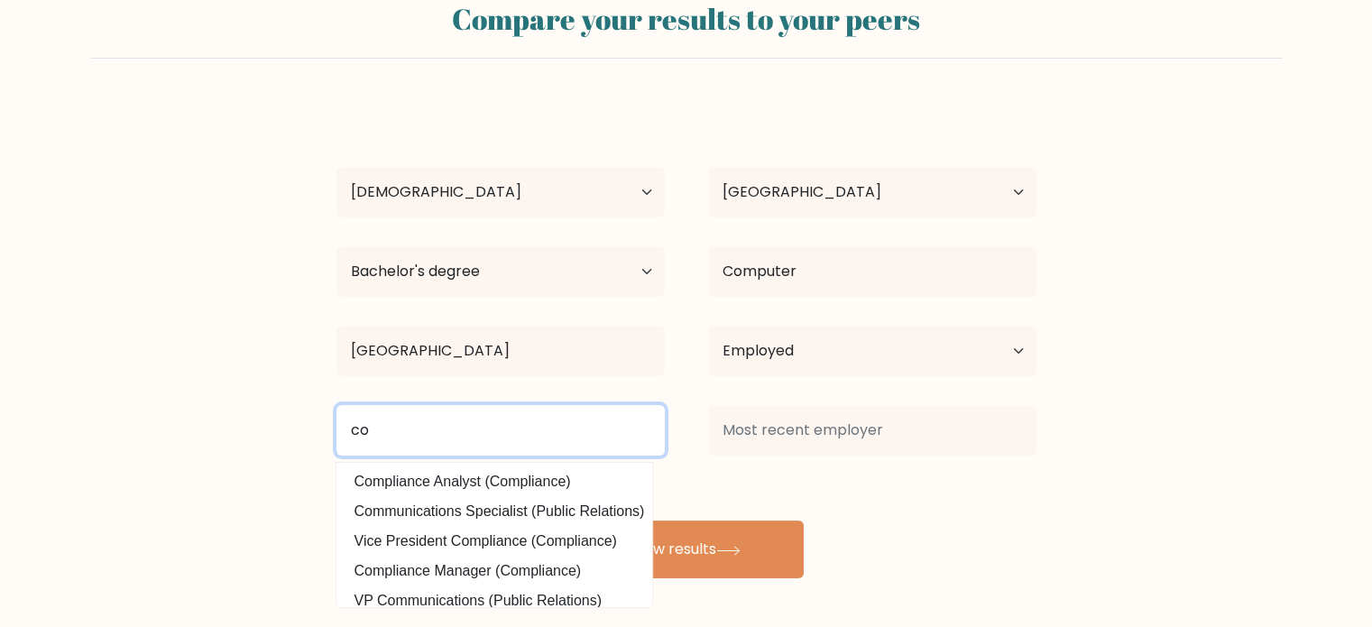
type input "c"
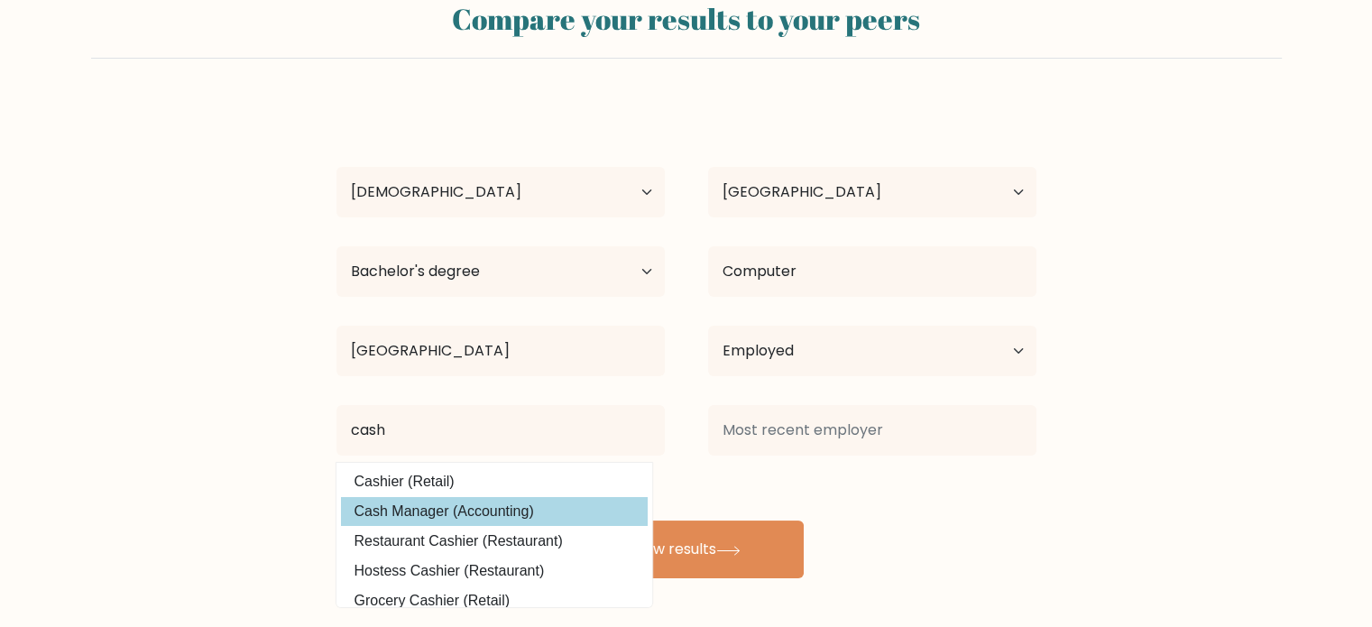
click at [476, 509] on option "Cash Manager (Accounting)" at bounding box center [494, 511] width 307 height 29
type input "Cash Manager"
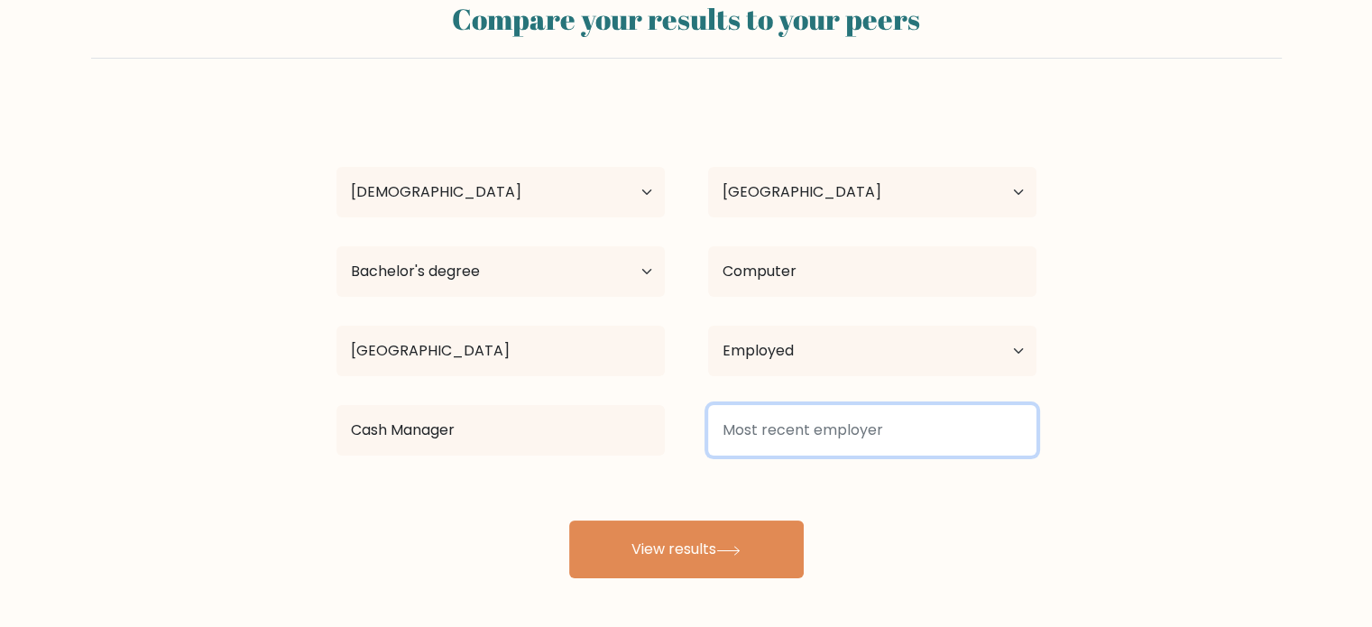
click at [937, 427] on input at bounding box center [872, 430] width 328 height 50
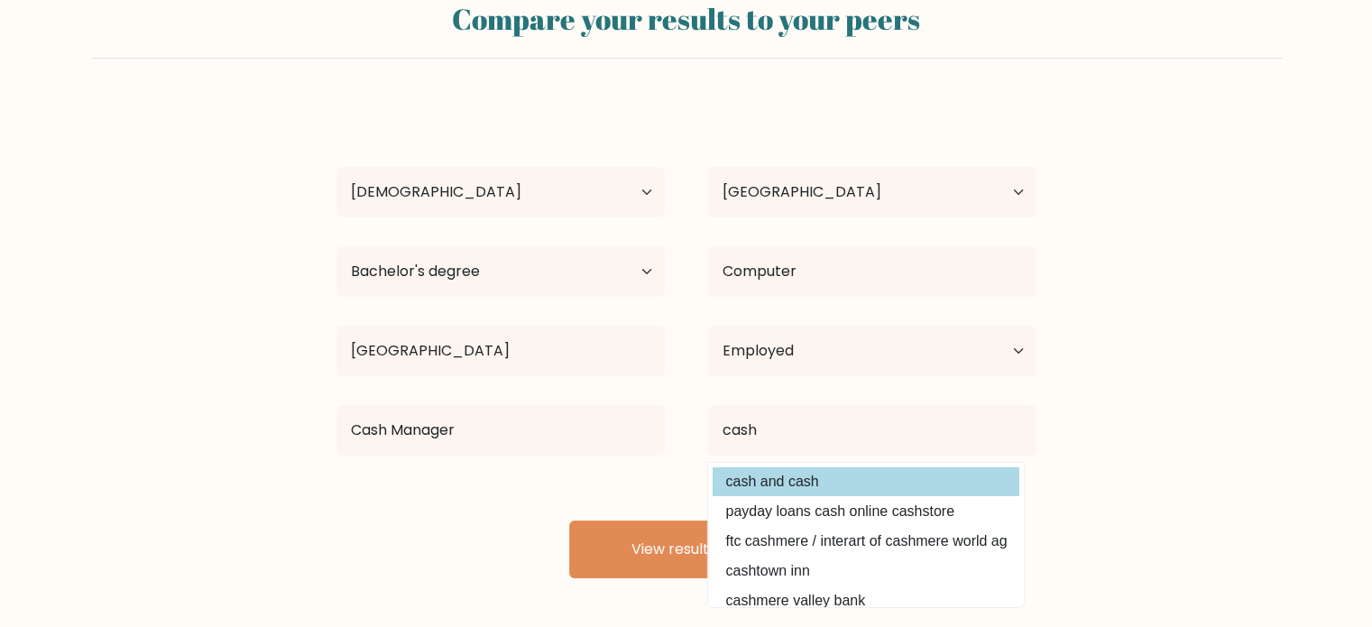
click at [869, 482] on option "cash and cash" at bounding box center [865, 481] width 307 height 29
type input "cash and cash"
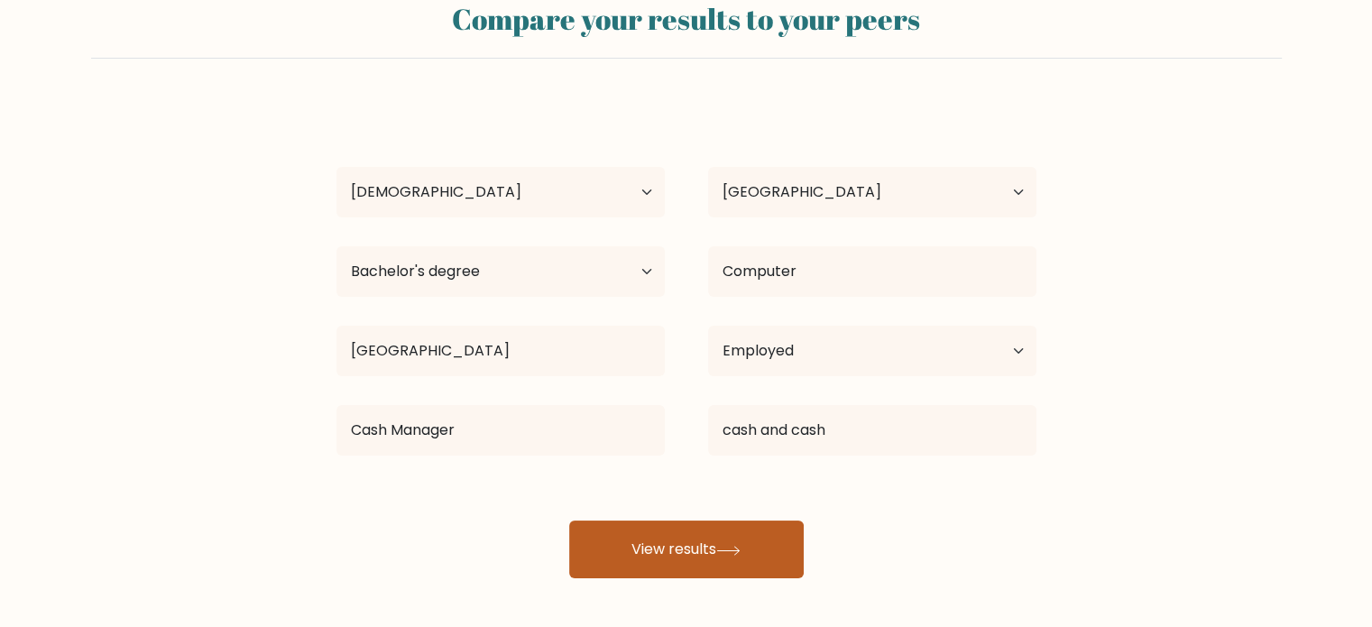
click at [757, 564] on button "View results" at bounding box center [686, 549] width 234 height 58
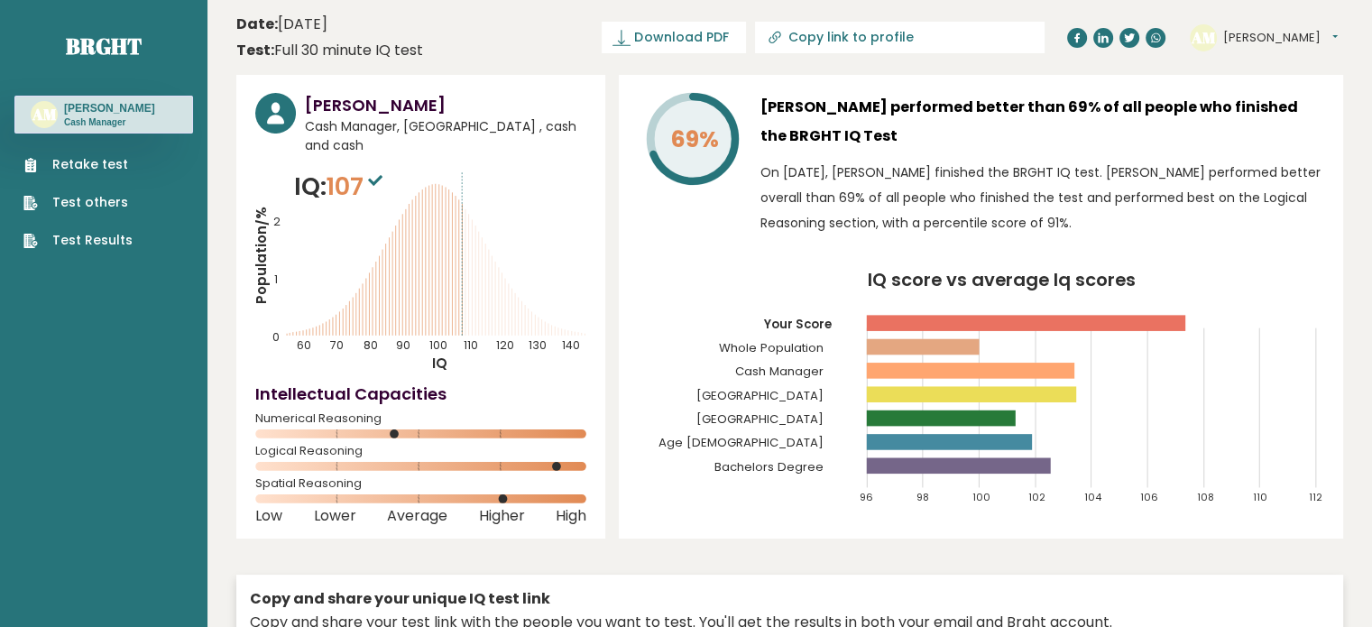
click at [682, 551] on div "[PERSON_NAME] Cash Manager, [GEOGRAPHIC_DATA] , cash and cash IQ: 107 Populatio…" at bounding box center [789, 417] width 1106 height 685
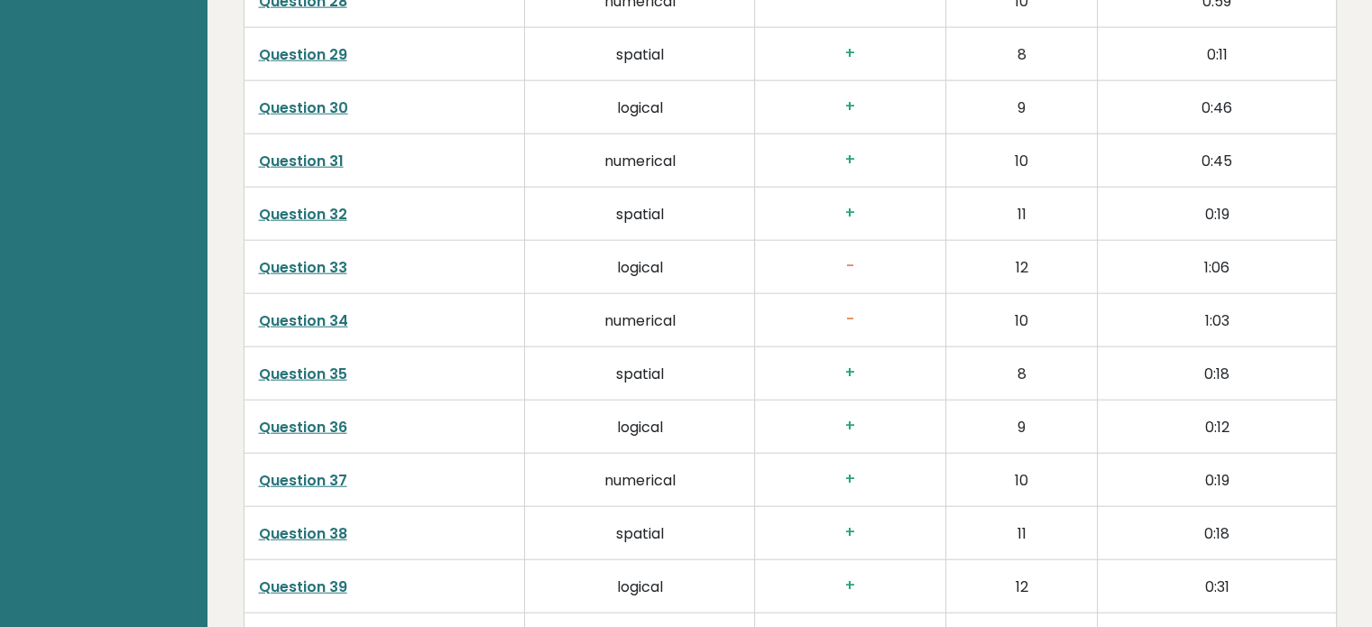
scroll to position [4346, 0]
